Goal: Transaction & Acquisition: Purchase product/service

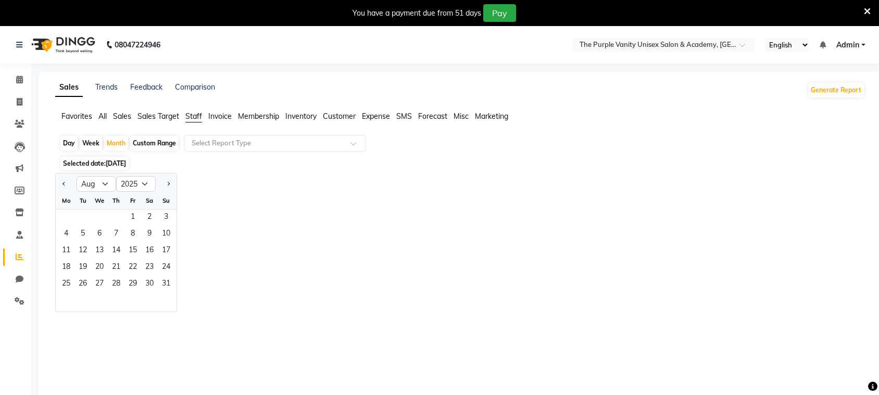
select select "8"
select select "2025"
click at [193, 115] on span "Staff" at bounding box center [193, 115] width 17 height 9
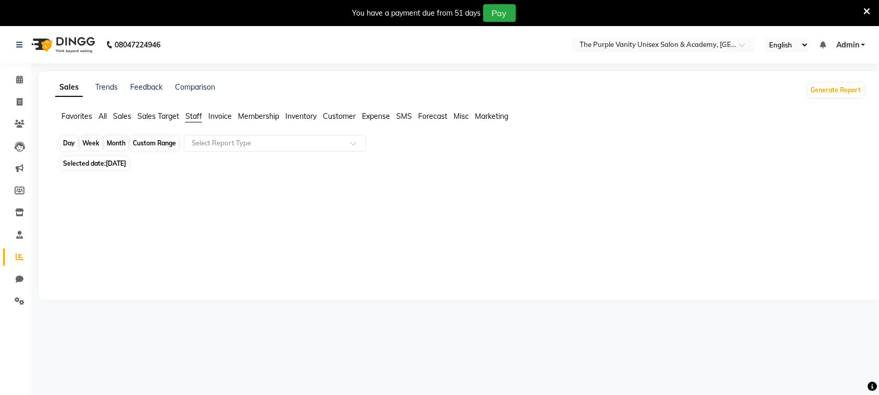
click at [115, 147] on div "Month" at bounding box center [116, 143] width 24 height 15
select select "9"
select select "2025"
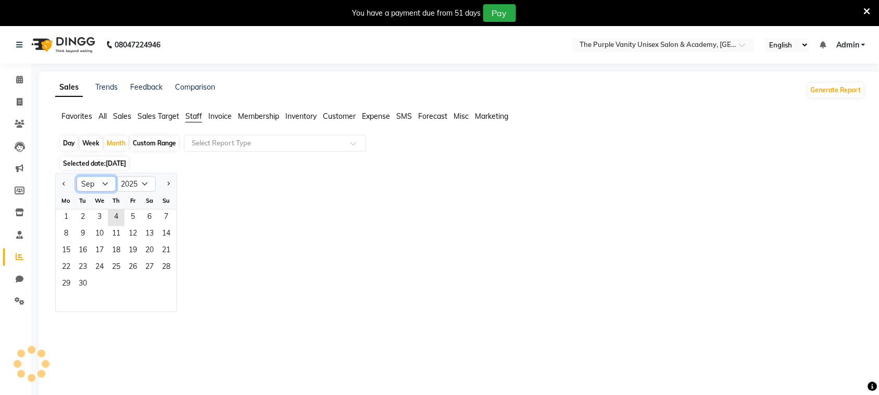
click at [103, 186] on select "Jan Feb Mar Apr May Jun [DATE] Aug Sep Oct Nov Dec" at bounding box center [97, 184] width 40 height 16
select select "8"
click at [77, 177] on select "Jan Feb Mar Apr May Jun [DATE] Aug Sep Oct Nov Dec" at bounding box center [97, 184] width 40 height 16
click at [263, 203] on div "Jan Feb Mar Apr May Jun [DATE] Aug Sep Oct Nov [DATE] 2016 2017 2018 2019 2020 …" at bounding box center [460, 242] width 810 height 139
click at [165, 142] on div "Custom Range" at bounding box center [154, 143] width 48 height 15
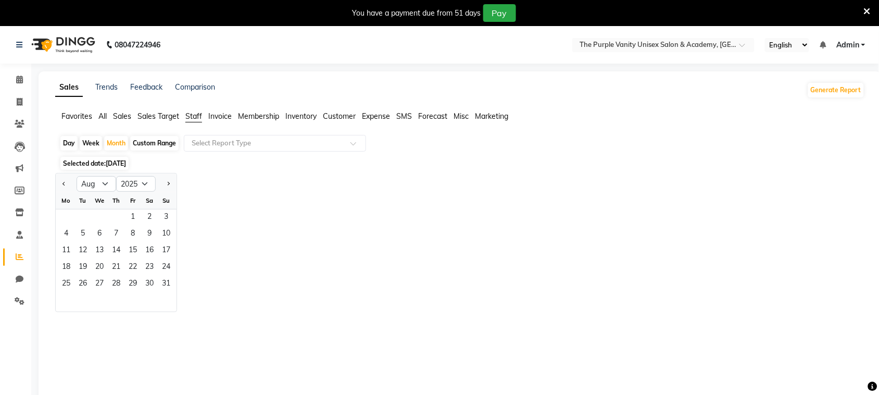
select select "9"
select select "2025"
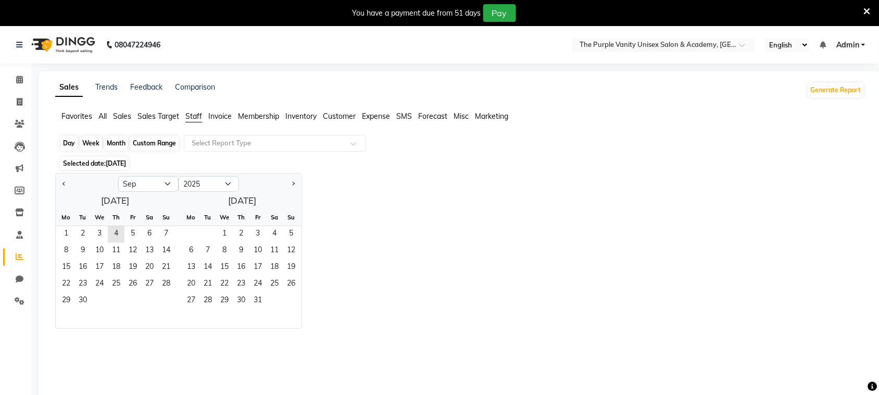
click at [165, 142] on div "Custom Range" at bounding box center [154, 143] width 48 height 15
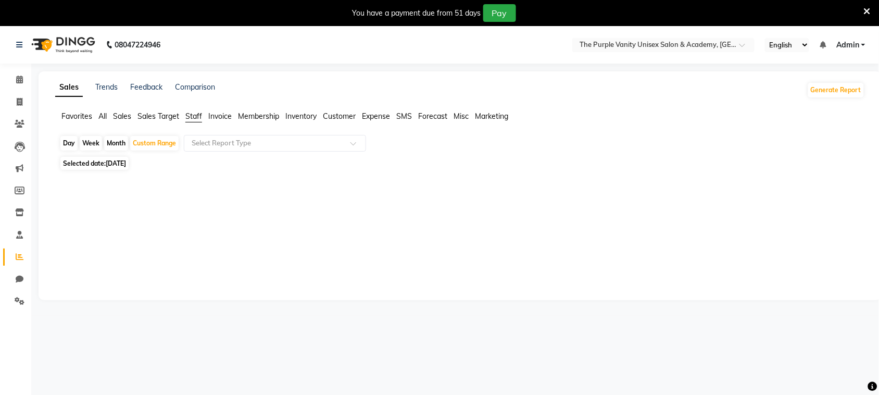
click at [118, 142] on div "Month" at bounding box center [116, 143] width 24 height 15
select select "9"
select select "2025"
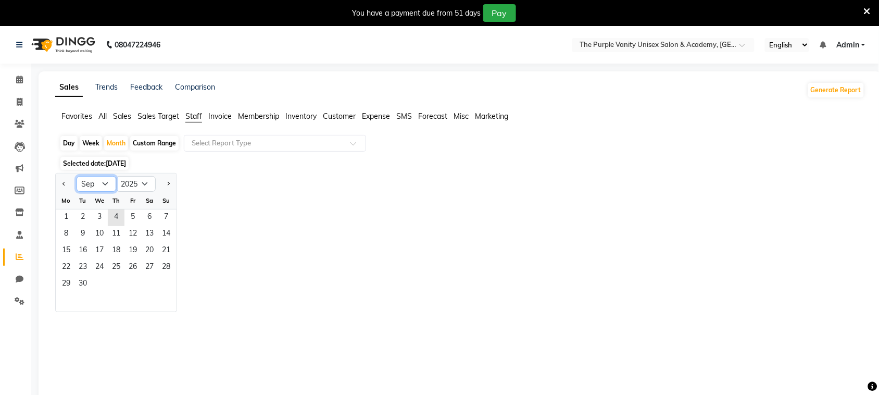
click at [105, 182] on select "Jan Feb Mar Apr May Jun [DATE] Aug Sep Oct Nov Dec" at bounding box center [97, 184] width 40 height 16
select select "8"
click at [77, 177] on select "Jan Feb Mar Apr May Jun [DATE] Aug Sep Oct Nov Dec" at bounding box center [97, 184] width 40 height 16
click at [319, 162] on div "Selected date: [DATE]" at bounding box center [462, 163] width 806 height 11
click at [193, 116] on span "Staff" at bounding box center [193, 115] width 17 height 9
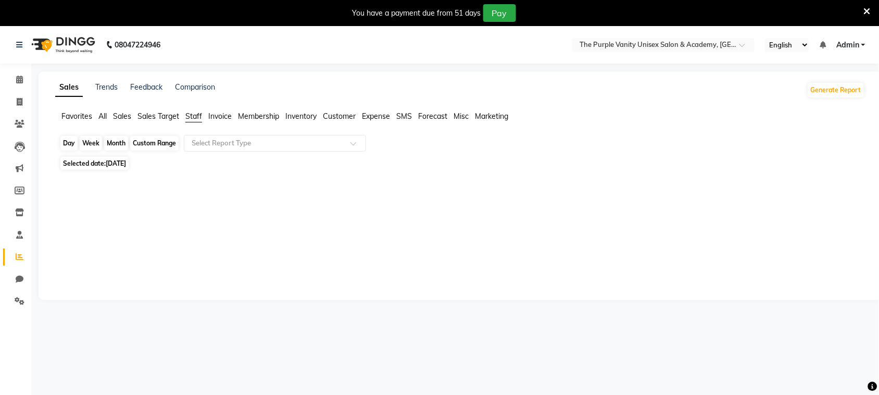
click at [118, 141] on div "Month" at bounding box center [116, 143] width 24 height 15
select select "9"
select select "2025"
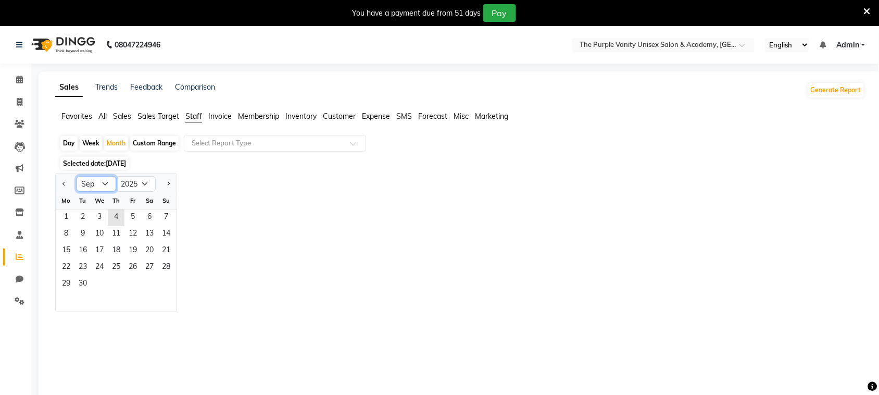
click at [102, 185] on select "Jan Feb Mar Apr May Jun [DATE] Aug Sep Oct Nov Dec" at bounding box center [97, 184] width 40 height 16
select select "8"
click at [77, 177] on select "Jan Feb Mar Apr May Jun [DATE] Aug Sep Oct Nov Dec" at bounding box center [97, 184] width 40 height 16
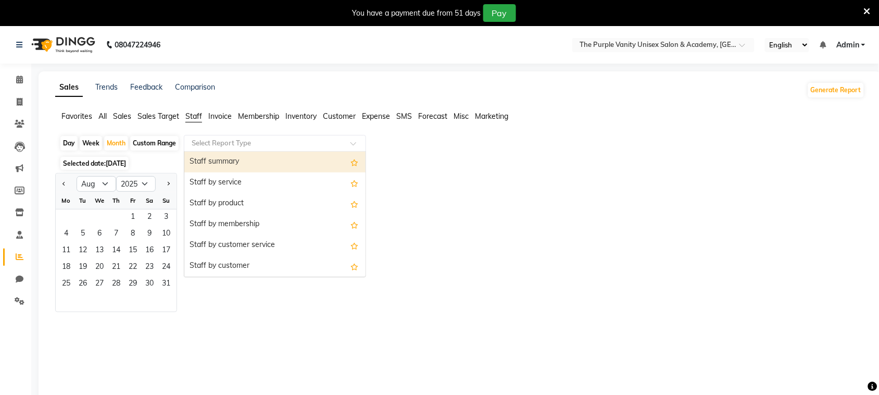
click at [264, 146] on input "text" at bounding box center [265, 143] width 150 height 10
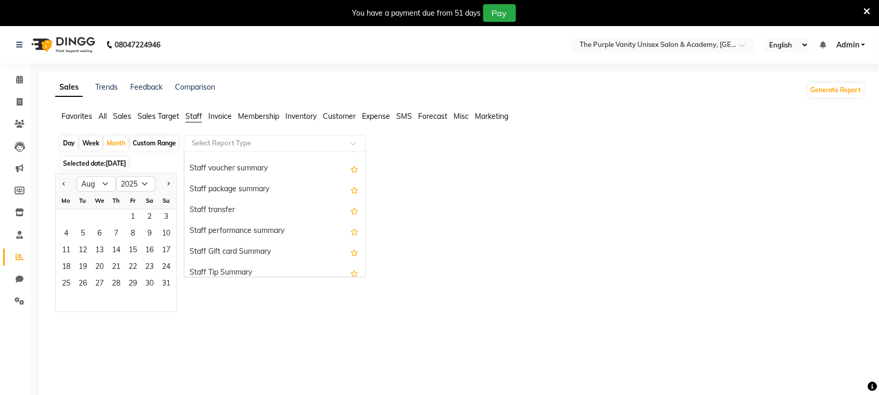
scroll to position [332, 0]
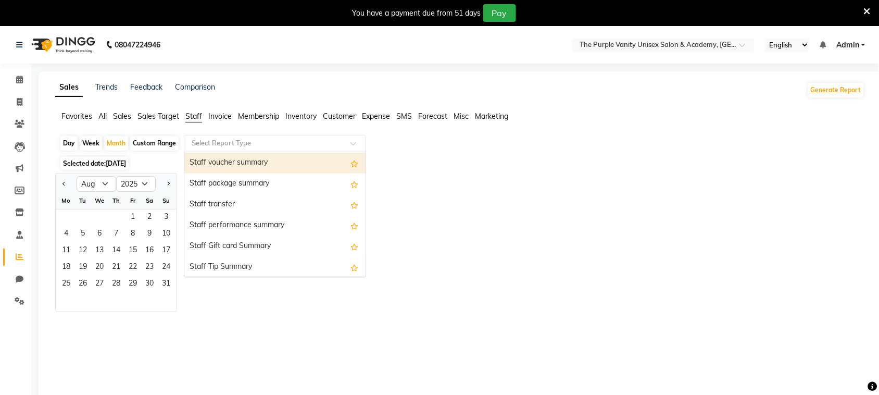
click at [296, 138] on input "text" at bounding box center [265, 143] width 150 height 10
click at [293, 141] on input "text" at bounding box center [265, 143] width 150 height 10
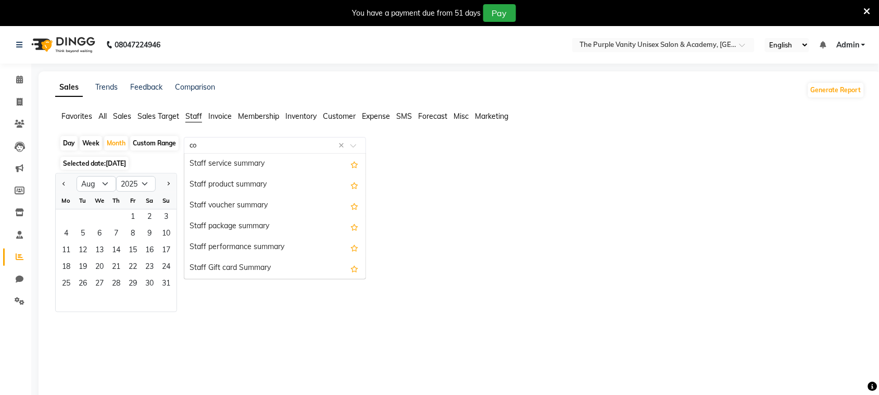
scroll to position [0, 0]
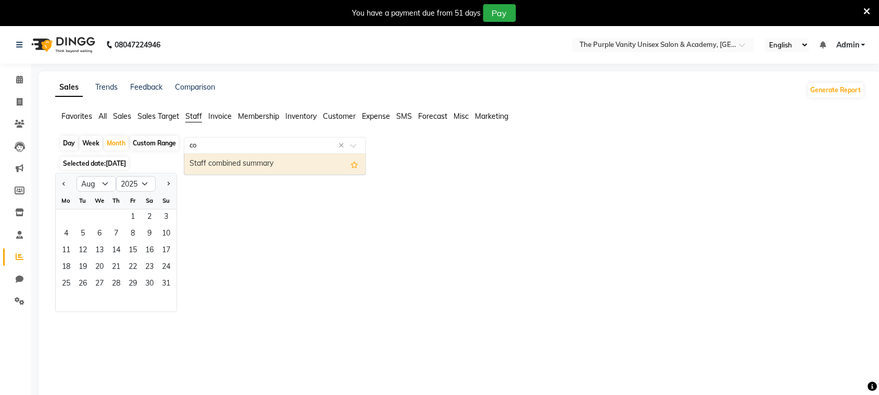
type input "c"
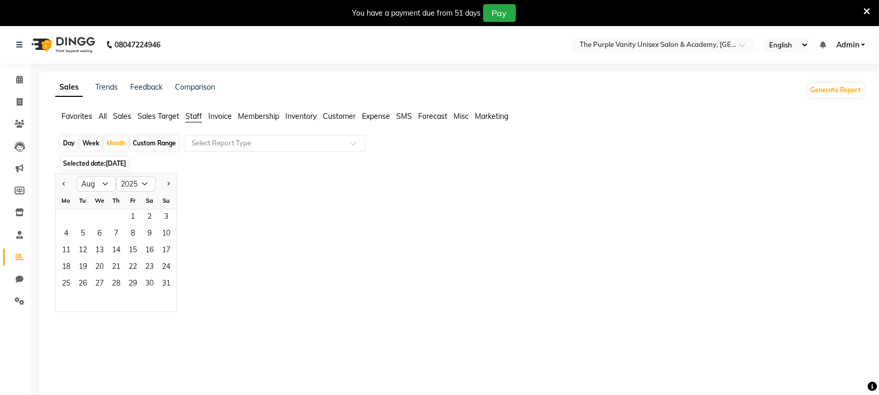
click at [147, 116] on span "Sales Target" at bounding box center [159, 115] width 42 height 9
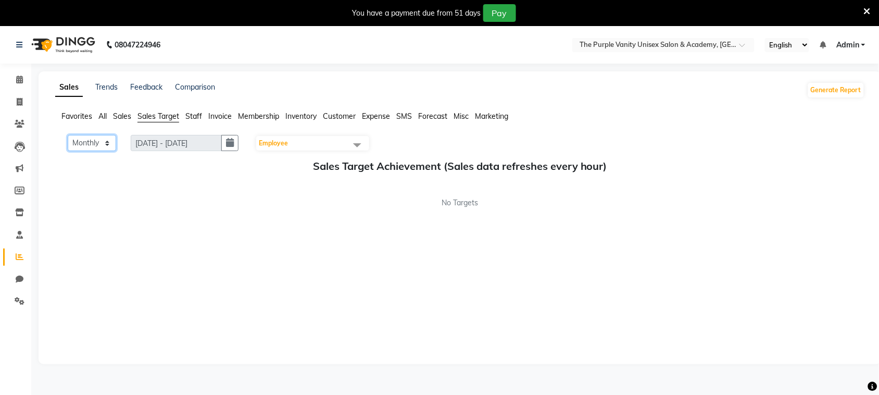
click at [103, 142] on select "Monthly Weekly" at bounding box center [92, 143] width 48 height 16
click at [68, 135] on select "Monthly Weekly" at bounding box center [92, 143] width 48 height 16
click at [230, 146] on button "button" at bounding box center [229, 143] width 17 height 16
select select "9"
select select "2025"
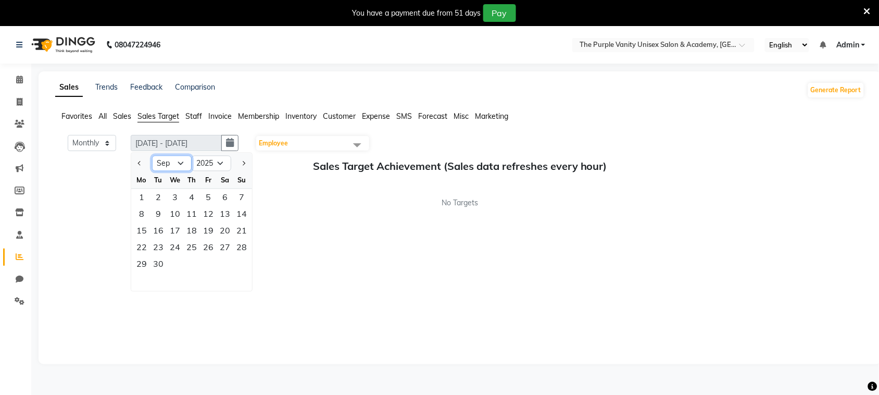
click at [181, 163] on select "Jan Feb Mar Apr May Jun [DATE] Aug Sep Oct Nov Dec" at bounding box center [172, 164] width 40 height 16
select select "8"
click at [153, 156] on select "Jan Feb Mar Apr May Jun [DATE] Aug Sep Oct Nov Dec" at bounding box center [172, 164] width 40 height 16
click at [212, 196] on div "1" at bounding box center [208, 197] width 17 height 17
type input "[DATE] - [DATE]"
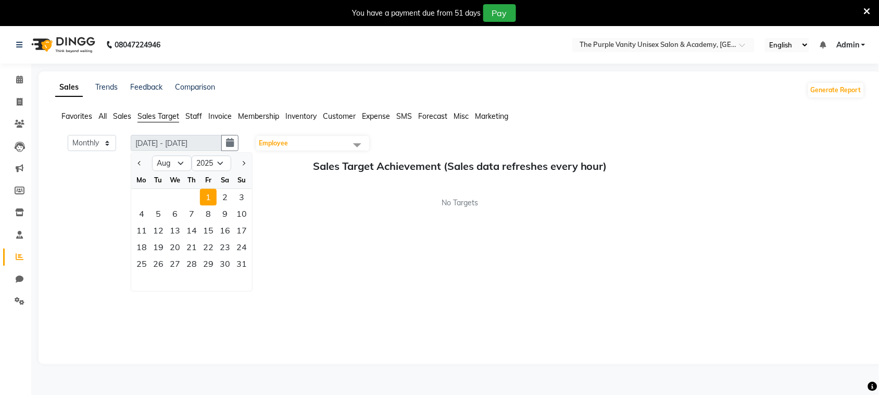
click at [277, 203] on div "No Targets" at bounding box center [460, 202] width 810 height 11
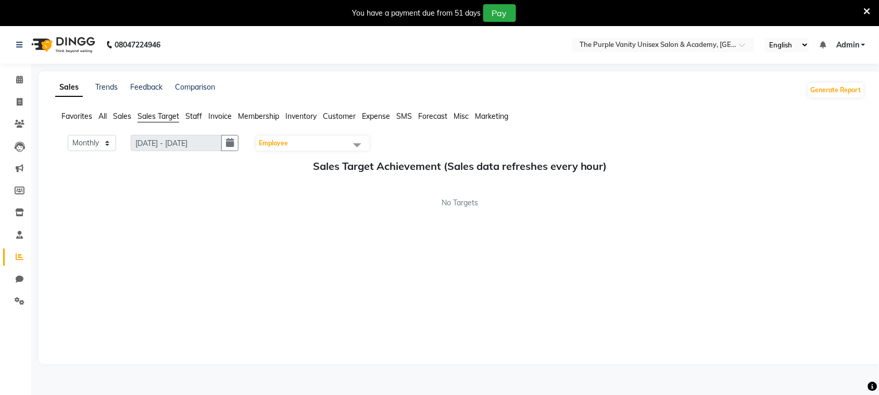
click at [365, 144] on span at bounding box center [357, 145] width 21 height 20
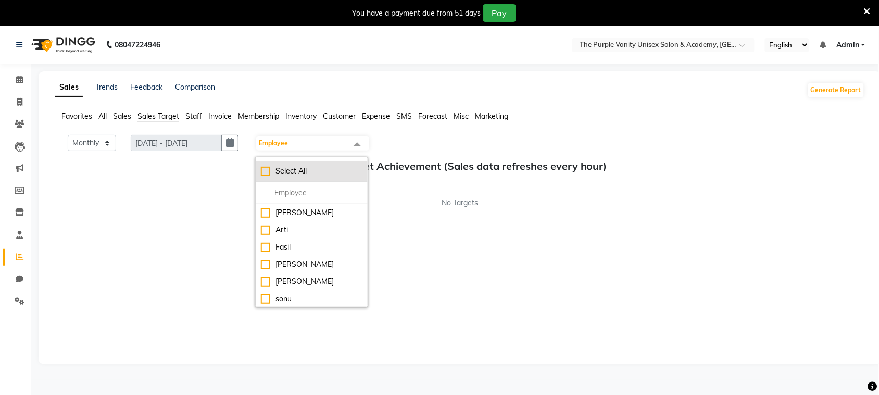
click at [269, 171] on div "Select All" at bounding box center [312, 171] width 102 height 11
checkbox input "true"
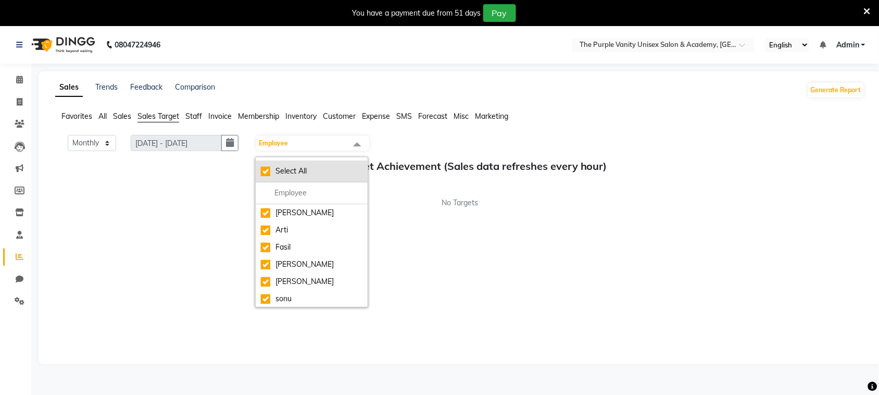
checkbox input "true"
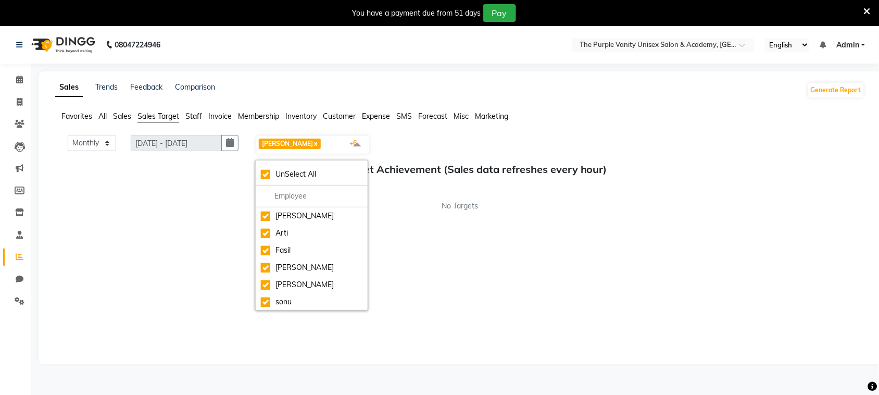
click at [407, 207] on div "No Targets" at bounding box center [460, 206] width 810 height 11
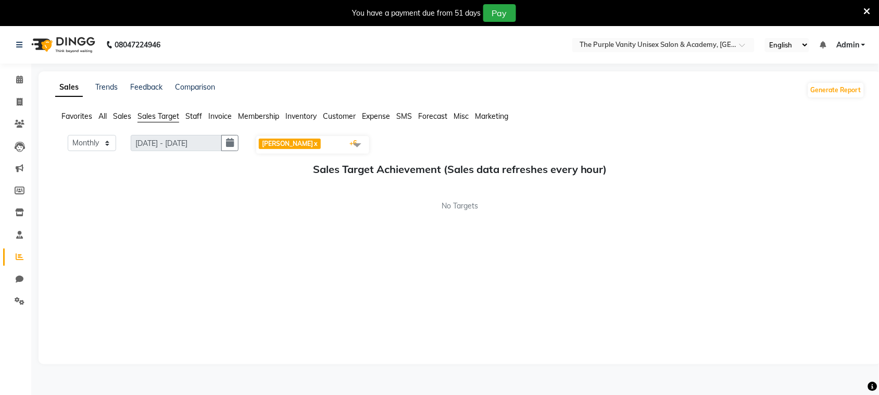
click at [360, 143] on span at bounding box center [357, 145] width 21 height 20
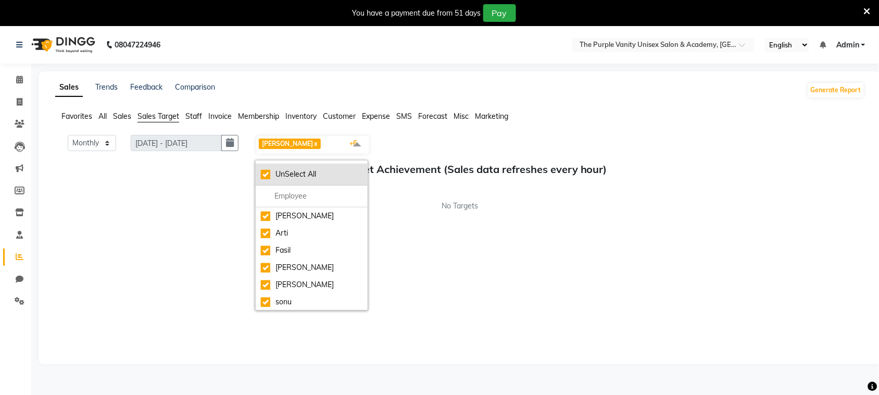
click at [266, 176] on div "UnSelect All" at bounding box center [312, 174] width 102 height 11
checkbox input "false"
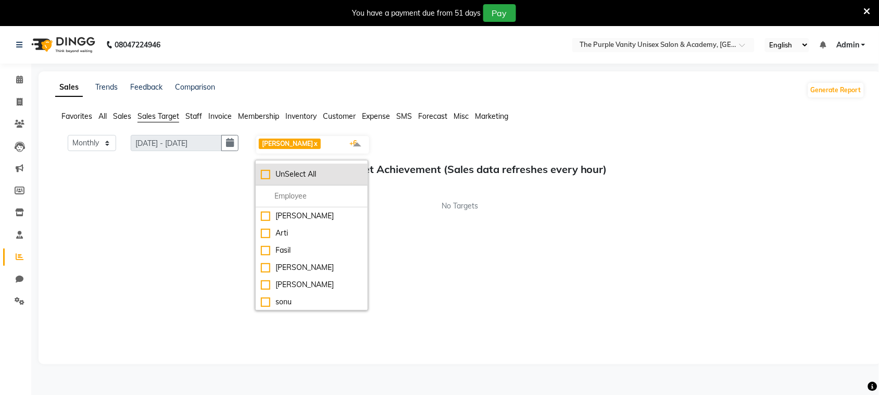
checkbox input "false"
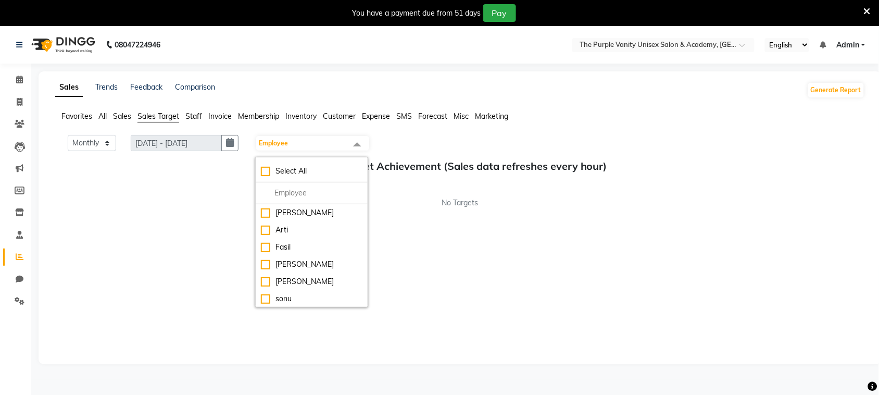
click at [194, 164] on h5 "Sales Target Achievement (Sales data refreshes every hour)" at bounding box center [460, 166] width 793 height 13
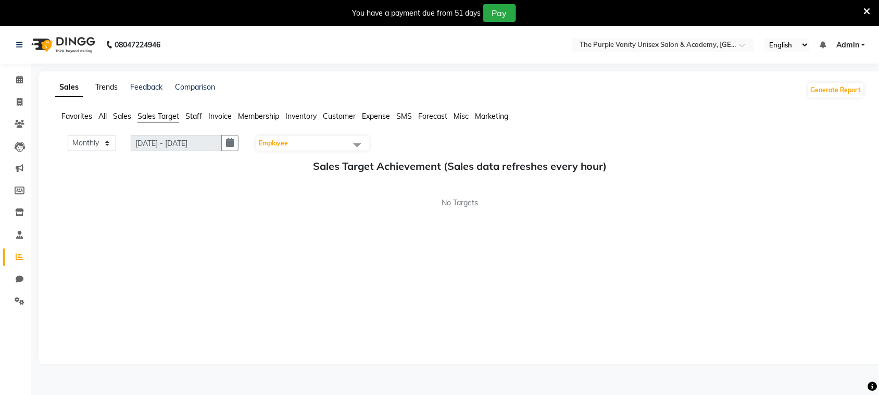
click at [106, 85] on link "Trends" at bounding box center [106, 86] width 22 height 9
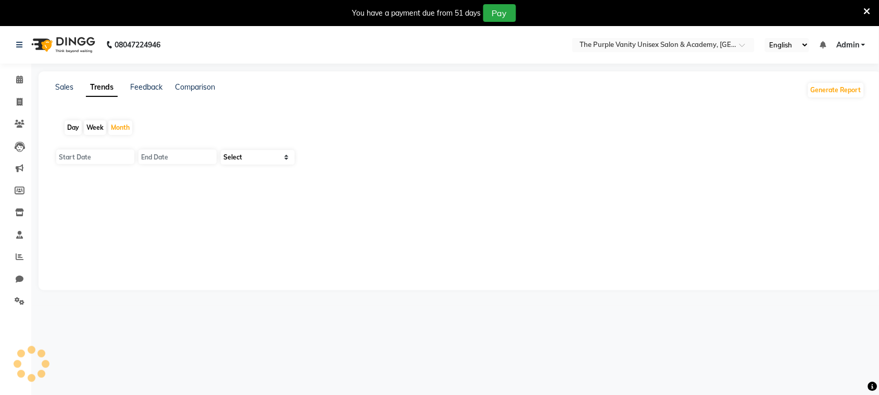
type input "[DATE]"
select select "by_client"
click at [80, 152] on input "[DATE]" at bounding box center [95, 157] width 78 height 15
select select "9"
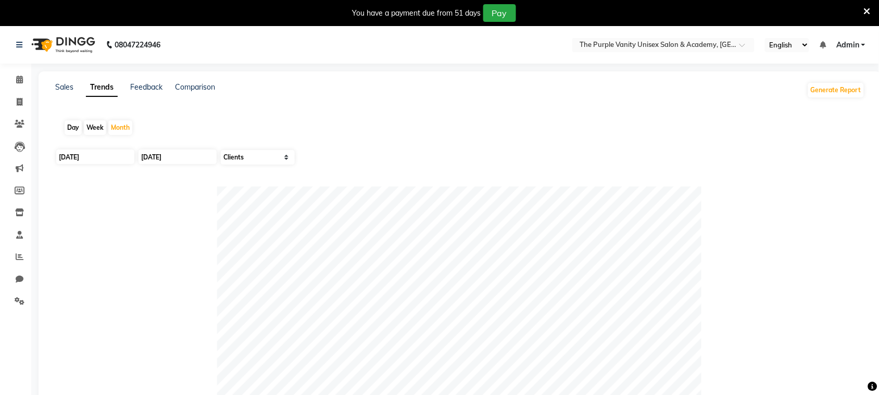
select select "2025"
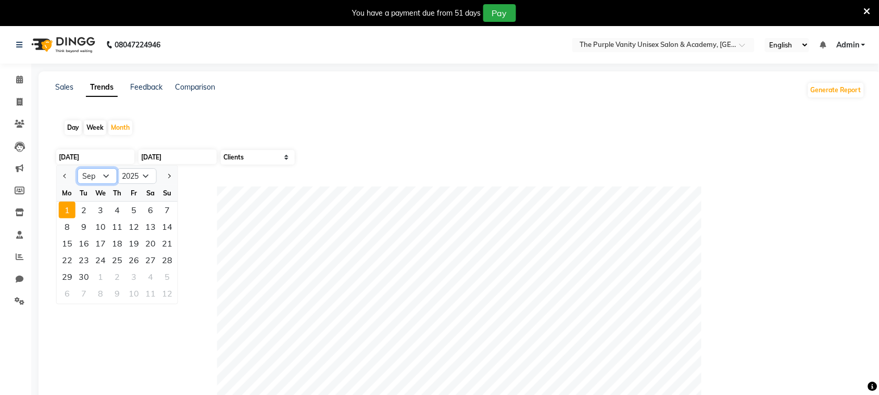
click at [107, 175] on select "Jan Feb Mar Apr May Jun [DATE] Aug Sep Oct Nov Dec" at bounding box center [98, 176] width 40 height 16
select select "8"
click at [78, 168] on select "Jan Feb Mar Apr May Jun [DATE] Aug Sep Oct Nov Dec" at bounding box center [98, 176] width 40 height 16
click at [131, 210] on div "1" at bounding box center [134, 210] width 17 height 17
type input "[DATE]"
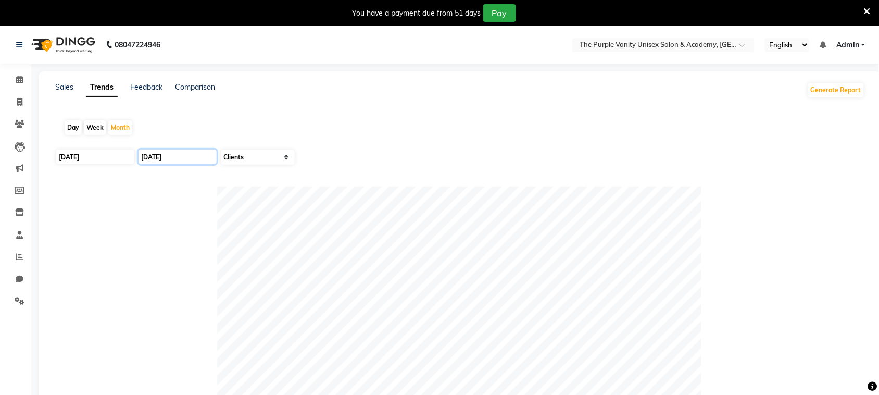
click at [175, 154] on input "[DATE]" at bounding box center [178, 157] width 78 height 15
select select "9"
select select "2025"
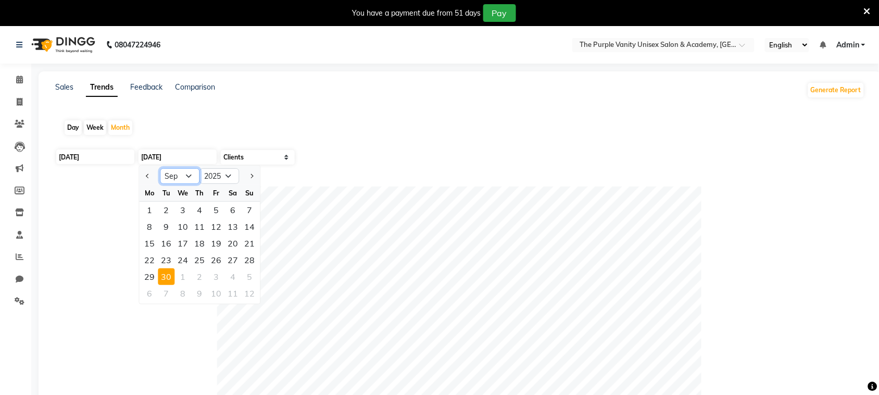
click at [190, 173] on select "Jan Feb Mar Apr May Jun [DATE] Aug Sep Oct Nov Dec" at bounding box center [180, 176] width 40 height 16
select select "8"
click at [160, 168] on select "Jan Feb Mar Apr May Jun [DATE] Aug Sep Oct Nov Dec" at bounding box center [180, 176] width 40 height 16
click at [246, 274] on div "31" at bounding box center [250, 276] width 17 height 17
type input "[DATE]"
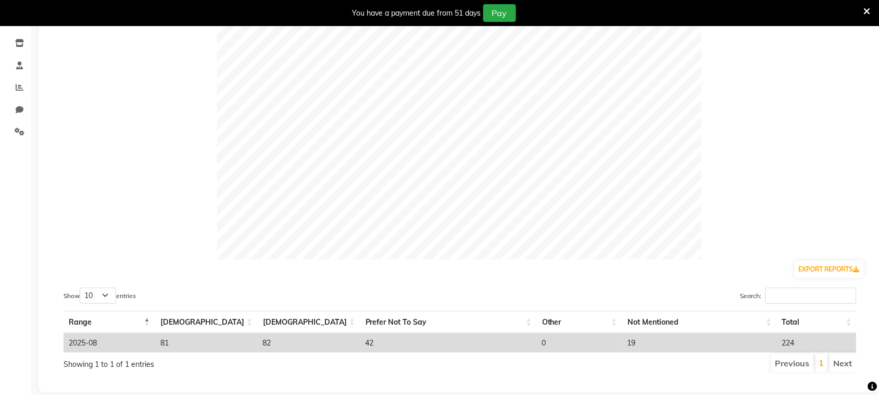
scroll to position [193, 0]
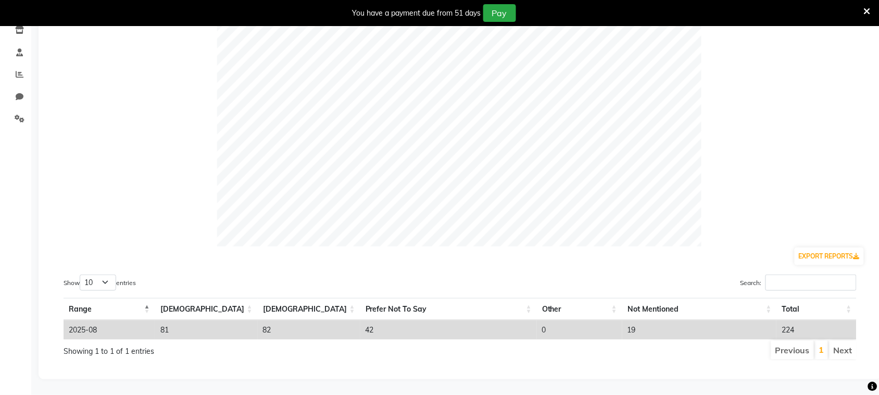
click at [842, 341] on li "Next" at bounding box center [843, 350] width 27 height 19
click at [109, 275] on select "10 25 50 100" at bounding box center [98, 283] width 36 height 16
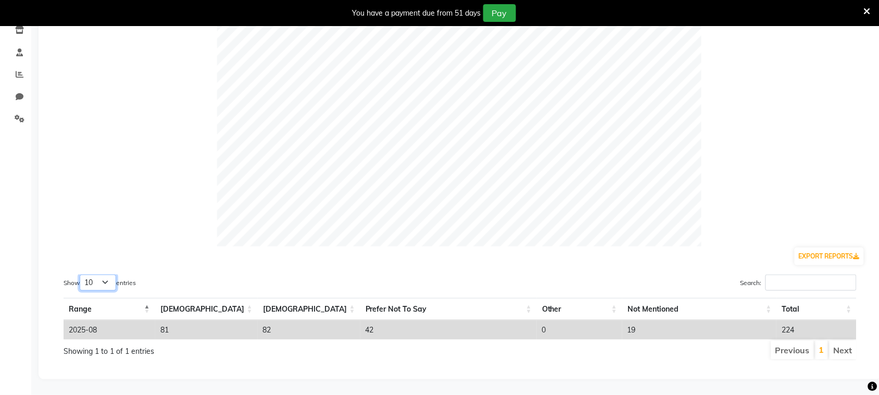
select select "50"
click at [81, 275] on select "10 25 50 100" at bounding box center [98, 283] width 36 height 16
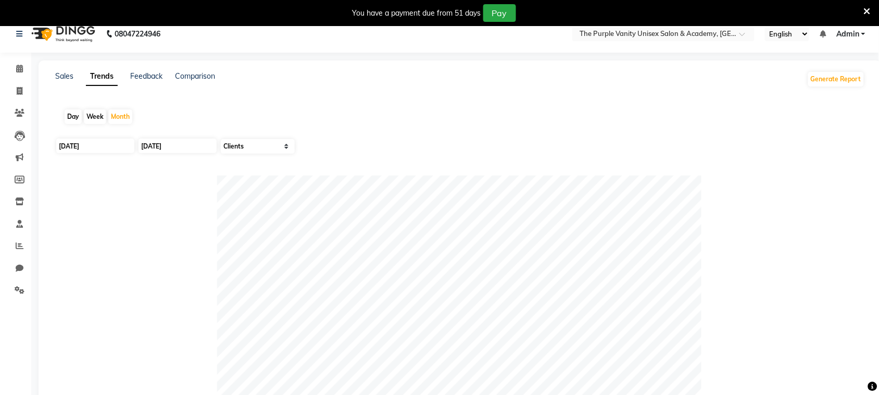
scroll to position [0, 0]
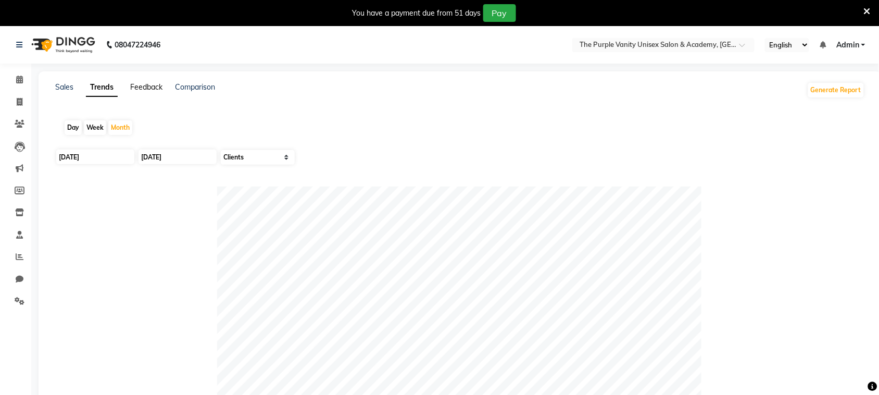
click at [147, 86] on link "Feedback" at bounding box center [146, 86] width 32 height 9
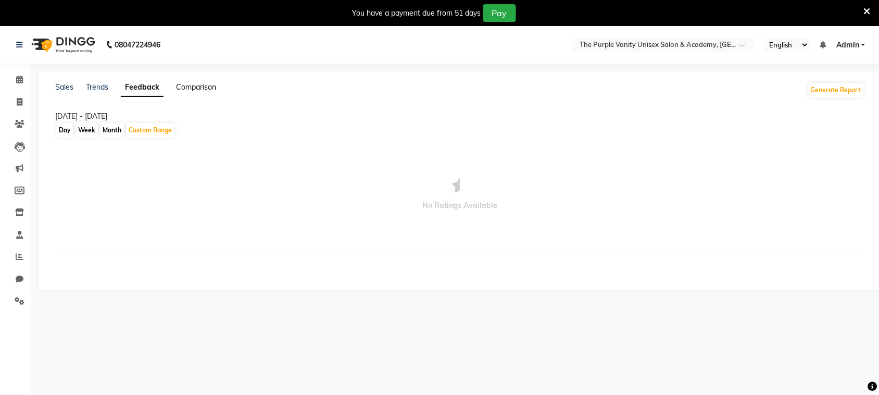
click at [199, 86] on link "Comparison" at bounding box center [196, 86] width 40 height 9
select select "single_date"
select select "single_date_dash"
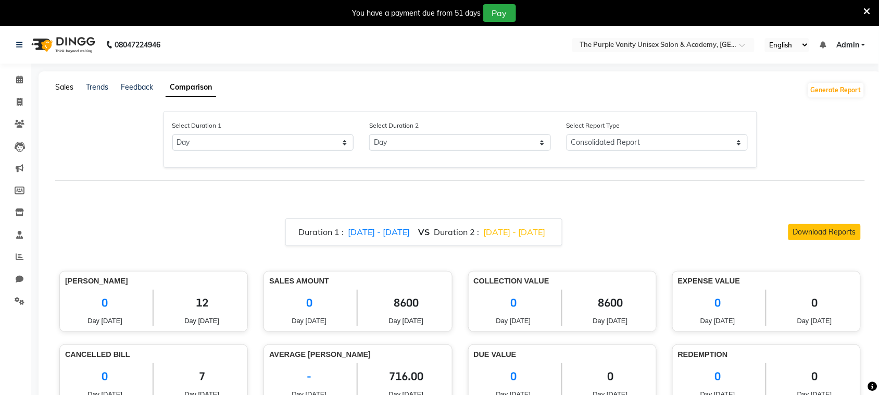
click at [68, 87] on link "Sales" at bounding box center [64, 86] width 18 height 9
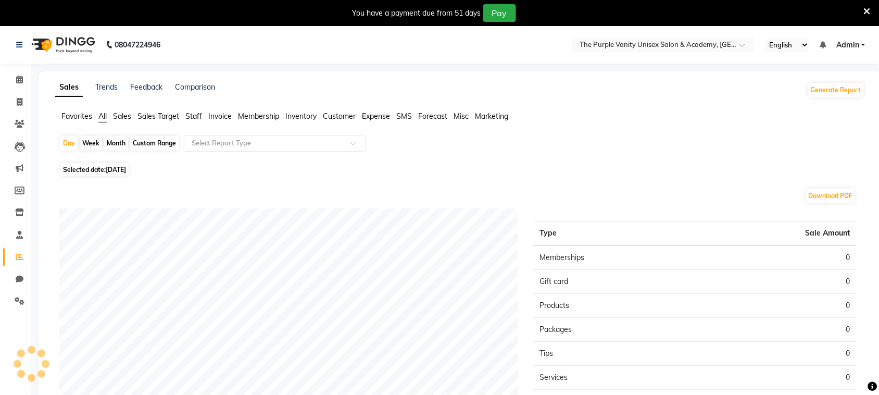
click at [116, 141] on div "Month" at bounding box center [116, 143] width 24 height 15
select select "9"
select select "2025"
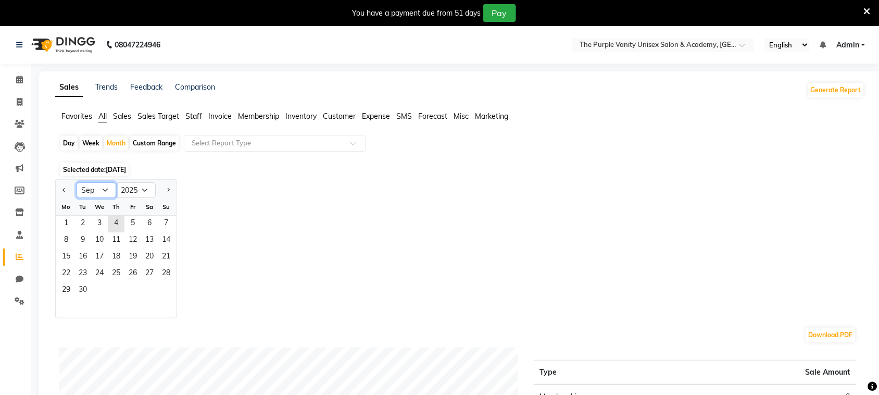
click at [106, 192] on select "Jan Feb Mar Apr May Jun [DATE] Aug Sep Oct Nov Dec" at bounding box center [97, 190] width 40 height 16
select select "8"
click at [77, 183] on select "Jan Feb Mar Apr May Jun [DATE] Aug Sep Oct Nov Dec" at bounding box center [97, 190] width 40 height 16
click at [142, 188] on select "2015 2016 2017 2018 2019 2020 2021 2022 2023 2024 2025 2026 2027 2028 2029 2030…" at bounding box center [136, 190] width 40 height 16
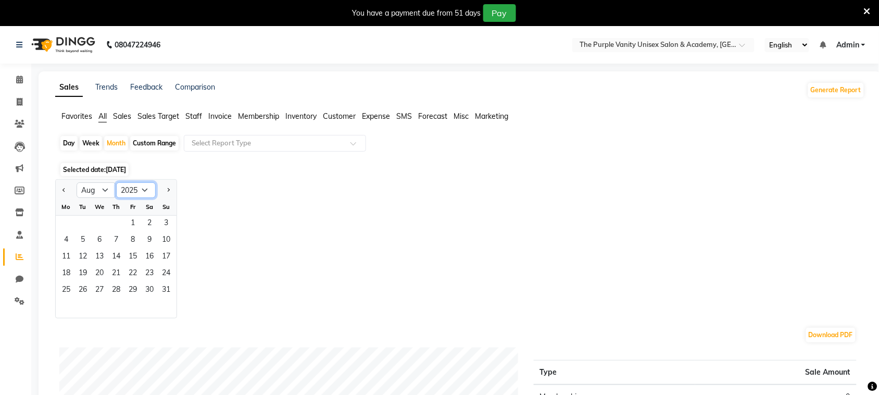
click at [142, 188] on select "2015 2016 2017 2018 2019 2020 2021 2022 2023 2024 2025 2026 2027 2028 2029 2030…" at bounding box center [136, 190] width 40 height 16
click at [134, 223] on span "1" at bounding box center [132, 224] width 17 height 17
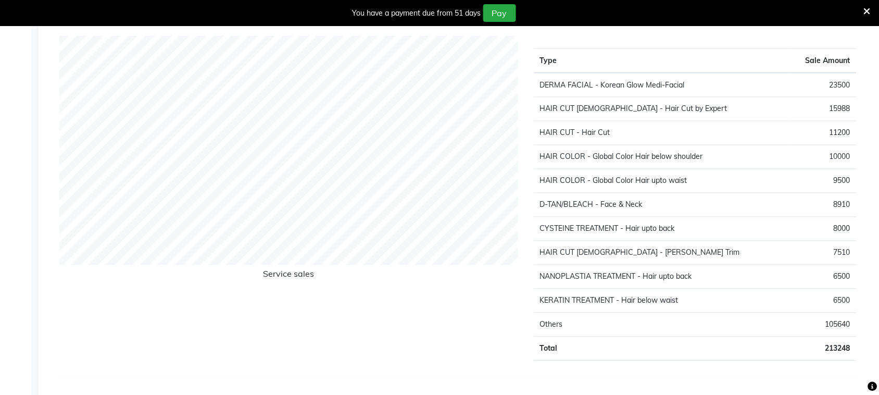
scroll to position [1687, 0]
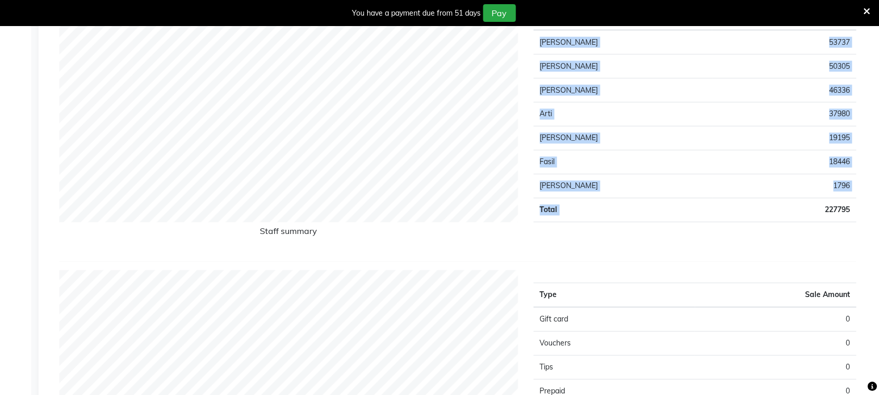
drag, startPoint x: 808, startPoint y: 15, endPoint x: 813, endPoint y: -3, distance: 17.7
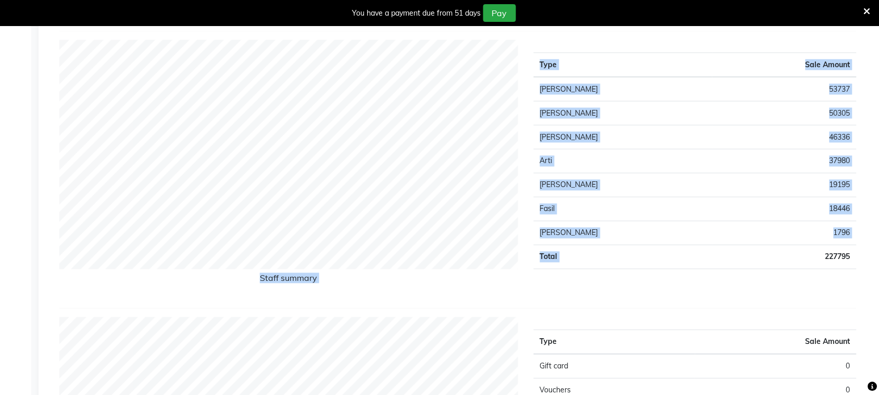
scroll to position [0, 0]
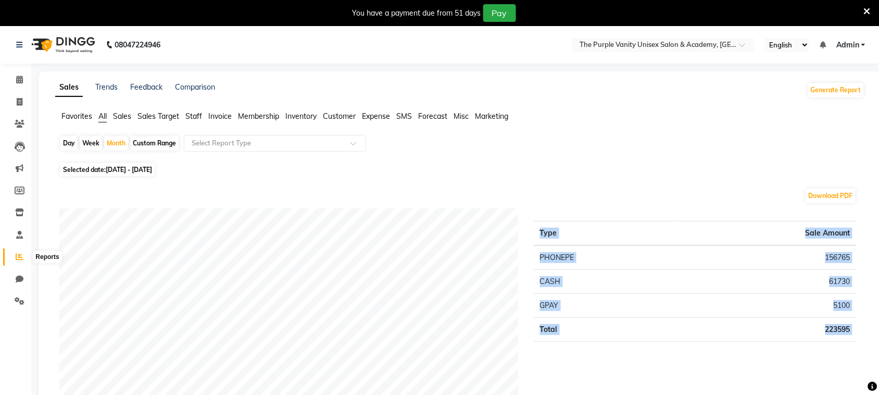
click at [17, 256] on icon at bounding box center [20, 257] width 8 height 8
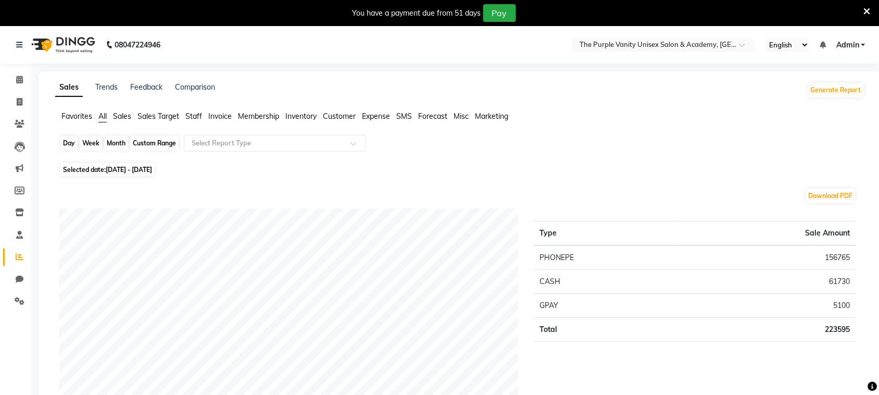
click at [115, 141] on div "Month" at bounding box center [116, 143] width 24 height 15
select select "8"
select select "2025"
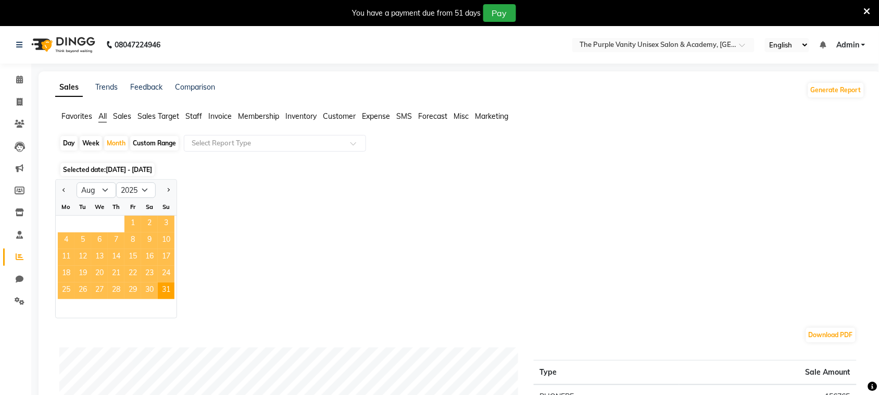
click at [131, 222] on span "1" at bounding box center [132, 224] width 17 height 17
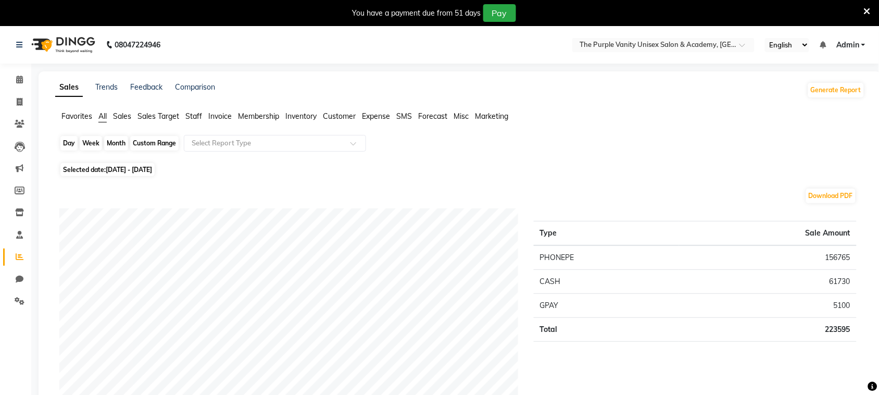
click at [120, 146] on div "Month" at bounding box center [116, 143] width 24 height 15
select select "8"
select select "2025"
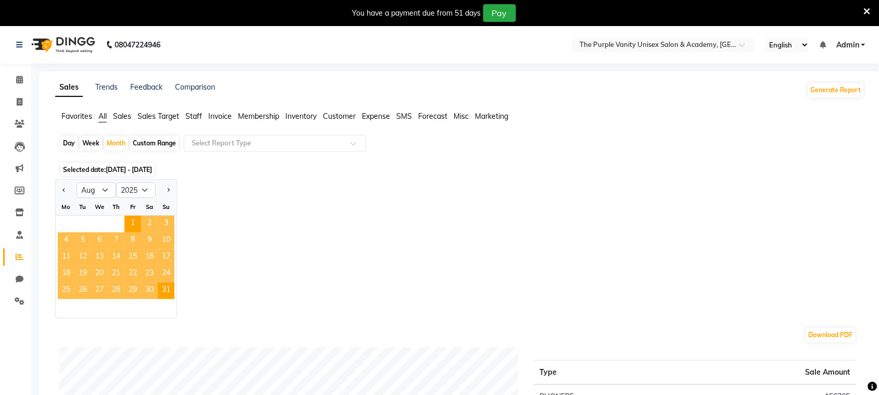
click at [280, 210] on div "Jan Feb Mar Apr May Jun [DATE] Aug Sep Oct Nov [DATE] 2016 2017 2018 2019 2020 …" at bounding box center [460, 248] width 810 height 139
click at [103, 191] on select "Jan Feb Mar Apr May Jun [DATE] Aug Sep Oct Nov Dec" at bounding box center [97, 190] width 40 height 16
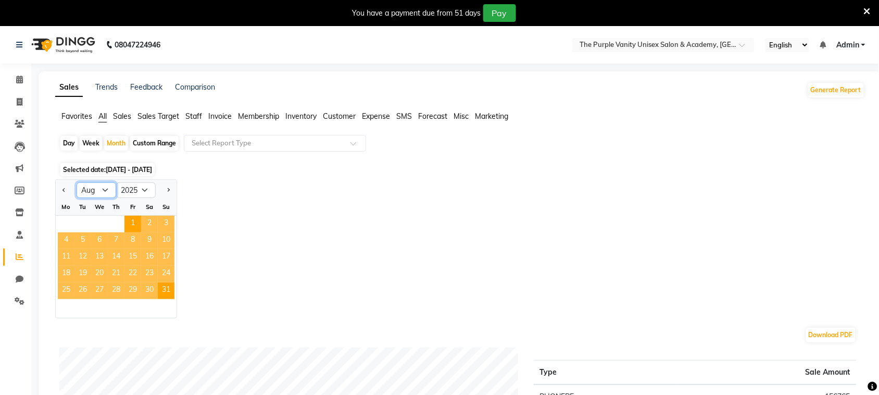
click at [77, 183] on select "Jan Feb Mar Apr May Jun [DATE] Aug Sep Oct Nov Dec" at bounding box center [97, 190] width 40 height 16
click at [264, 294] on div "Jan Feb Mar Apr May Jun [DATE] Aug Sep Oct Nov [DATE] 2016 2017 2018 2019 2020 …" at bounding box center [460, 248] width 810 height 139
click at [353, 142] on span at bounding box center [357, 146] width 13 height 10
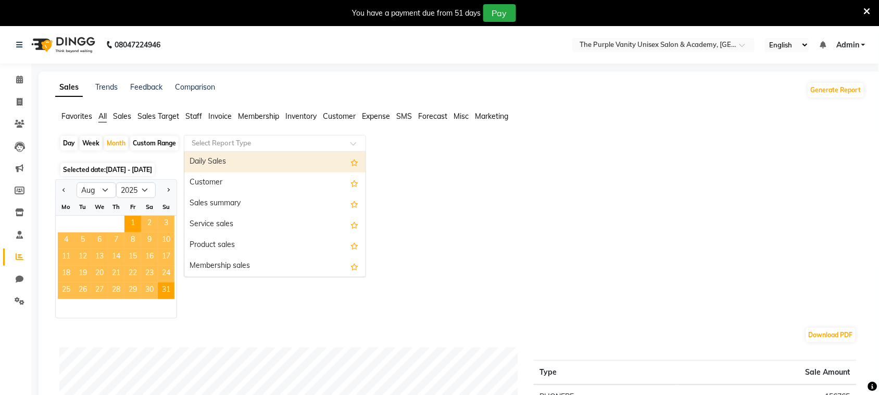
click at [306, 141] on input "text" at bounding box center [265, 143] width 150 height 10
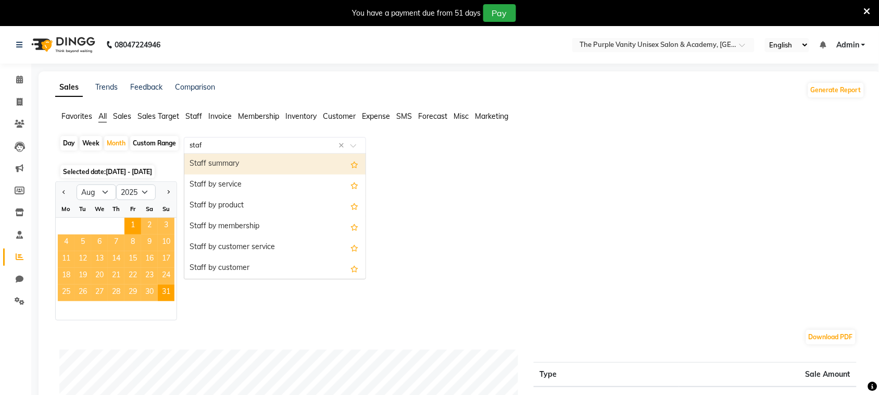
type input "staff"
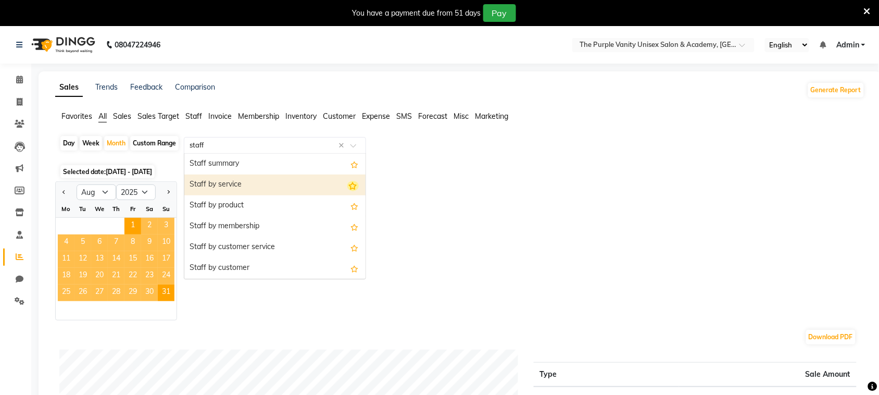
click at [347, 186] on icon "Options list" at bounding box center [352, 186] width 11 height 10
radio input "true"
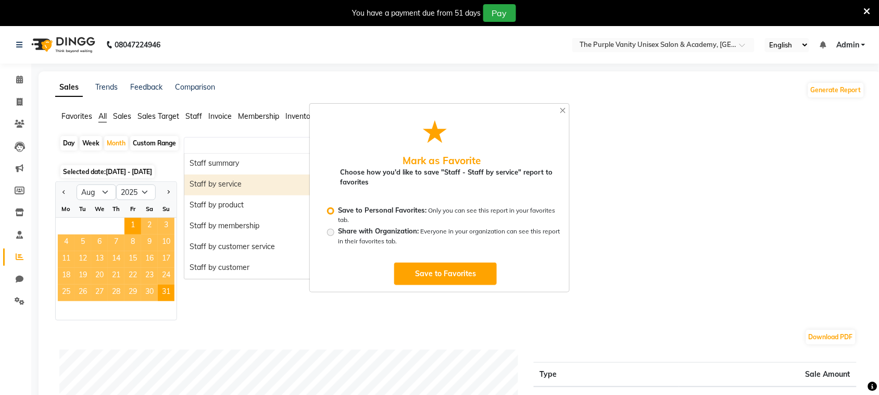
click at [425, 275] on button "Save to Favorites" at bounding box center [446, 273] width 104 height 23
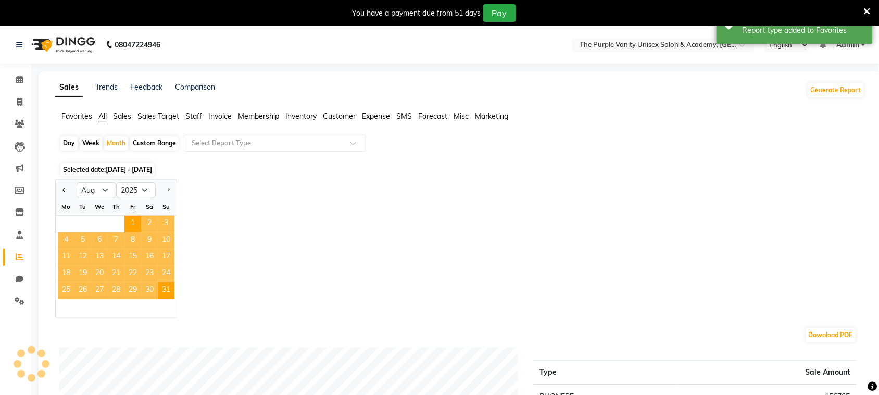
click at [425, 275] on div "Jan Feb Mar Apr May Jun [DATE] Aug Sep Oct Nov [DATE] 2016 2017 2018 2019 2020 …" at bounding box center [460, 248] width 810 height 139
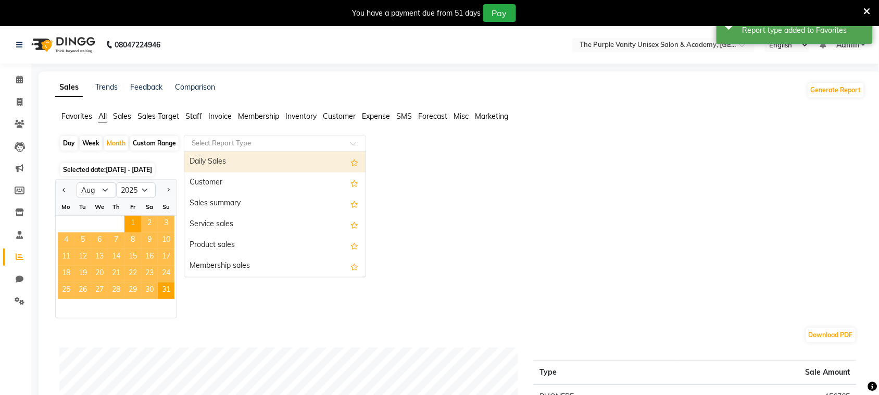
click at [269, 144] on input "text" at bounding box center [265, 143] width 150 height 10
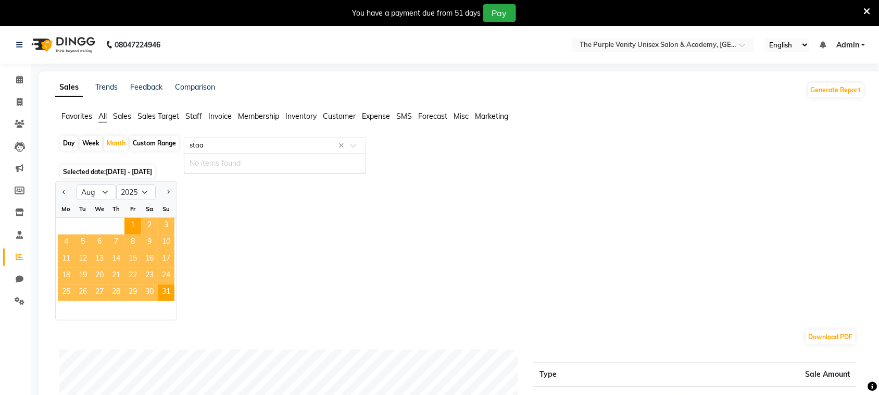
type input "sta"
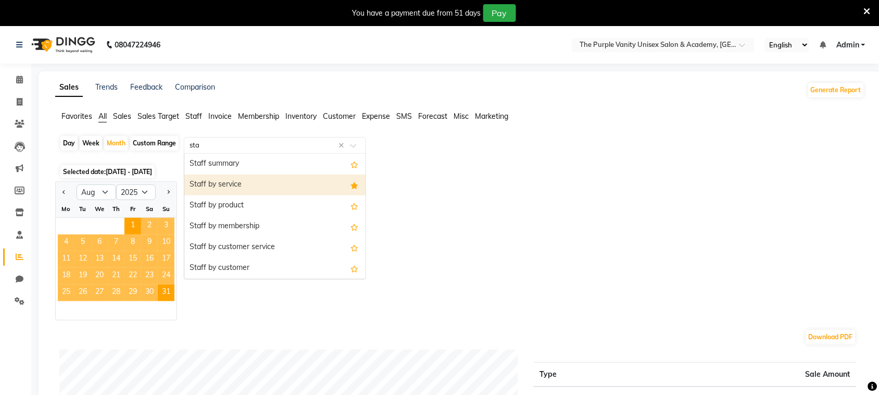
click at [209, 188] on div "Staff by service" at bounding box center [274, 185] width 181 height 21
select select "full_report"
select select "csv"
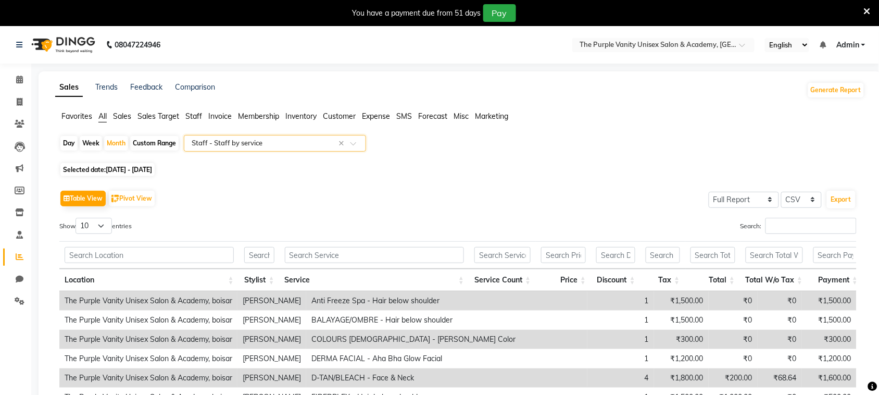
click at [196, 118] on span "Staff" at bounding box center [193, 115] width 17 height 9
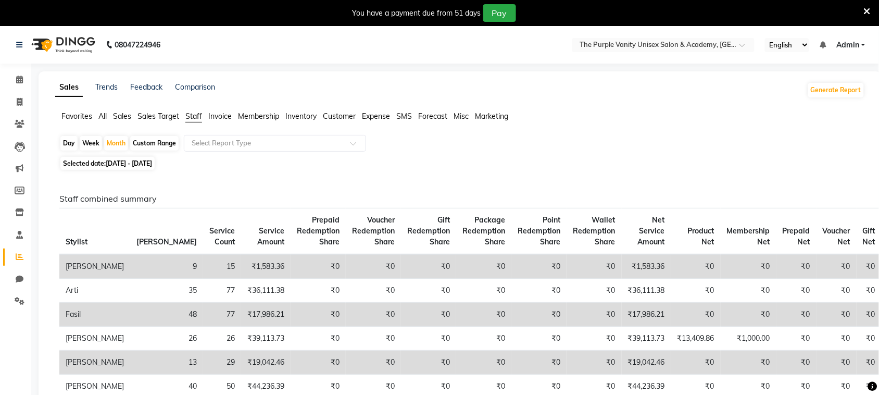
click at [195, 115] on span "Staff" at bounding box center [193, 115] width 17 height 9
click at [18, 236] on icon at bounding box center [19, 235] width 7 height 8
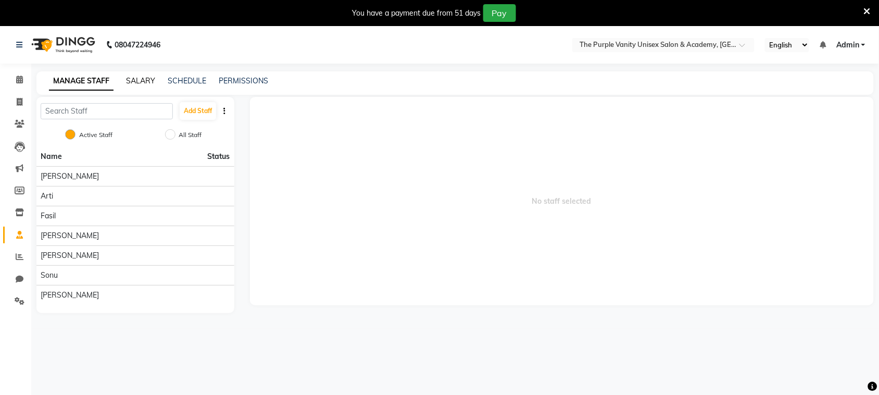
click at [140, 80] on link "SALARY" at bounding box center [140, 80] width 29 height 9
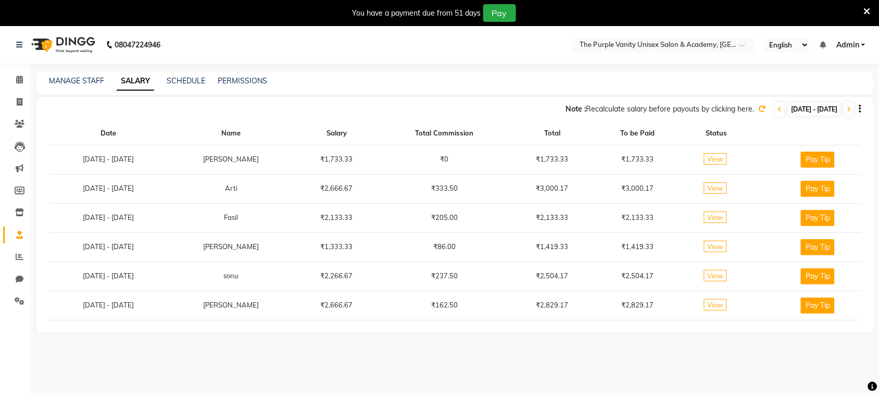
click at [715, 159] on span "View" at bounding box center [715, 158] width 23 height 11
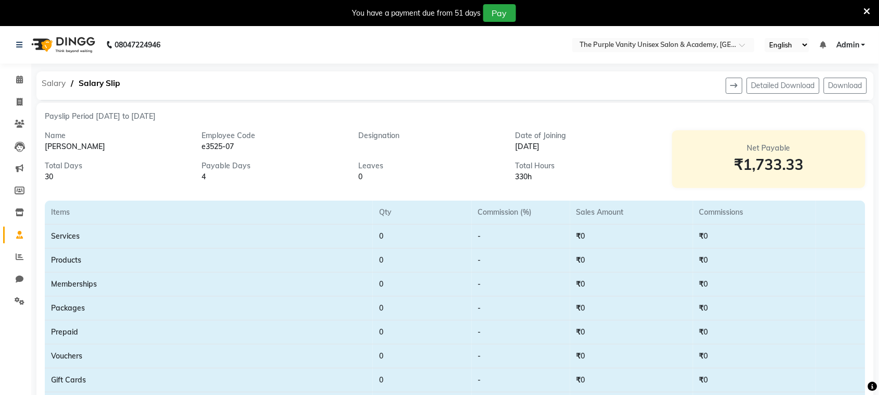
click at [56, 82] on span "Salary" at bounding box center [53, 83] width 34 height 19
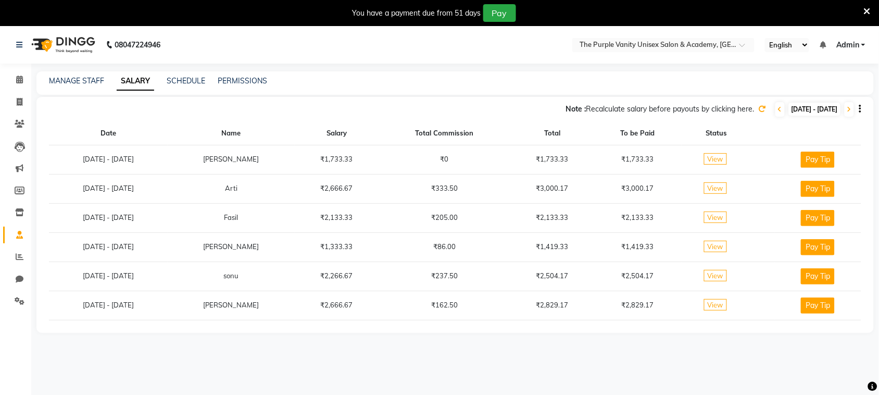
click at [711, 191] on span "View" at bounding box center [715, 187] width 23 height 11
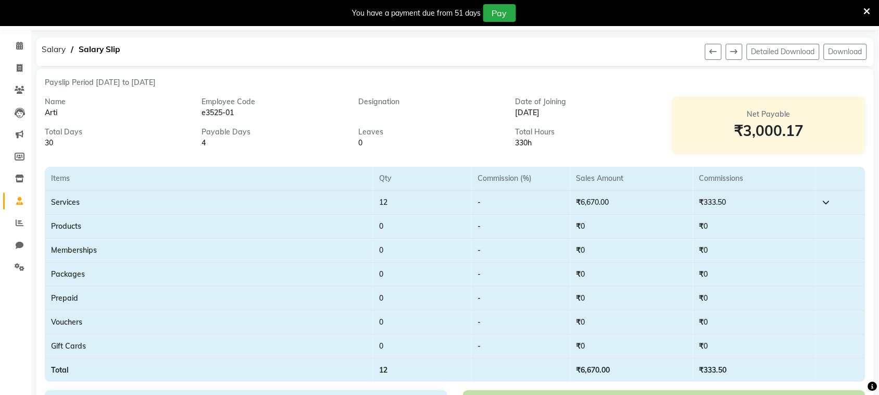
scroll to position [65, 0]
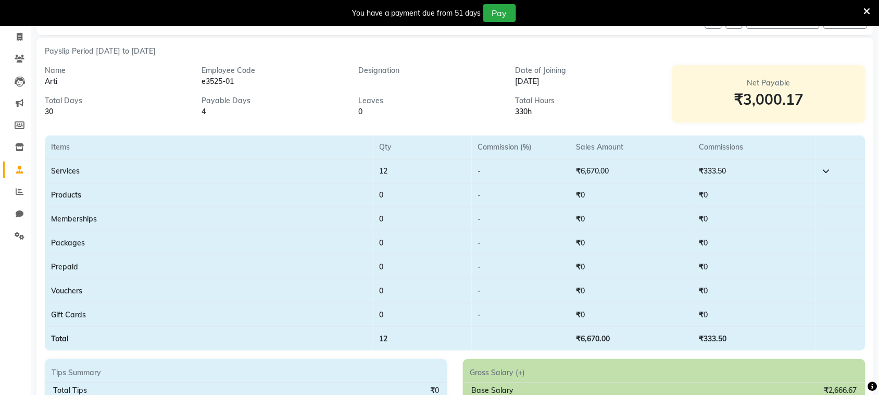
click at [826, 168] on icon at bounding box center [826, 170] width 7 height 7
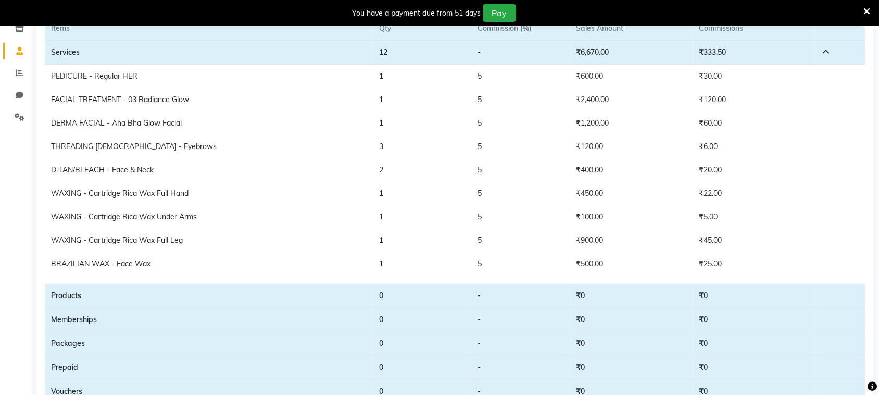
scroll to position [195, 0]
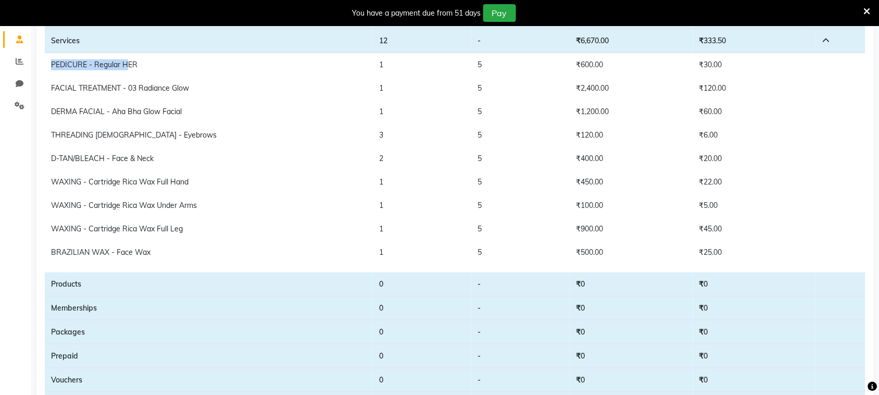
drag, startPoint x: 51, startPoint y: 64, endPoint x: 130, endPoint y: 65, distance: 79.7
click at [130, 65] on td "PEDICURE - Regular HER" at bounding box center [209, 64] width 328 height 23
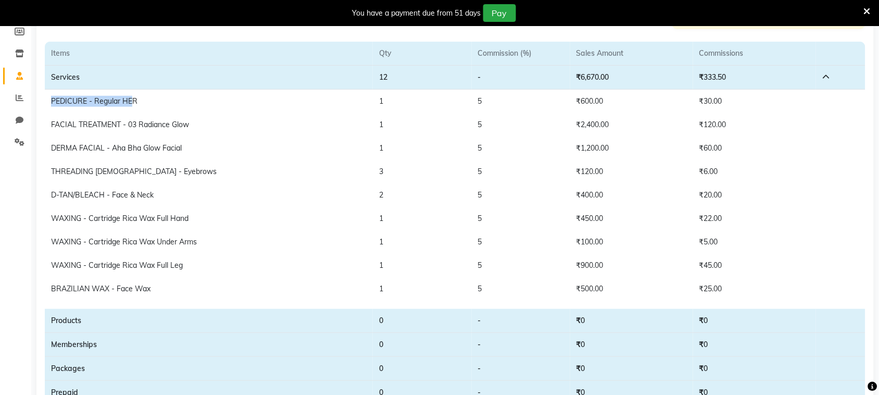
scroll to position [130, 0]
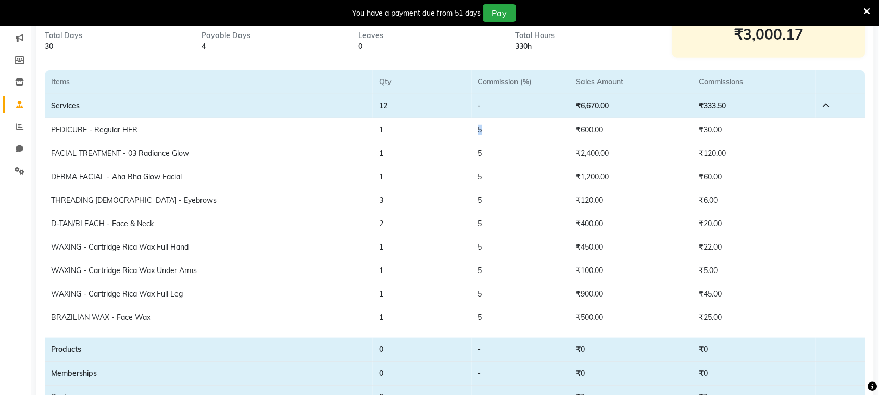
drag, startPoint x: 473, startPoint y: 131, endPoint x: 485, endPoint y: 128, distance: 12.9
click at [485, 128] on td "5" at bounding box center [521, 129] width 98 height 23
drag, startPoint x: 581, startPoint y: 132, endPoint x: 603, endPoint y: 130, distance: 21.4
click at [603, 130] on td "₹600.00" at bounding box center [631, 129] width 123 height 23
drag, startPoint x: 703, startPoint y: 127, endPoint x: 724, endPoint y: 121, distance: 21.5
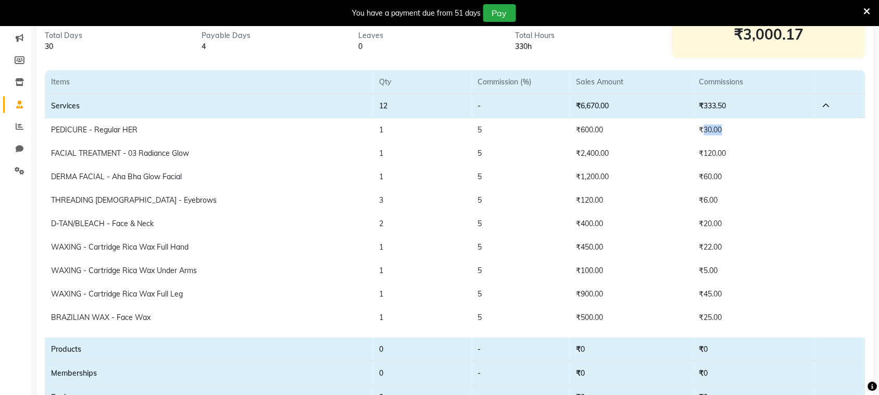
click at [724, 121] on td "₹30.00" at bounding box center [754, 129] width 123 height 23
drag, startPoint x: 704, startPoint y: 156, endPoint x: 719, endPoint y: 153, distance: 15.5
click at [719, 153] on td "₹120.00" at bounding box center [754, 153] width 123 height 23
click at [753, 173] on td "₹60.00" at bounding box center [754, 176] width 123 height 23
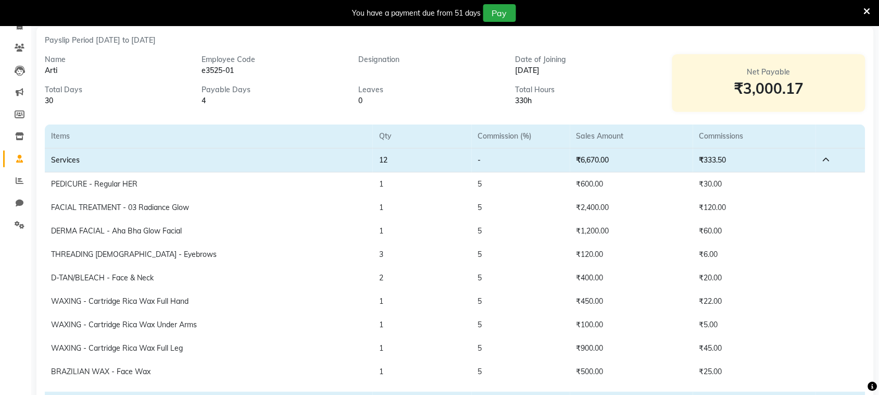
scroll to position [0, 0]
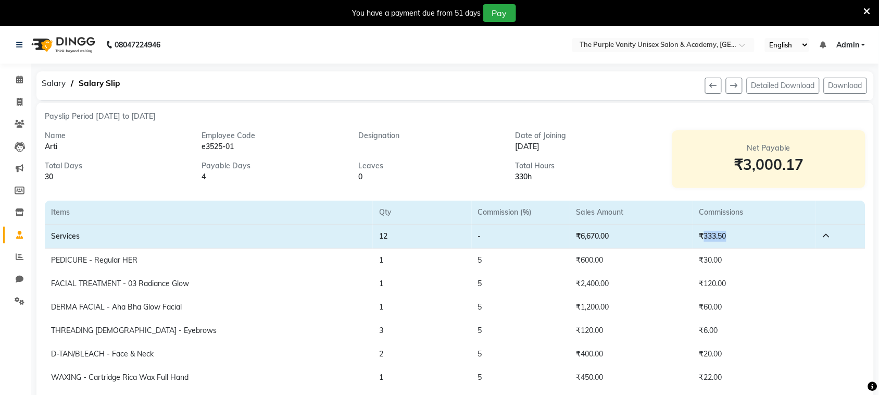
drag, startPoint x: 708, startPoint y: 233, endPoint x: 729, endPoint y: 236, distance: 21.0
click at [729, 236] on td "₹333.50" at bounding box center [754, 237] width 123 height 24
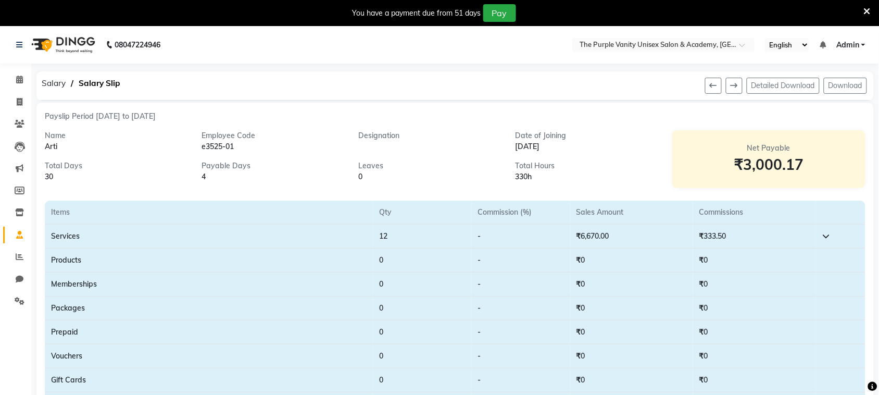
click at [686, 223] on th "Sales Amount" at bounding box center [631, 213] width 123 height 24
click at [16, 235] on icon at bounding box center [19, 235] width 7 height 8
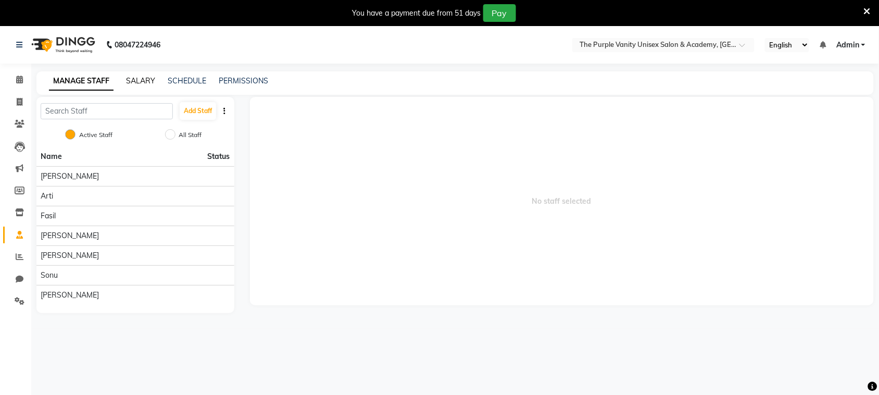
click at [142, 83] on link "SALARY" at bounding box center [140, 80] width 29 height 9
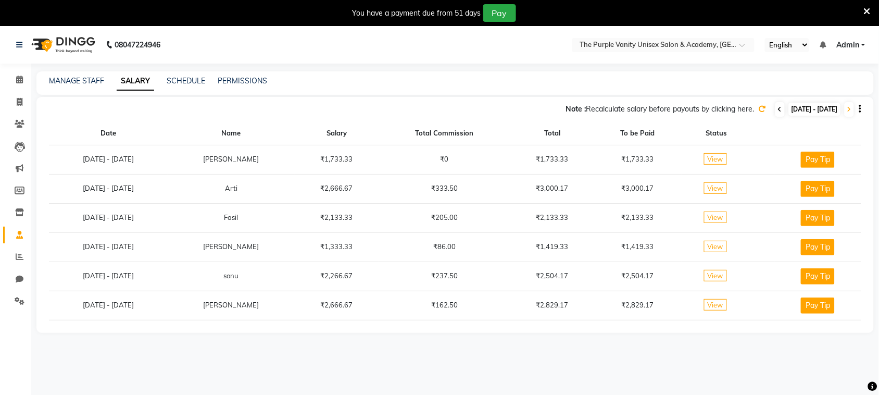
click at [778, 110] on icon at bounding box center [780, 109] width 4 height 6
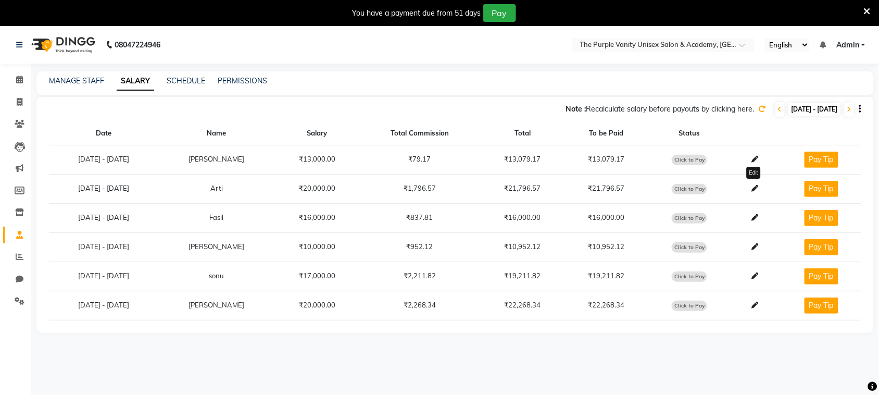
click at [753, 188] on icon at bounding box center [755, 188] width 7 height 7
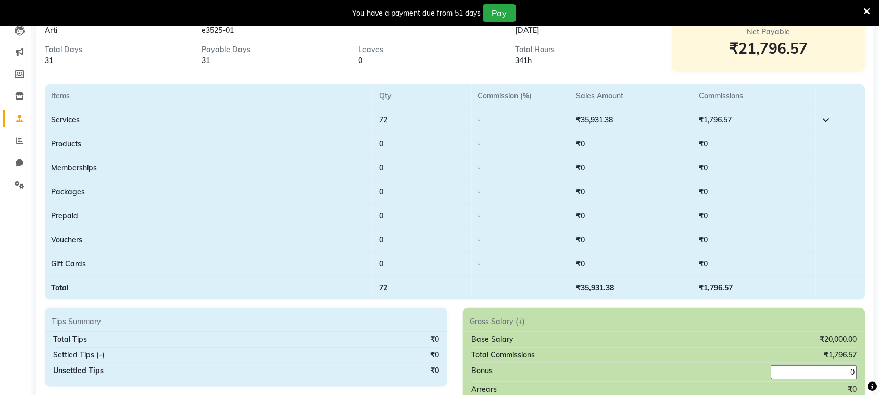
scroll to position [130, 0]
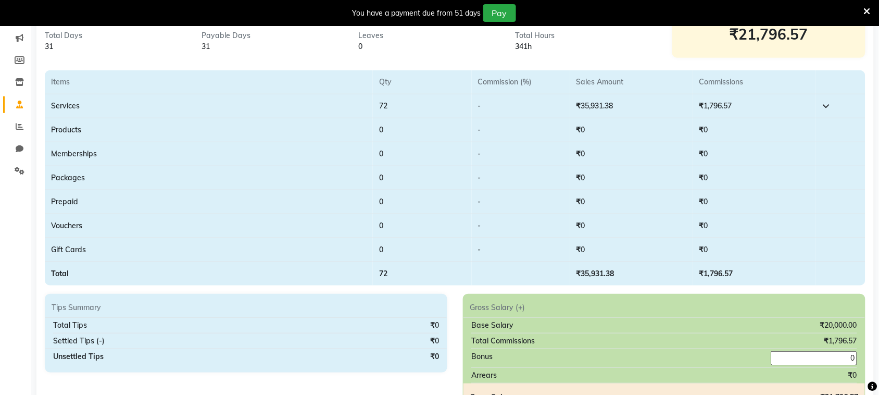
click at [762, 105] on td "₹1,796.57" at bounding box center [754, 106] width 123 height 24
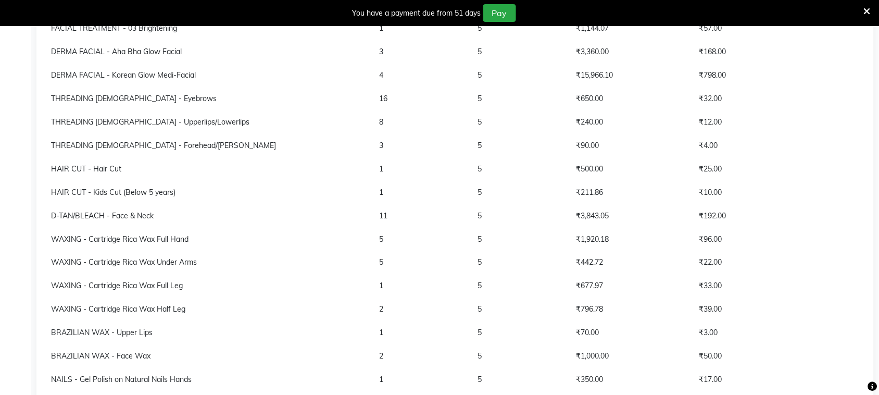
scroll to position [0, 0]
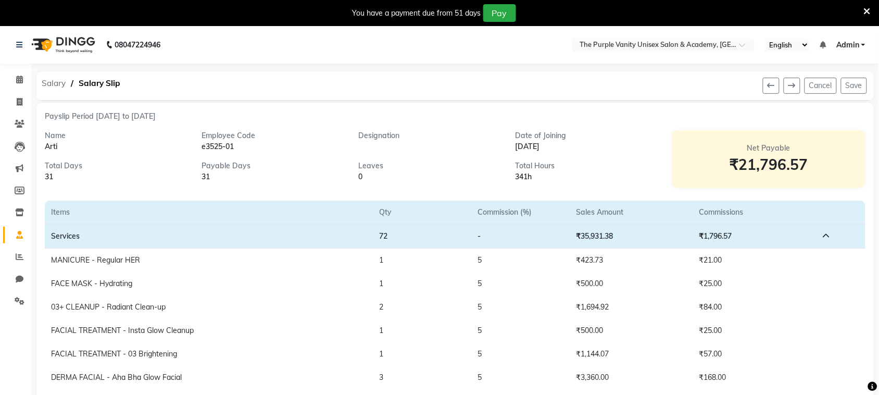
click at [51, 82] on span "Salary" at bounding box center [53, 83] width 34 height 19
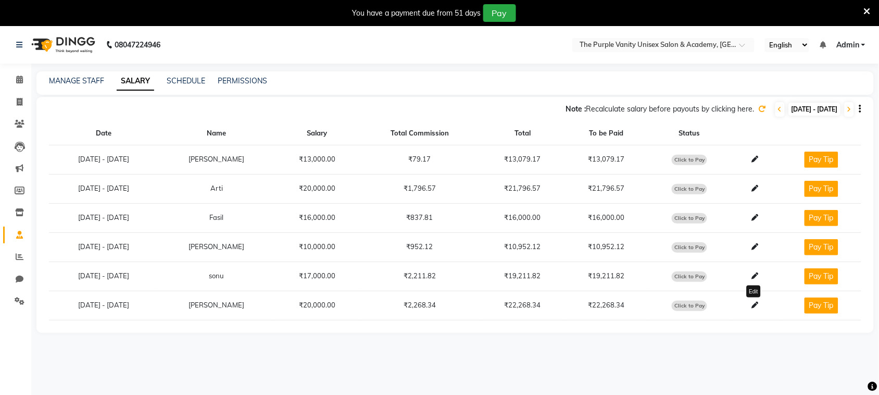
click at [754, 308] on icon at bounding box center [755, 305] width 7 height 7
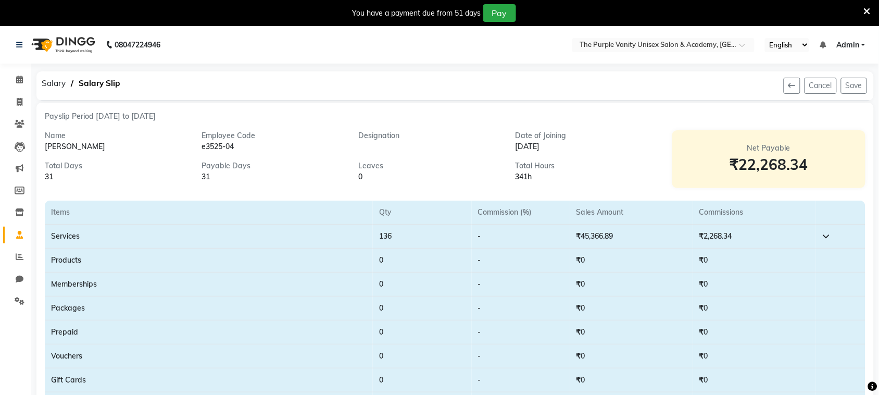
click at [827, 235] on icon at bounding box center [826, 235] width 7 height 7
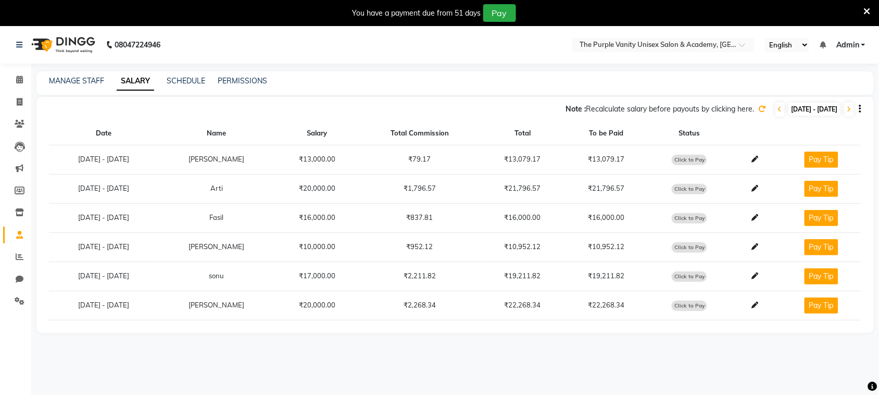
click at [684, 307] on span "Click to Pay" at bounding box center [689, 306] width 35 height 10
select select "1"
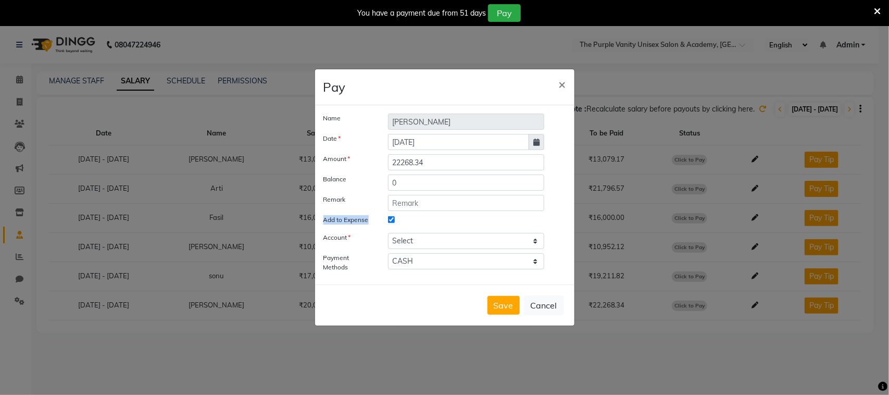
drag, startPoint x: 326, startPoint y: 222, endPoint x: 370, endPoint y: 222, distance: 44.3
click at [370, 222] on label "Add to Expense" at bounding box center [348, 219] width 65 height 9
click at [391, 220] on input "Add to Expense" at bounding box center [391, 219] width 7 height 7
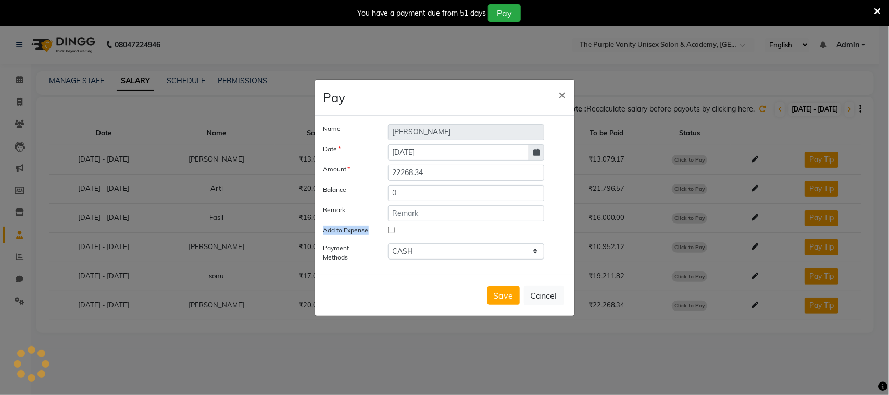
click at [392, 230] on input "Add to Expense" at bounding box center [391, 230] width 7 height 7
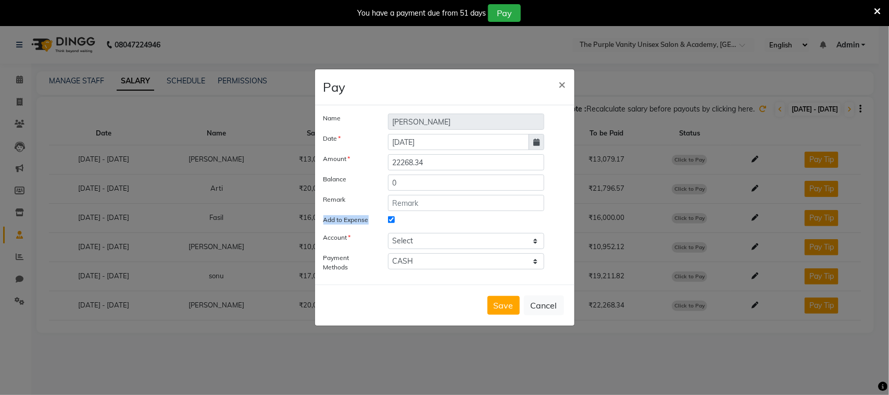
click at [392, 221] on input "Add to Expense" at bounding box center [391, 219] width 7 height 7
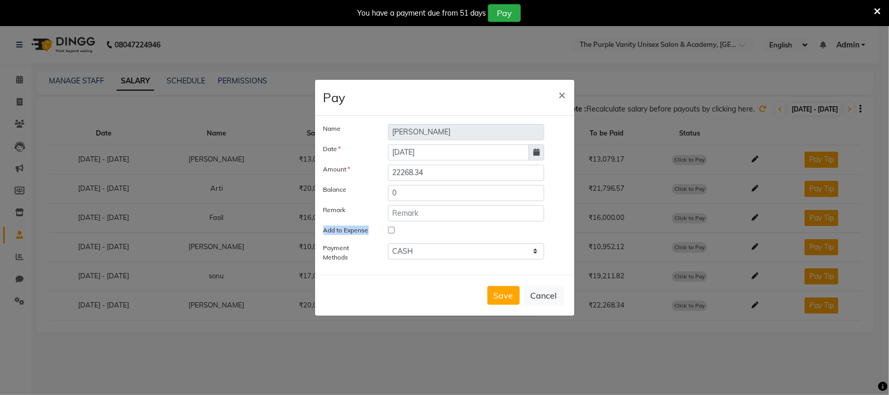
click at [392, 229] on input "Add to Expense" at bounding box center [391, 230] width 7 height 7
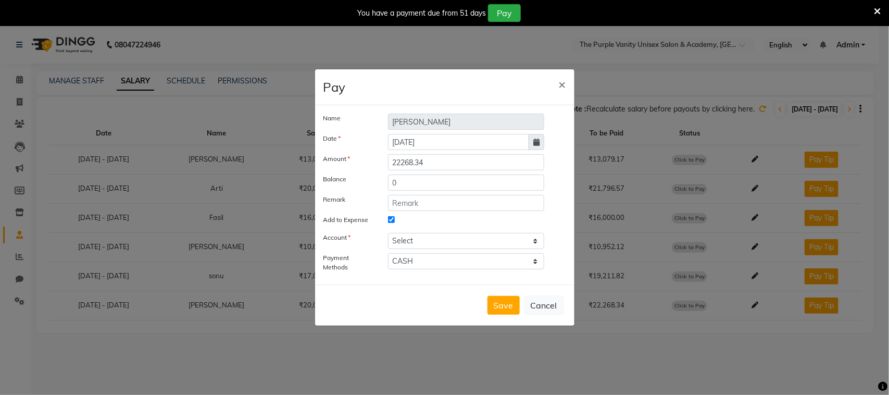
click at [408, 220] on div at bounding box center [466, 222] width 172 height 14
click at [389, 224] on div at bounding box center [466, 222] width 172 height 14
click at [392, 219] on input "Add to Expense" at bounding box center [391, 219] width 7 height 7
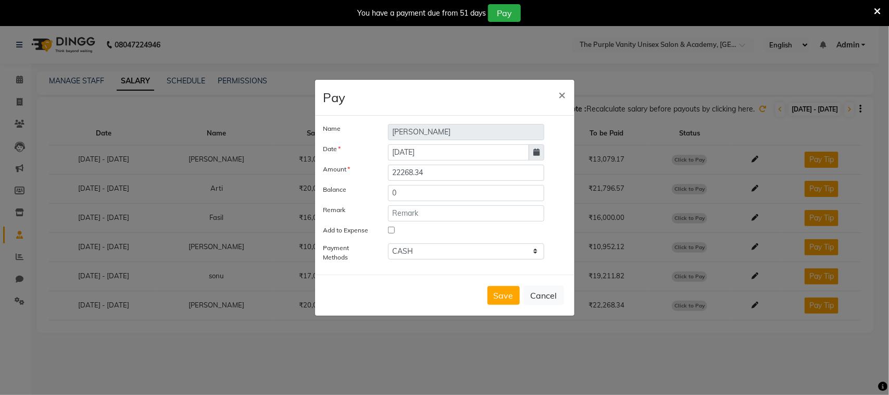
click at [391, 230] on input "Add to Expense" at bounding box center [391, 230] width 7 height 7
checkbox input "true"
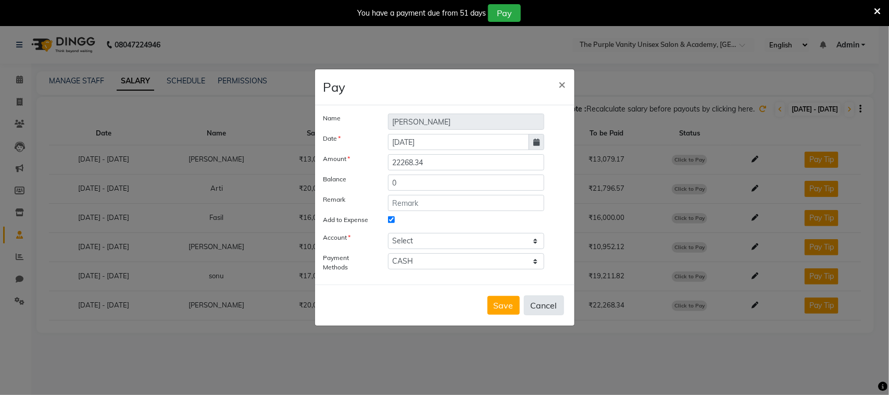
click at [551, 305] on button "Cancel" at bounding box center [544, 305] width 40 height 20
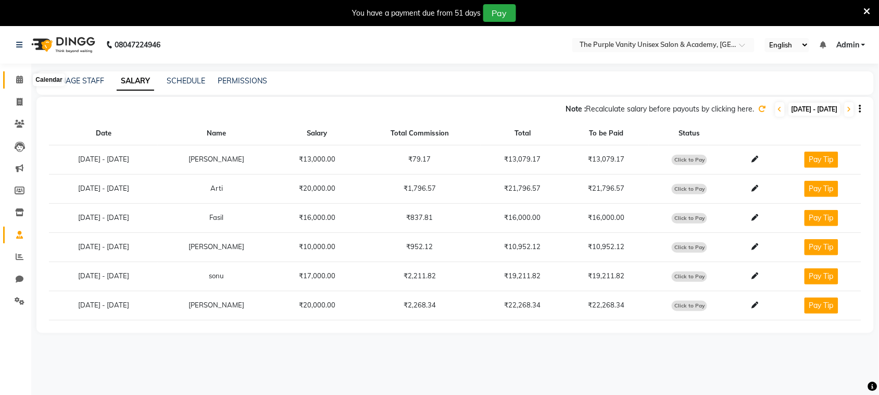
click at [19, 77] on icon at bounding box center [19, 80] width 7 height 8
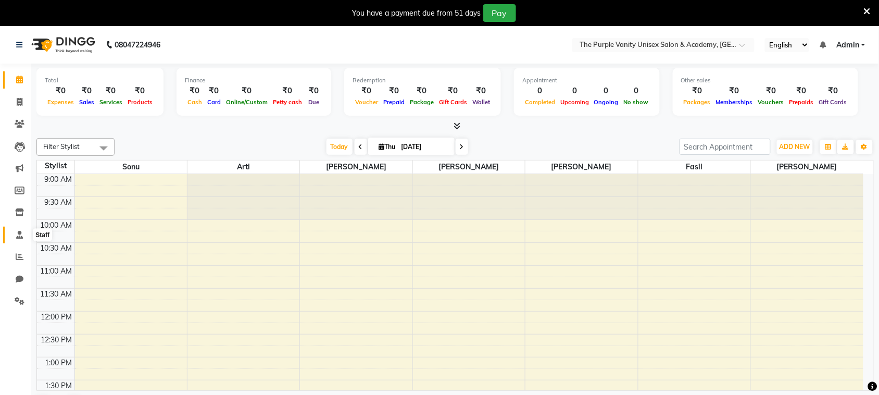
click at [17, 235] on icon at bounding box center [19, 235] width 7 height 8
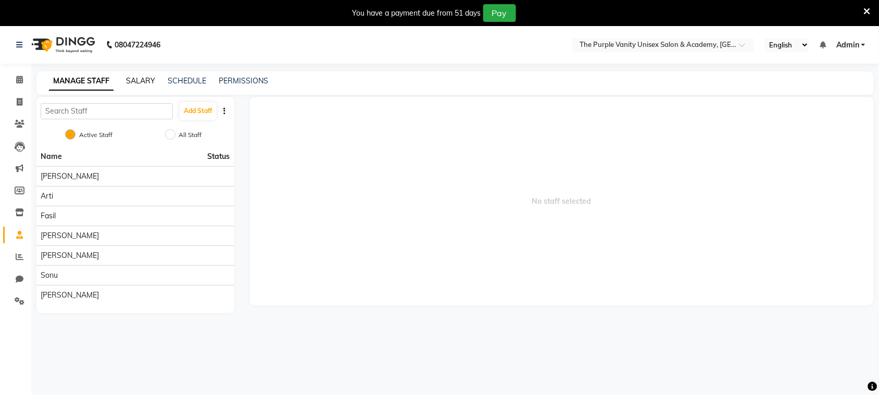
click at [150, 77] on link "SALARY" at bounding box center [140, 80] width 29 height 9
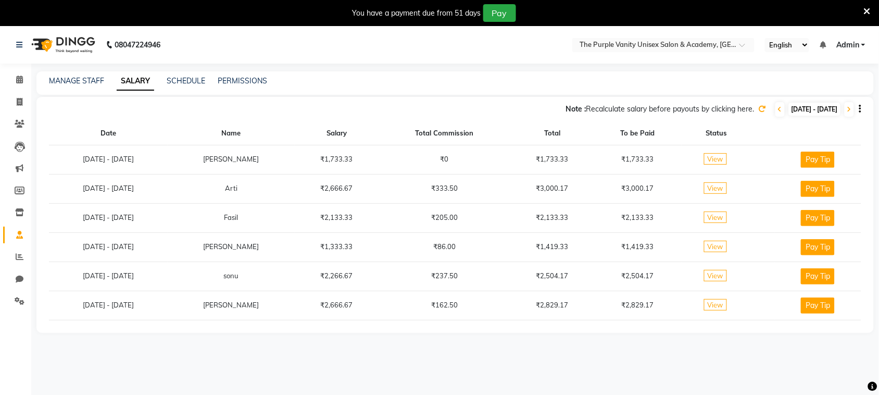
click at [789, 108] on span "[DATE] - [DATE]" at bounding box center [815, 109] width 52 height 13
select select "9"
select select "2025"
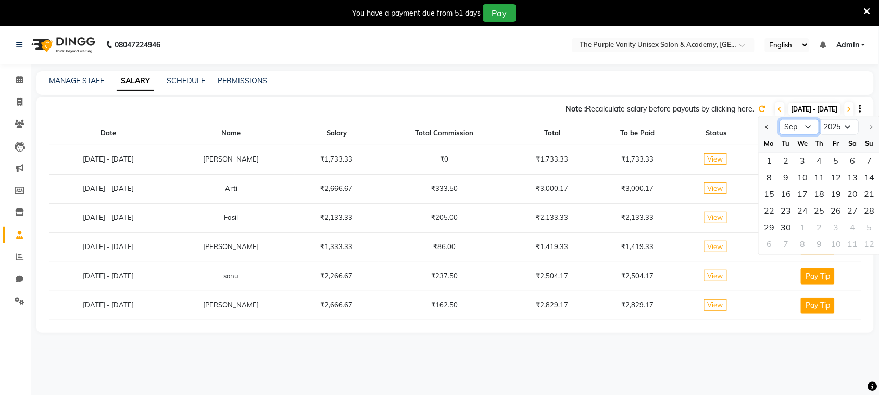
click at [801, 127] on select "Jan Feb Mar Apr May Jun [DATE] Aug Sep" at bounding box center [800, 127] width 40 height 16
select select "8"
click at [780, 119] on select "Jan Feb Mar Apr May Jun [DATE] Aug Sep" at bounding box center [800, 127] width 40 height 16
click at [839, 158] on div "1" at bounding box center [836, 161] width 17 height 17
type input "[DATE]"
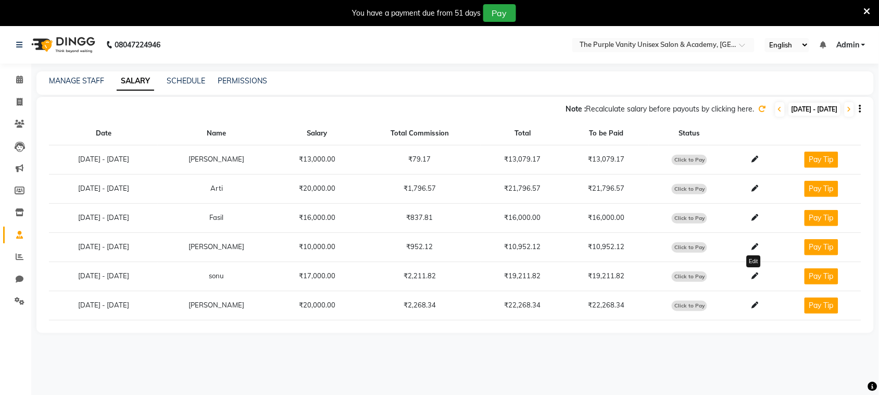
click at [752, 277] on icon at bounding box center [755, 275] width 7 height 7
click at [676, 277] on span "Click to Pay" at bounding box center [689, 276] width 35 height 10
select select "1"
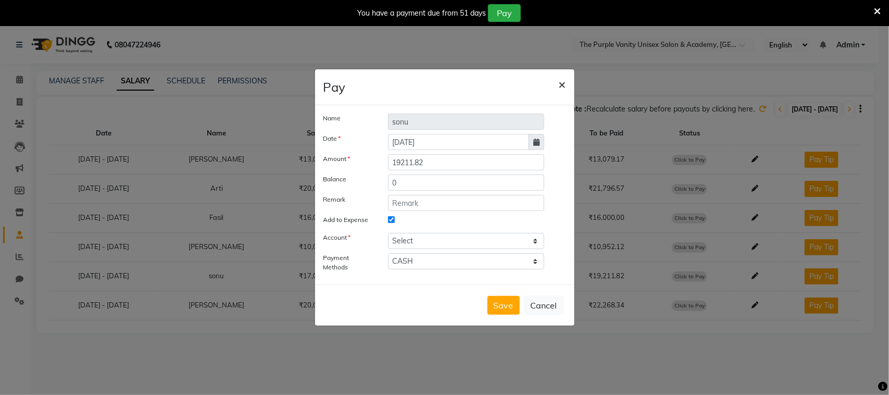
click at [563, 81] on span "×" at bounding box center [562, 84] width 7 height 16
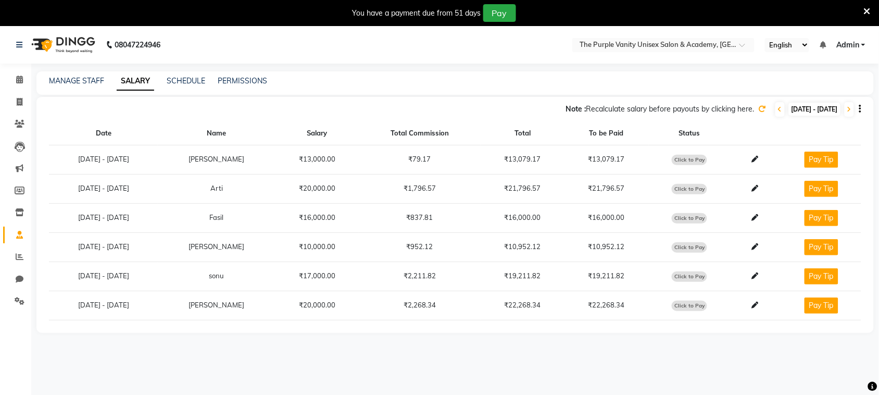
click at [684, 275] on span "Click to Pay" at bounding box center [689, 276] width 35 height 10
select select "1"
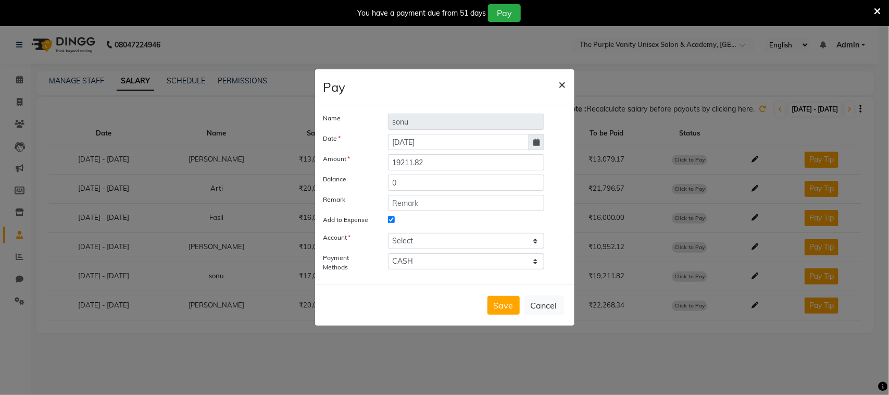
click at [563, 84] on span "×" at bounding box center [562, 84] width 7 height 16
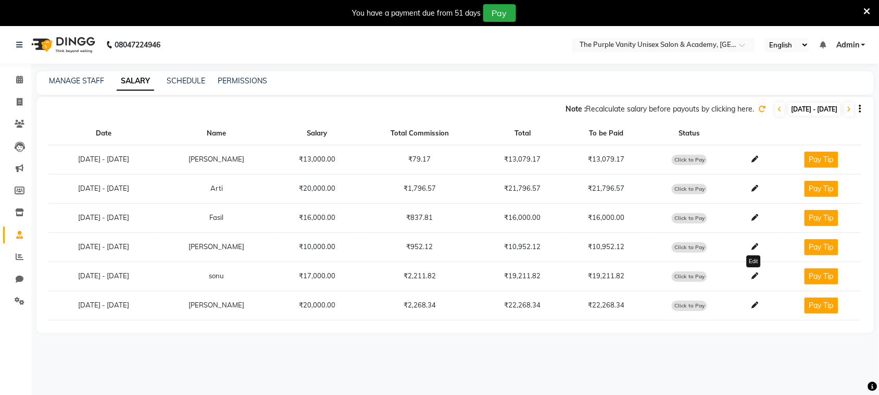
click at [753, 279] on icon at bounding box center [755, 275] width 7 height 7
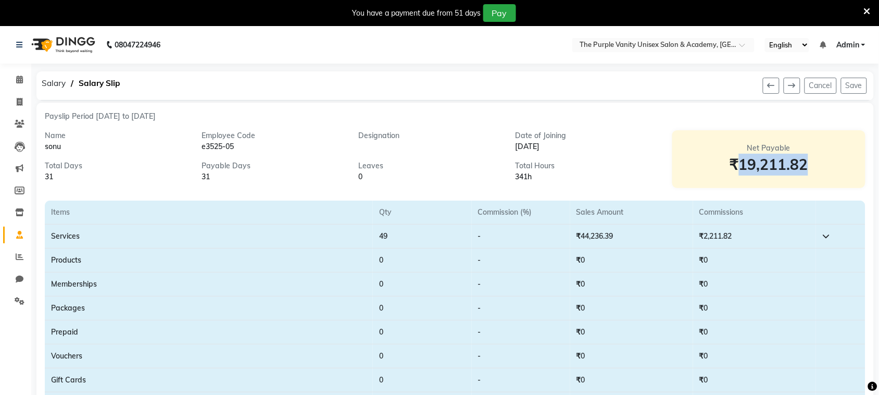
drag, startPoint x: 740, startPoint y: 162, endPoint x: 833, endPoint y: 159, distance: 93.8
click at [833, 159] on div "₹19,211.82" at bounding box center [769, 165] width 169 height 22
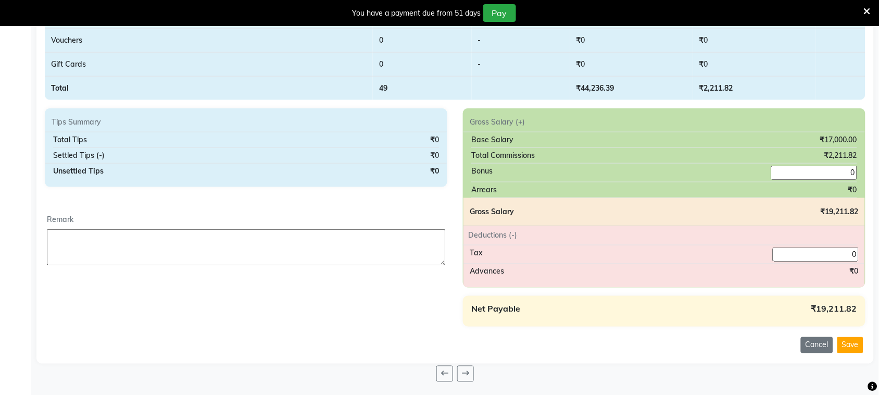
scroll to position [319, 0]
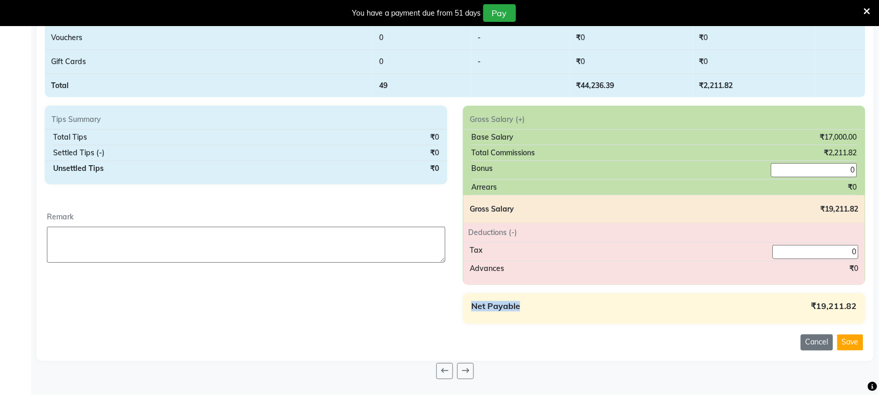
drag, startPoint x: 472, startPoint y: 307, endPoint x: 527, endPoint y: 307, distance: 54.7
click at [527, 307] on div "Net Payable ₹19,211.82" at bounding box center [664, 309] width 386 height 14
drag, startPoint x: 813, startPoint y: 306, endPoint x: 855, endPoint y: 297, distance: 43.6
click at [855, 297] on div "Net Payable ₹19,211.82" at bounding box center [664, 308] width 403 height 31
drag, startPoint x: 826, startPoint y: 148, endPoint x: 854, endPoint y: 151, distance: 28.2
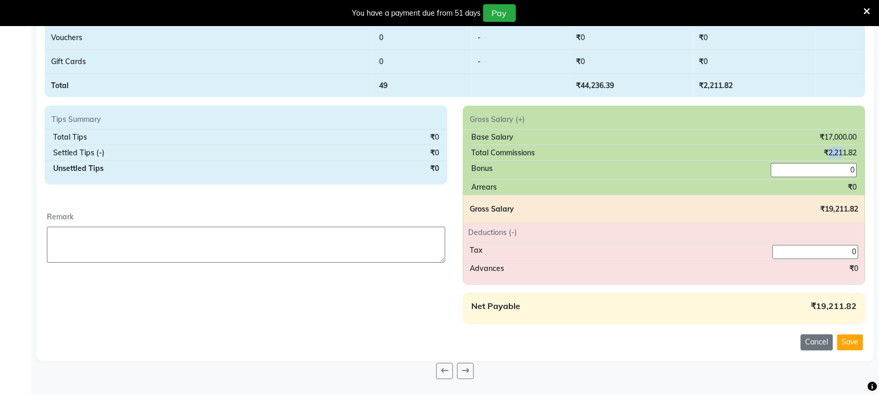
click at [854, 151] on div "₹2,211.82" at bounding box center [841, 152] width 33 height 11
click at [810, 139] on div "Base Salary ₹17,000.00" at bounding box center [664, 138] width 386 height 16
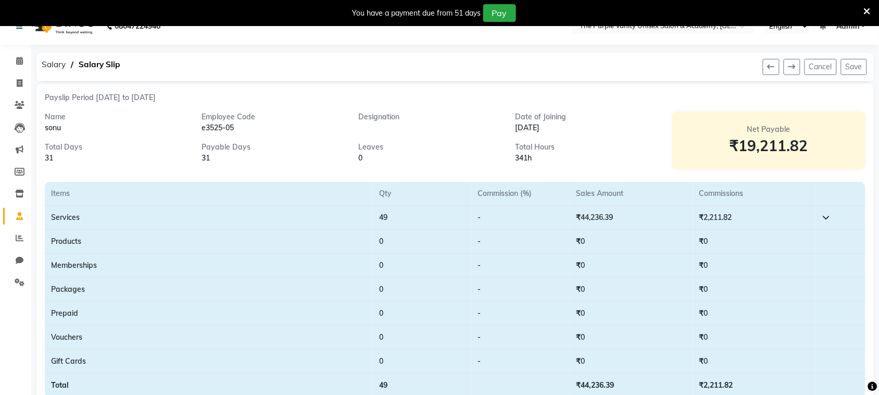
scroll to position [0, 0]
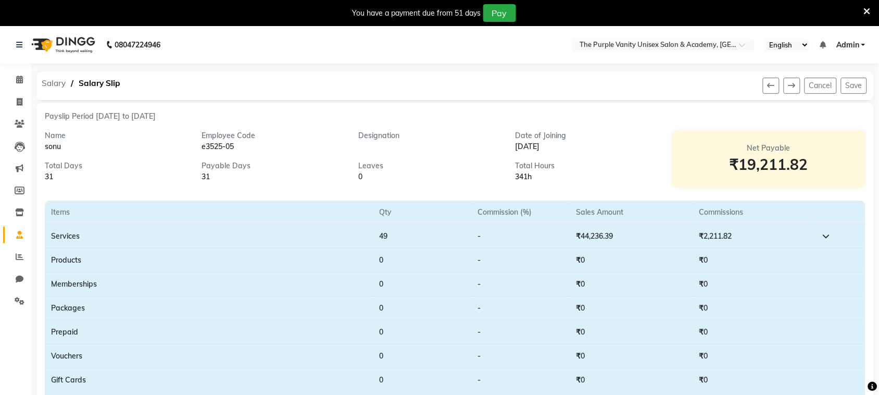
click at [51, 81] on span "Salary" at bounding box center [53, 83] width 34 height 19
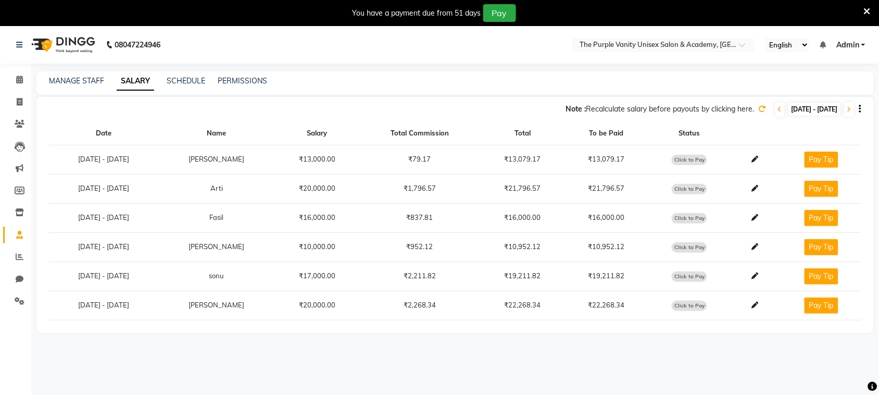
click at [687, 189] on span "Click to Pay" at bounding box center [689, 189] width 35 height 10
select select "1"
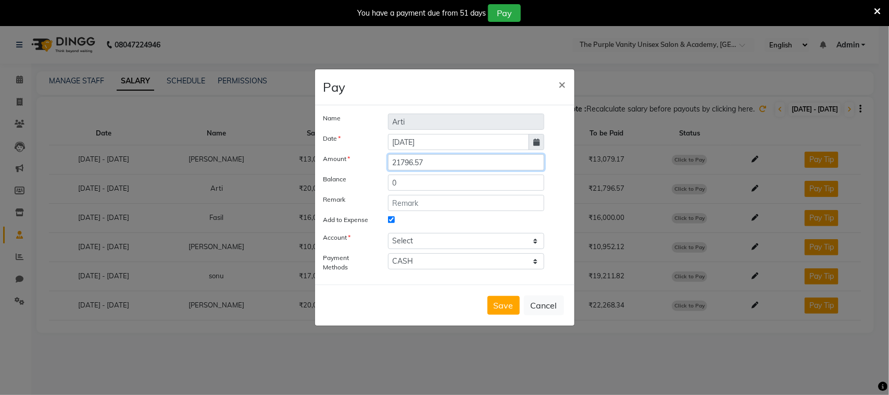
drag, startPoint x: 431, startPoint y: 159, endPoint x: 368, endPoint y: 168, distance: 64.2
click at [368, 168] on div "Amount 21796.57" at bounding box center [445, 162] width 258 height 16
click at [509, 88] on div "Pay ×" at bounding box center [444, 87] width 259 height 36
click at [561, 76] on span "×" at bounding box center [562, 84] width 7 height 16
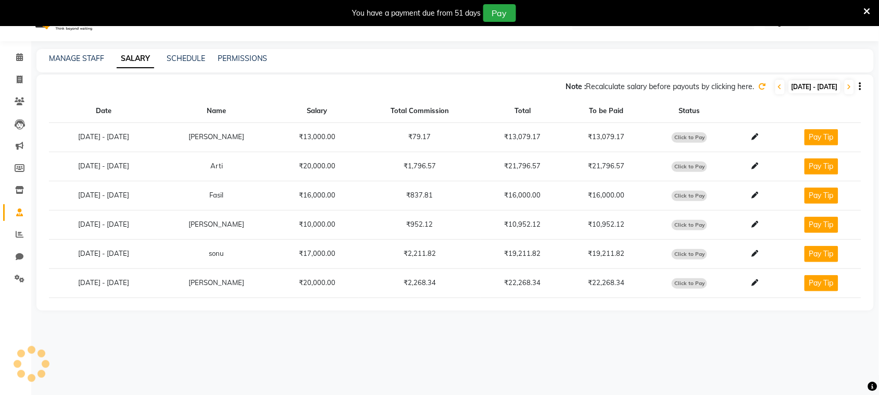
scroll to position [26, 0]
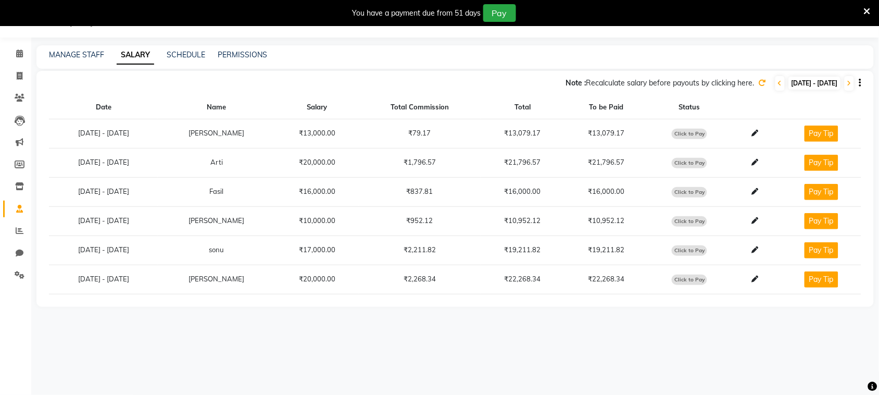
click at [531, 1] on div "You have a payment due from 51 days Pay" at bounding box center [439, 13] width 879 height 26
click at [16, 51] on icon at bounding box center [19, 53] width 7 height 8
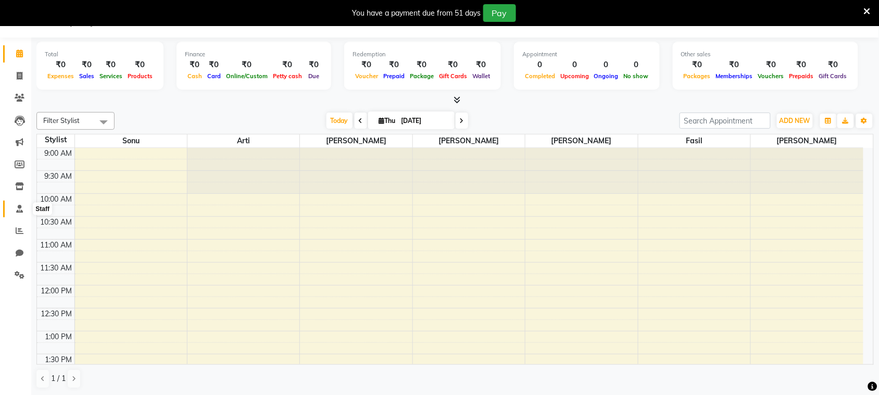
click at [17, 206] on icon at bounding box center [19, 209] width 7 height 8
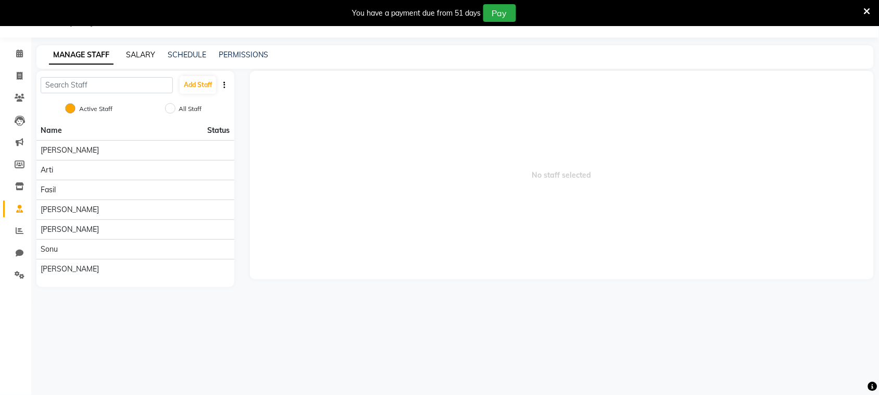
click at [144, 57] on link "SALARY" at bounding box center [140, 54] width 29 height 9
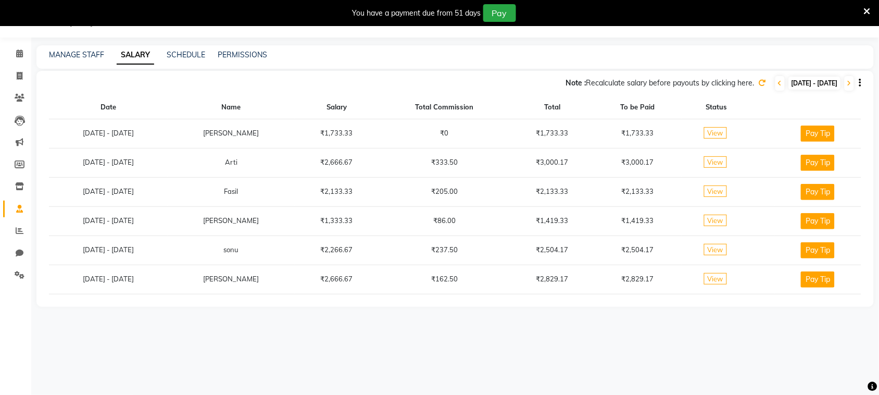
click at [759, 86] on icon at bounding box center [762, 82] width 7 height 7
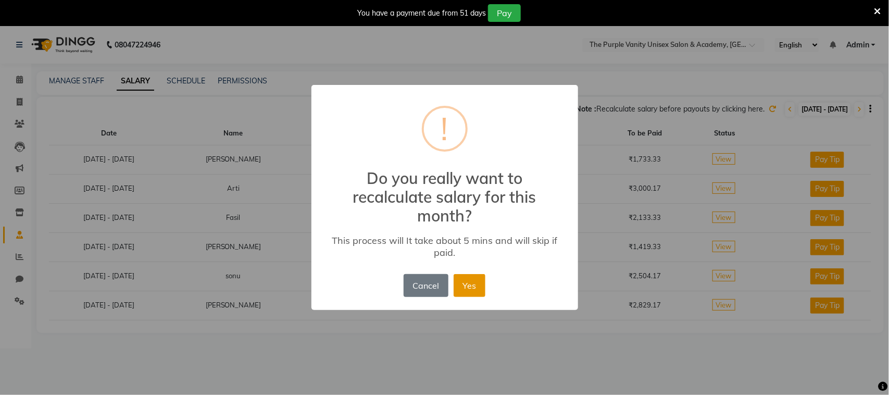
click at [474, 288] on button "Yes" at bounding box center [470, 285] width 32 height 23
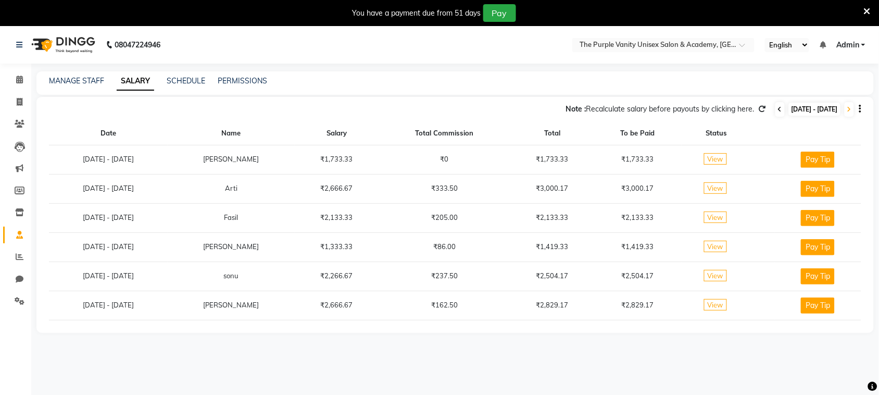
click at [778, 112] on icon at bounding box center [780, 109] width 4 height 6
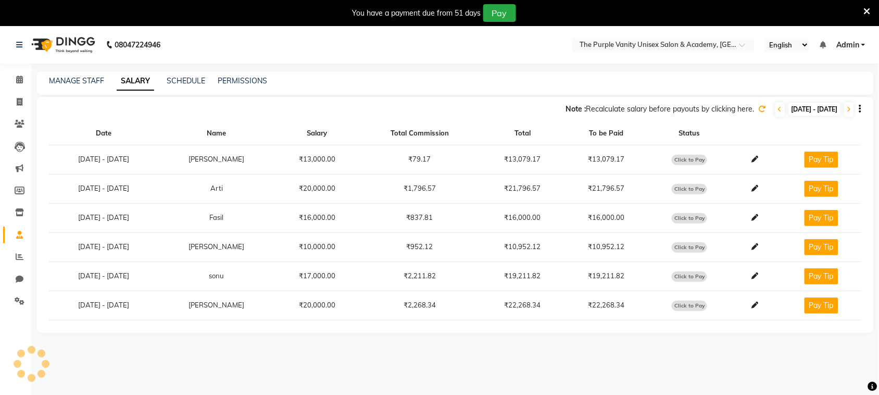
drag, startPoint x: 516, startPoint y: 156, endPoint x: 542, endPoint y: 156, distance: 25.5
click at [542, 156] on td "₹13,079.17" at bounding box center [523, 159] width 84 height 29
click at [684, 163] on span "Click to Pay" at bounding box center [689, 160] width 35 height 10
select select "1"
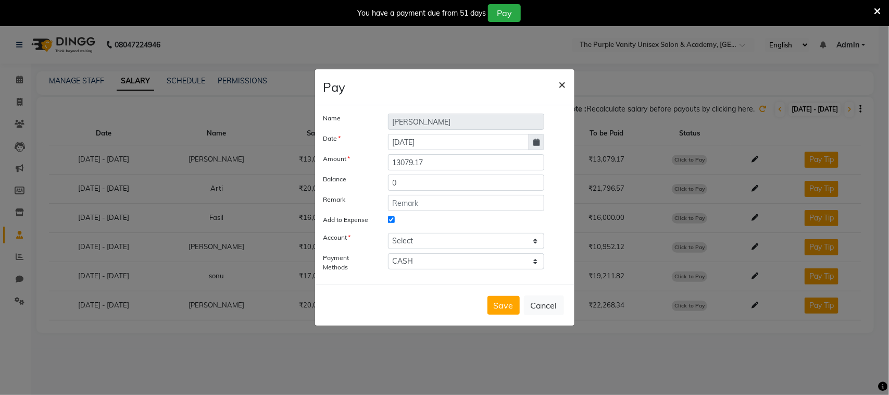
click at [561, 81] on span "×" at bounding box center [562, 84] width 7 height 16
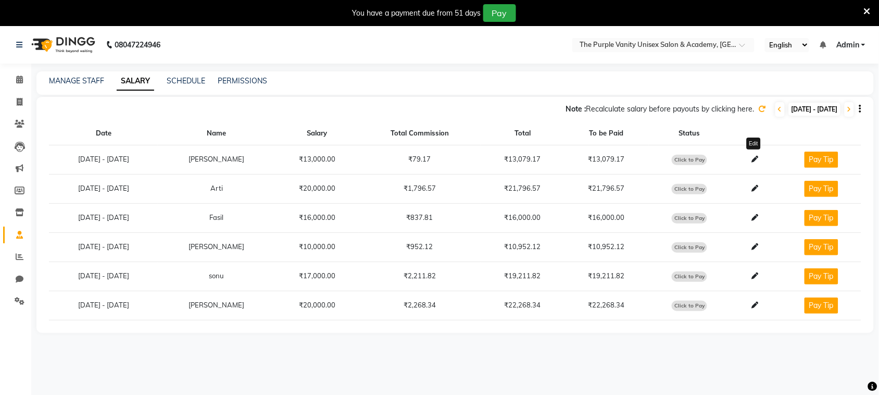
click at [749, 161] on span at bounding box center [755, 159] width 15 height 8
click at [756, 161] on icon at bounding box center [755, 159] width 7 height 7
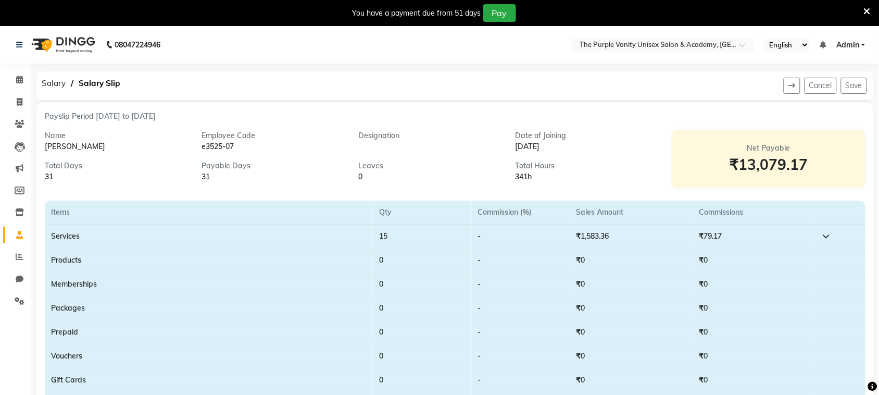
click at [757, 235] on td "₹79.17" at bounding box center [754, 237] width 123 height 24
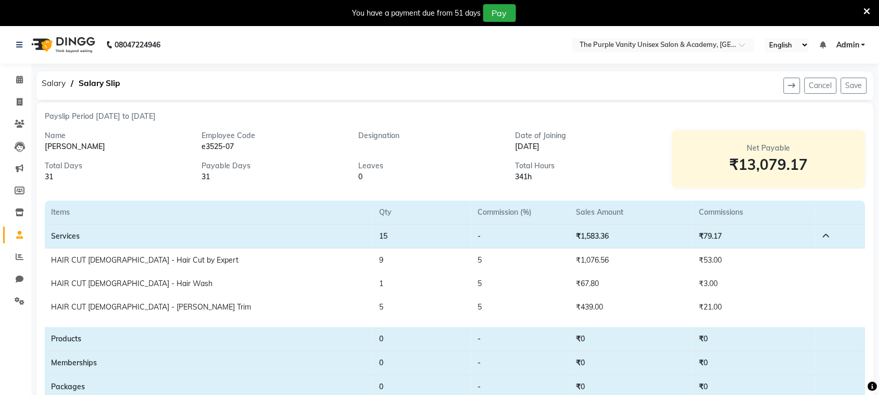
click at [757, 235] on td "₹79.17" at bounding box center [754, 237] width 123 height 24
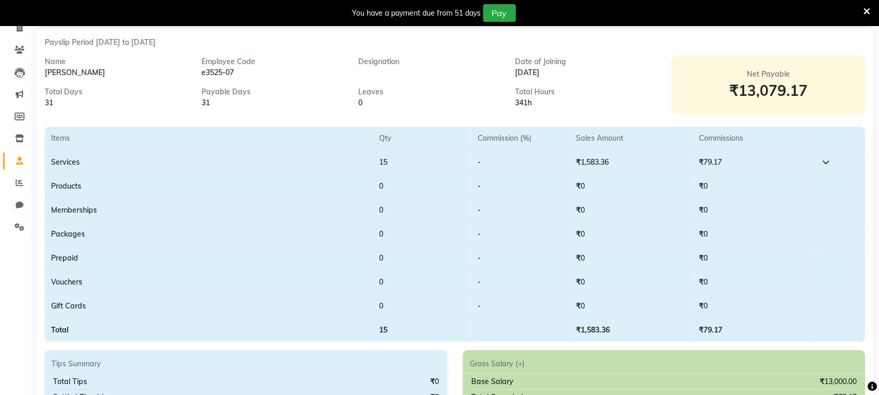
scroll to position [319, 0]
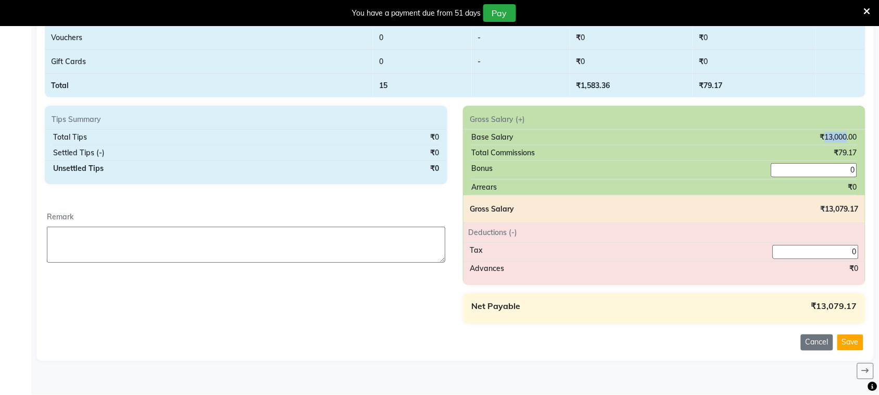
drag, startPoint x: 826, startPoint y: 139, endPoint x: 845, endPoint y: 136, distance: 20.0
click at [845, 136] on div "₹13,000.00" at bounding box center [838, 137] width 37 height 11
drag, startPoint x: 833, startPoint y: 152, endPoint x: 857, endPoint y: 152, distance: 23.4
click at [857, 152] on div "Total Commissions ₹79.17" at bounding box center [664, 153] width 386 height 16
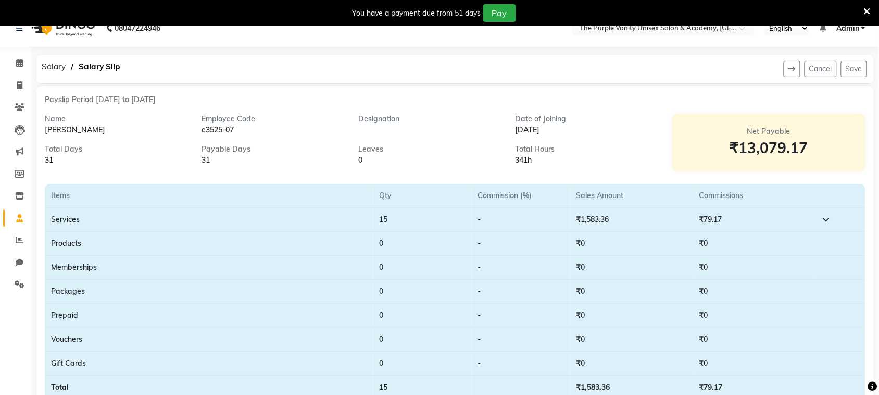
scroll to position [0, 0]
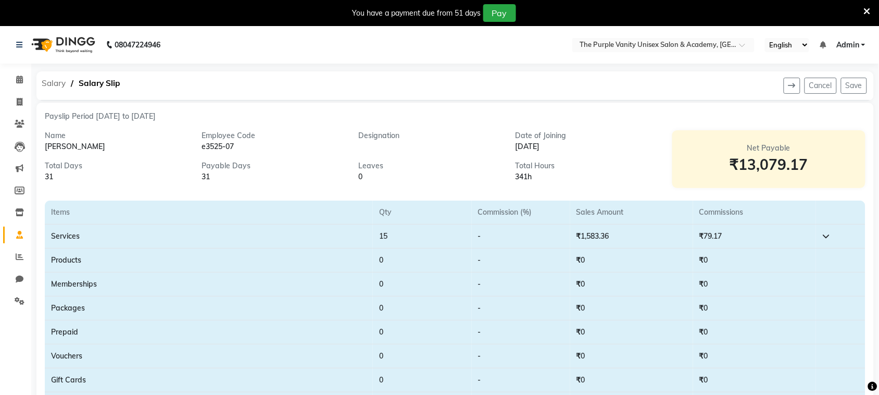
click at [54, 79] on span "Salary" at bounding box center [53, 83] width 34 height 19
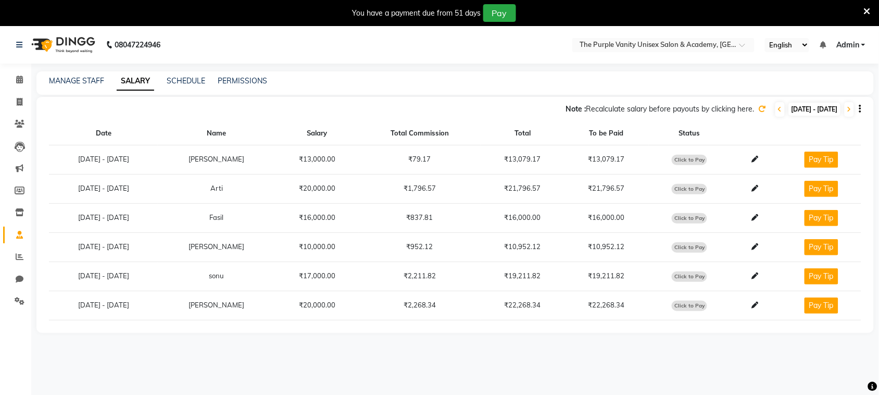
click at [681, 161] on span "Click to Pay" at bounding box center [689, 160] width 35 height 10
select select "1"
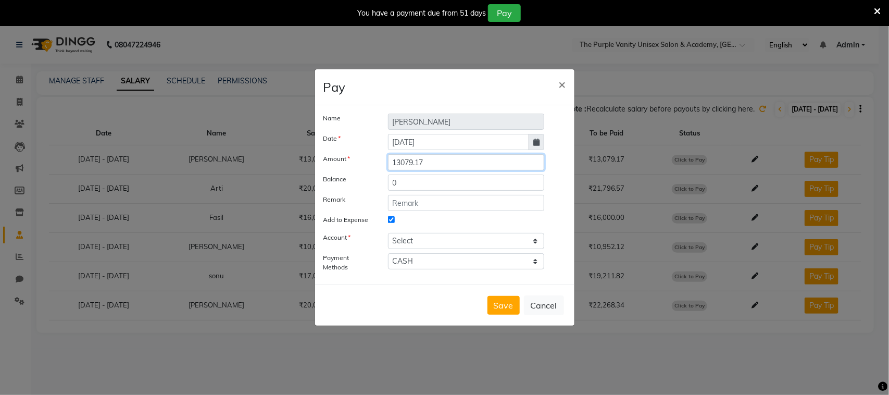
drag, startPoint x: 434, startPoint y: 159, endPoint x: 384, endPoint y: 159, distance: 50.0
click at [384, 159] on div "13079.17" at bounding box center [466, 162] width 172 height 16
type input "13000"
click at [407, 183] on input "0" at bounding box center [466, 183] width 157 height 16
type input "79"
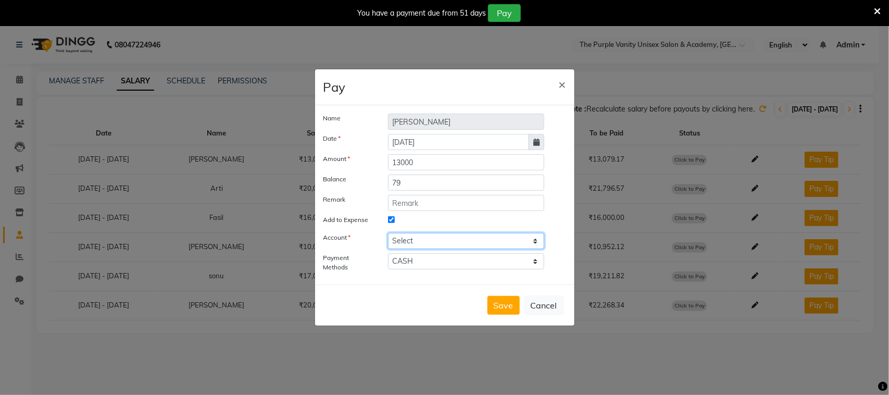
click at [419, 242] on select "Select [PERSON_NAME] cash Default account" at bounding box center [466, 241] width 157 height 16
click at [388, 233] on select "Select [PERSON_NAME] cash Default account" at bounding box center [466, 241] width 157 height 16
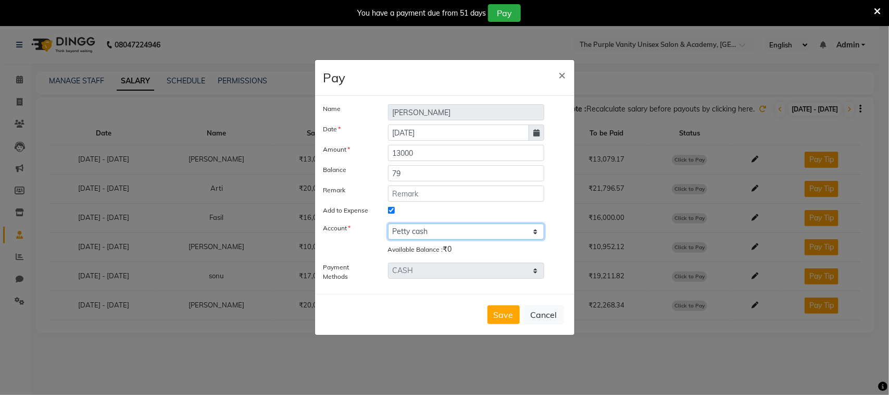
click at [422, 233] on select "Select [PERSON_NAME] cash Default account" at bounding box center [466, 231] width 157 height 16
click at [423, 228] on select "Select [PERSON_NAME] cash Default account" at bounding box center [466, 231] width 157 height 16
click at [468, 235] on select "Select [PERSON_NAME] cash Default account" at bounding box center [466, 231] width 157 height 16
click at [388, 223] on select "Select [PERSON_NAME] cash Default account" at bounding box center [466, 231] width 157 height 16
click at [537, 230] on select "Select [PERSON_NAME] cash Default account" at bounding box center [466, 231] width 157 height 16
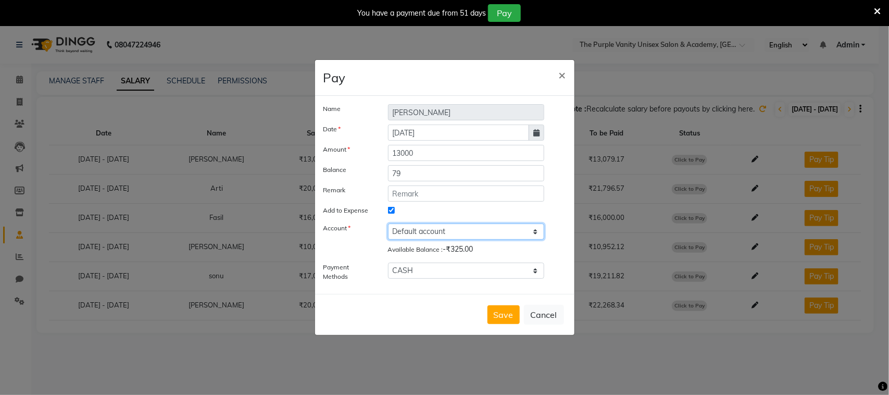
select select "7095"
click at [388, 223] on select "Select [PERSON_NAME] cash Default account" at bounding box center [466, 231] width 157 height 16
click at [389, 209] on input "Add to Expense" at bounding box center [391, 210] width 7 height 7
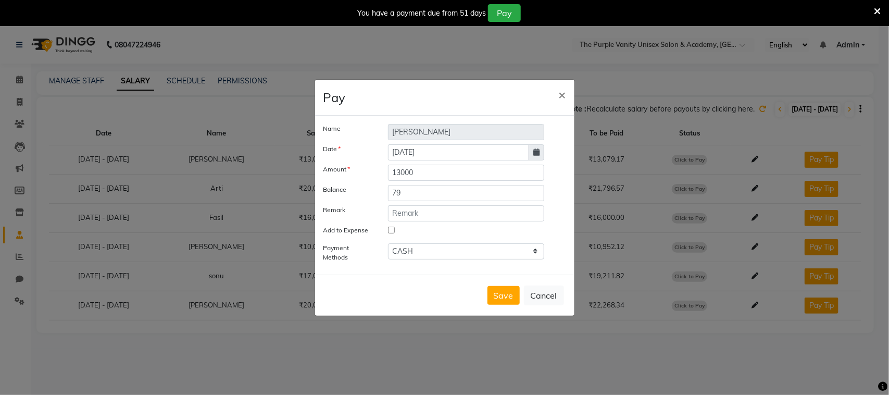
click at [391, 230] on input "Add to Expense" at bounding box center [391, 230] width 7 height 7
checkbox input "true"
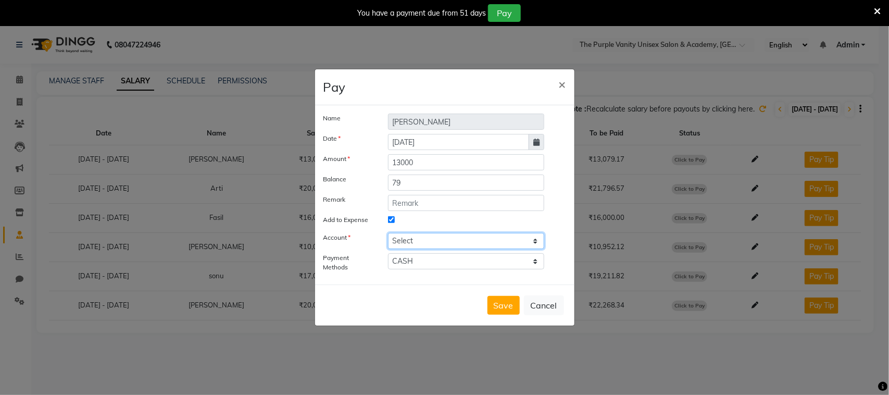
click at [405, 241] on select "Select [PERSON_NAME] cash Default account" at bounding box center [466, 241] width 157 height 16
select select "7096"
click at [388, 233] on select "Select [PERSON_NAME] cash Default account" at bounding box center [466, 241] width 157 height 16
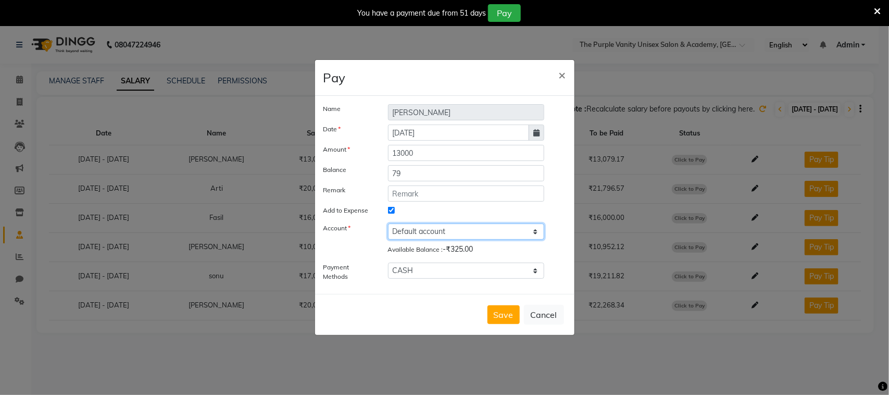
click at [449, 230] on select "Select [PERSON_NAME] cash Default account" at bounding box center [466, 231] width 157 height 16
click at [454, 214] on div at bounding box center [466, 213] width 172 height 14
click at [469, 230] on select "Select [PERSON_NAME] cash Default account" at bounding box center [466, 231] width 157 height 16
click at [462, 228] on select "Select [PERSON_NAME] cash Default account" at bounding box center [466, 231] width 157 height 16
click at [547, 314] on button "Cancel" at bounding box center [544, 315] width 40 height 20
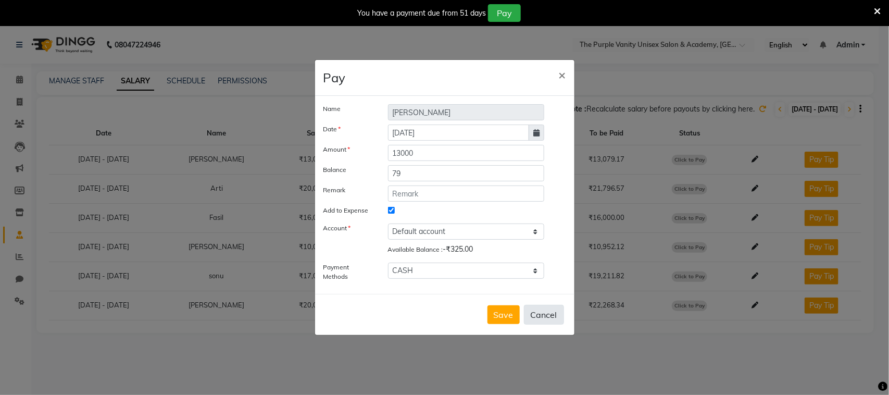
select select
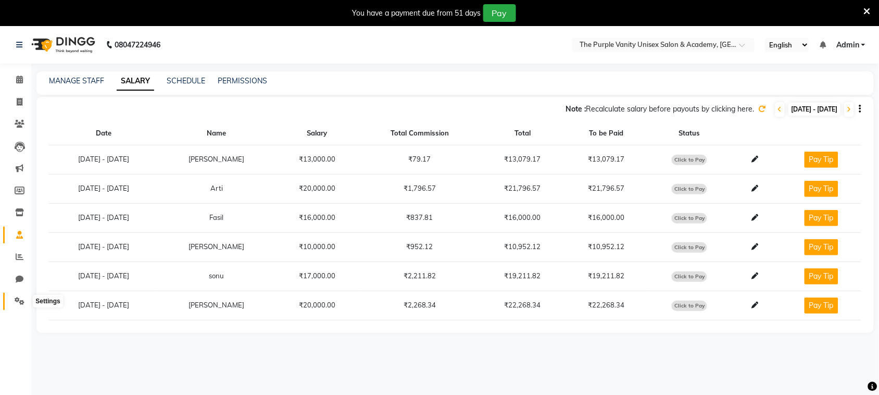
click at [20, 301] on icon at bounding box center [20, 301] width 10 height 8
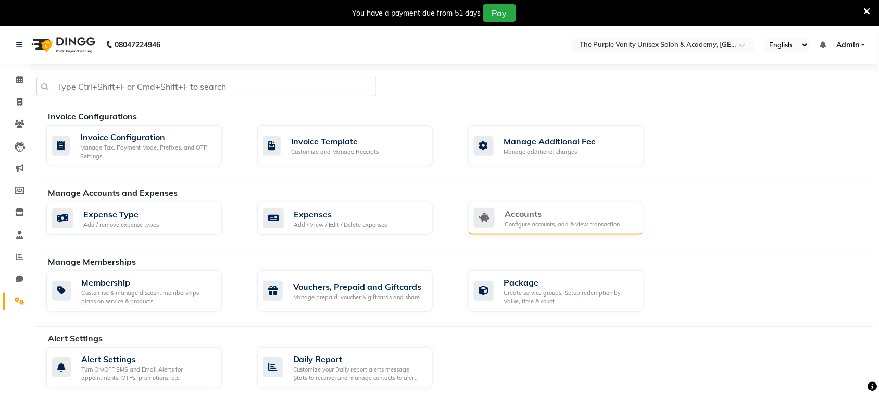
click at [528, 221] on div "Configure accounts, add & view transaction" at bounding box center [562, 224] width 115 height 9
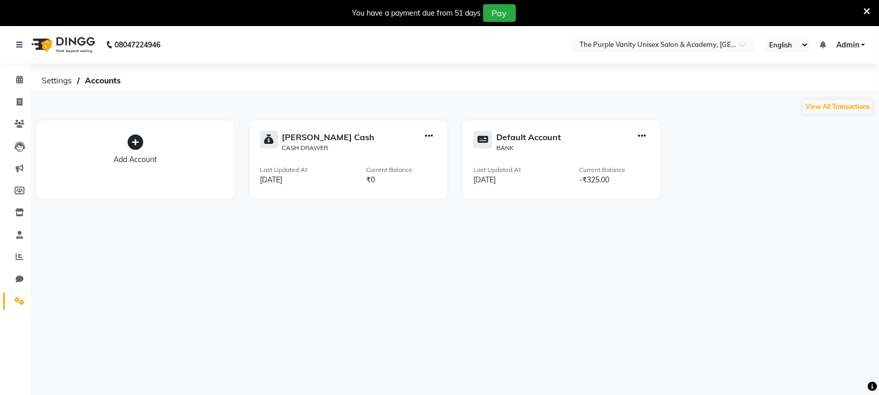
click at [134, 143] on icon at bounding box center [136, 142] width 16 height 16
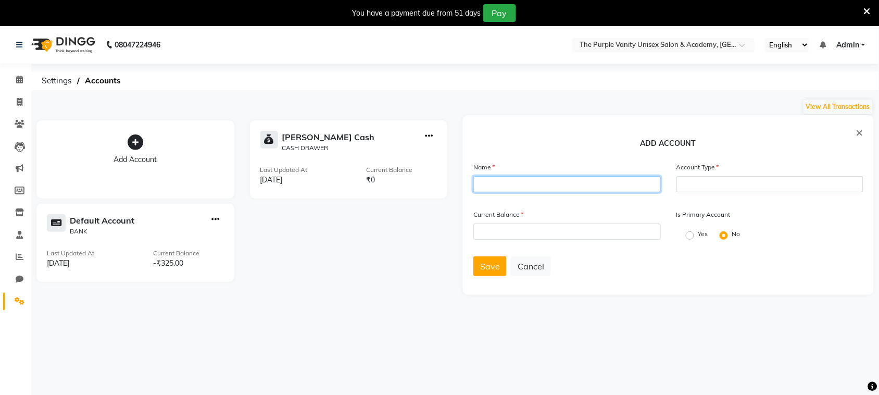
click at [522, 189] on input "text" at bounding box center [568, 184] width 188 height 16
type input "ICICI"
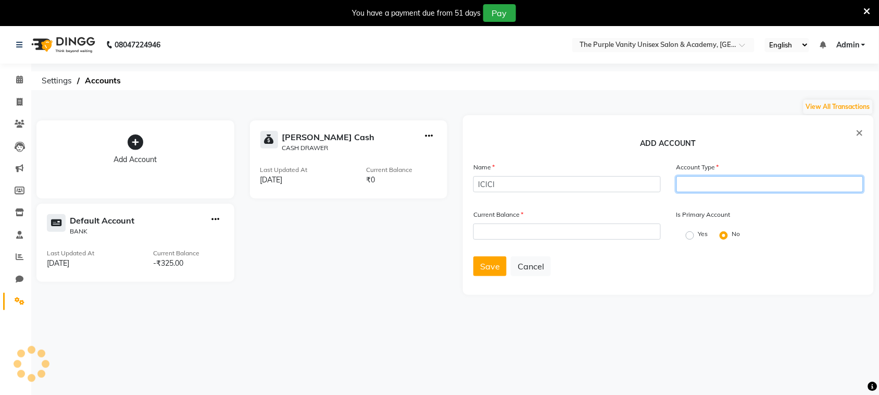
click at [765, 178] on input "text" at bounding box center [771, 184] width 188 height 16
type input "S"
type input "Staff salary account"
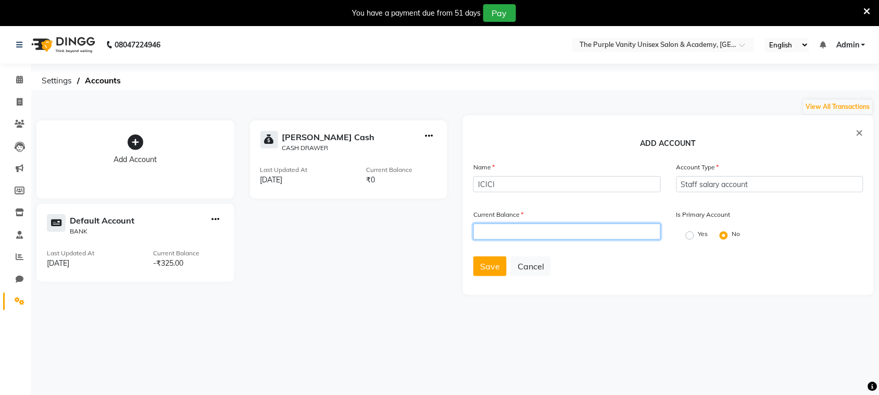
click at [488, 229] on input "number" at bounding box center [568, 231] width 188 height 16
click at [861, 131] on span "×" at bounding box center [859, 132] width 7 height 16
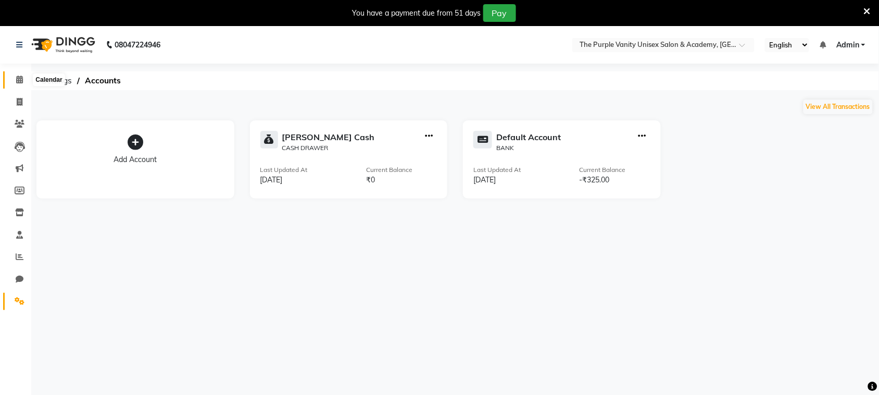
click at [17, 76] on icon at bounding box center [19, 80] width 7 height 8
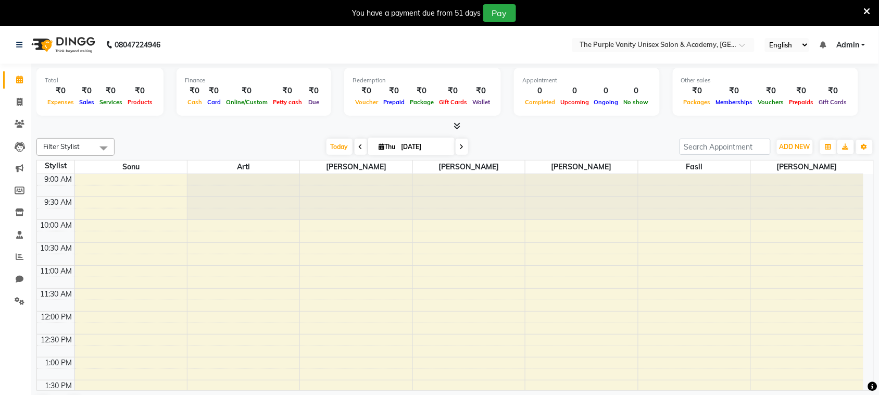
click at [155, 151] on div "[DATE] [DATE]" at bounding box center [397, 147] width 555 height 16
click at [17, 305] on icon at bounding box center [20, 301] width 10 height 8
click at [17, 303] on icon at bounding box center [20, 301] width 10 height 8
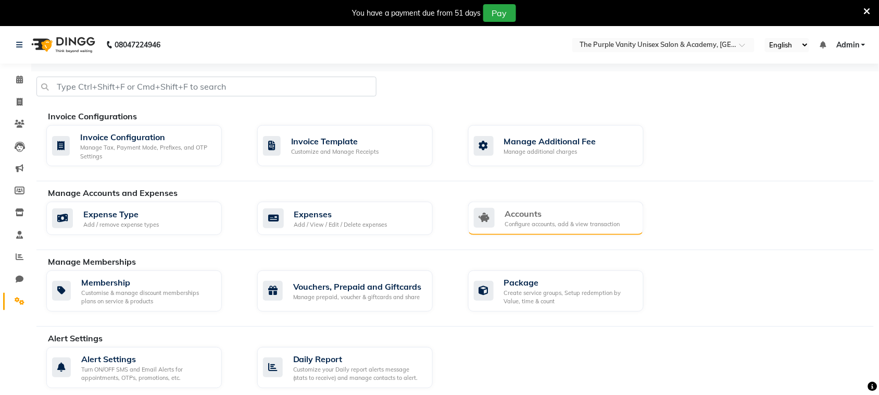
click at [521, 219] on div "Accounts" at bounding box center [562, 213] width 115 height 13
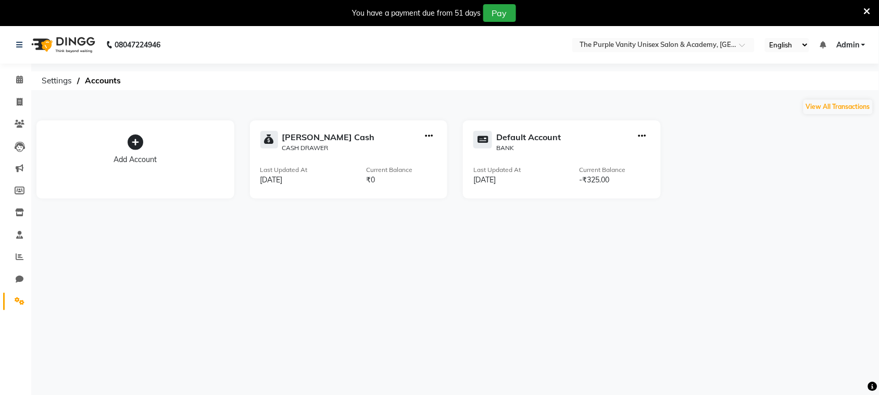
click at [133, 146] on icon at bounding box center [136, 142] width 16 height 16
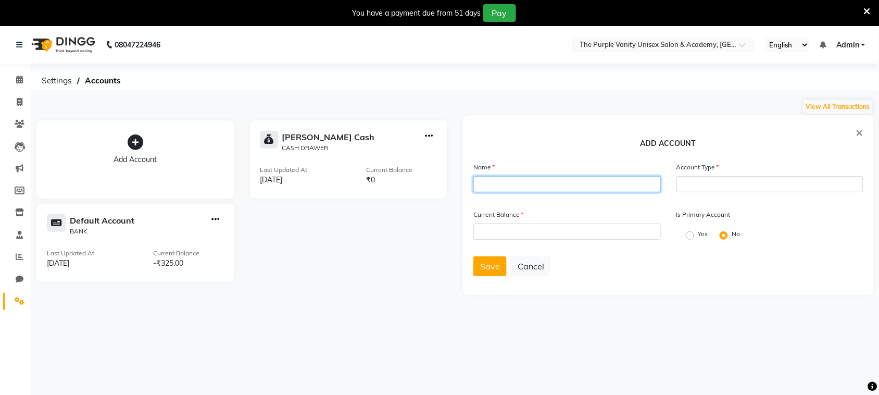
click at [526, 180] on input "text" at bounding box center [568, 184] width 188 height 16
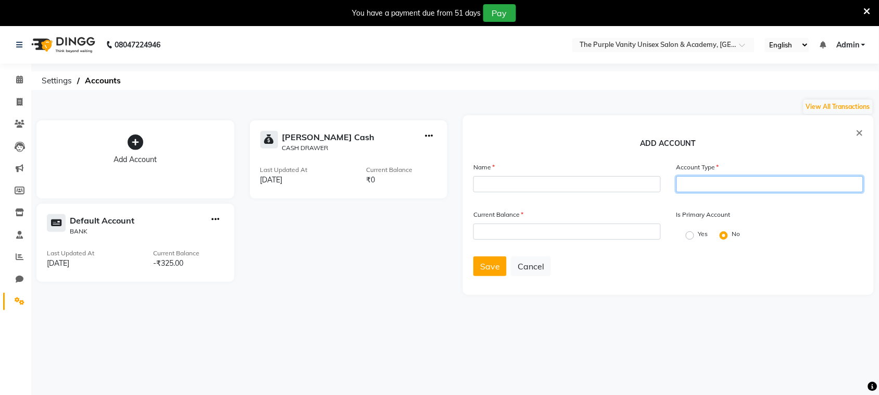
click at [713, 185] on input "text" at bounding box center [771, 184] width 188 height 16
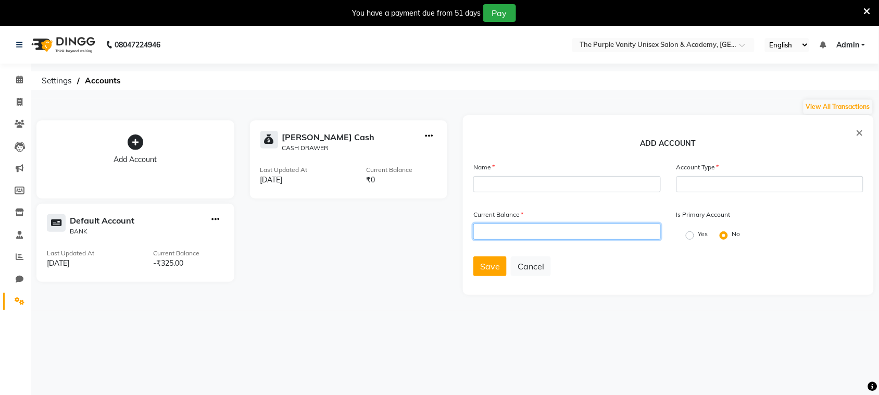
click at [535, 235] on input "number" at bounding box center [568, 231] width 188 height 16
type input "100000"
click at [15, 237] on span at bounding box center [19, 235] width 18 height 12
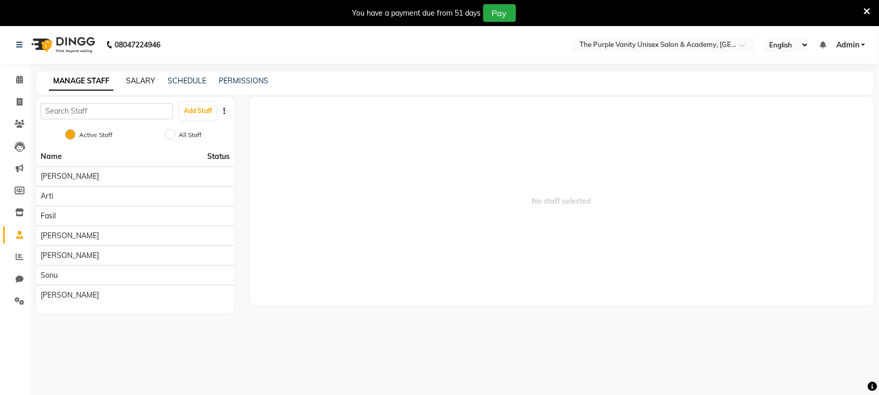
click at [147, 78] on link "SALARY" at bounding box center [140, 80] width 29 height 9
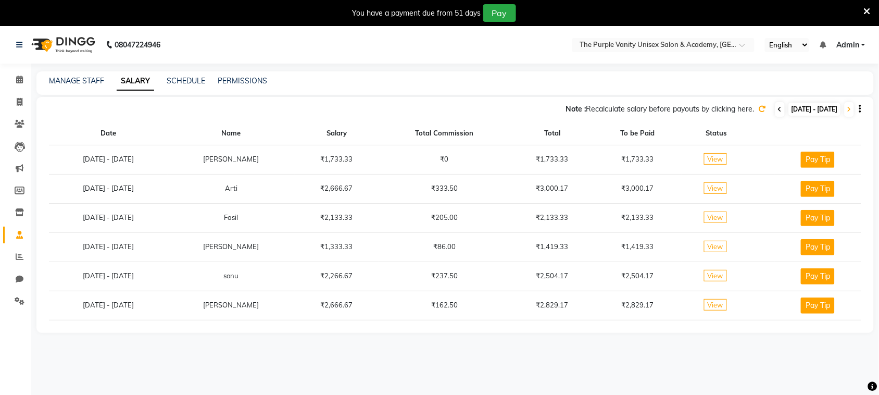
click at [778, 112] on icon at bounding box center [780, 109] width 4 height 6
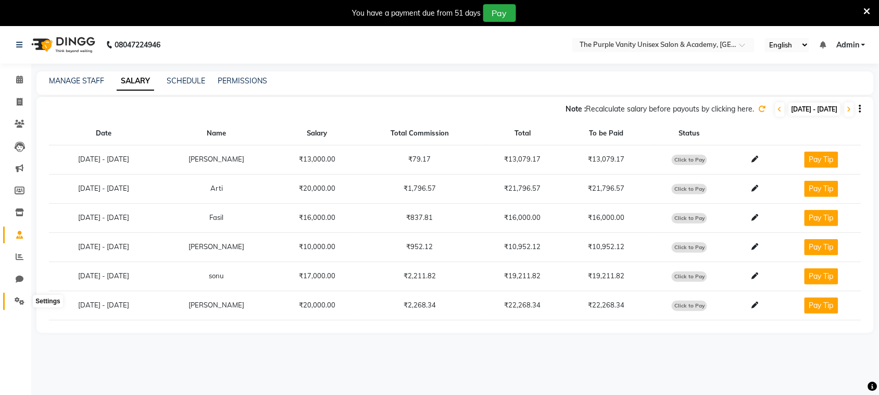
click at [16, 301] on icon at bounding box center [20, 301] width 10 height 8
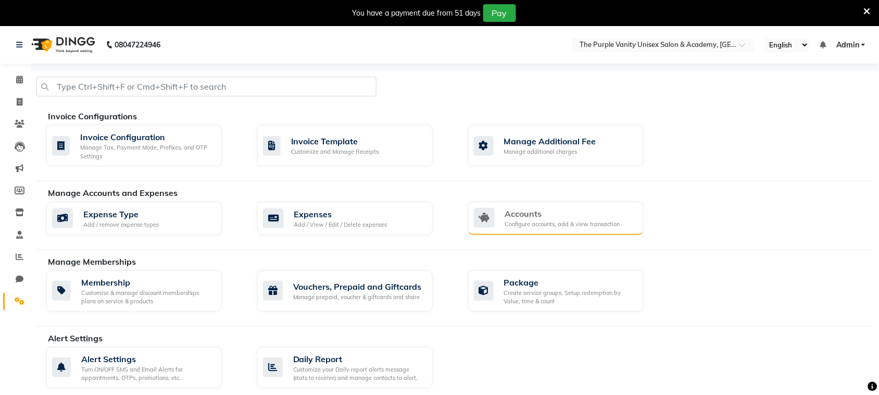
click at [570, 224] on div "Configure accounts, add & view transaction" at bounding box center [562, 224] width 115 height 9
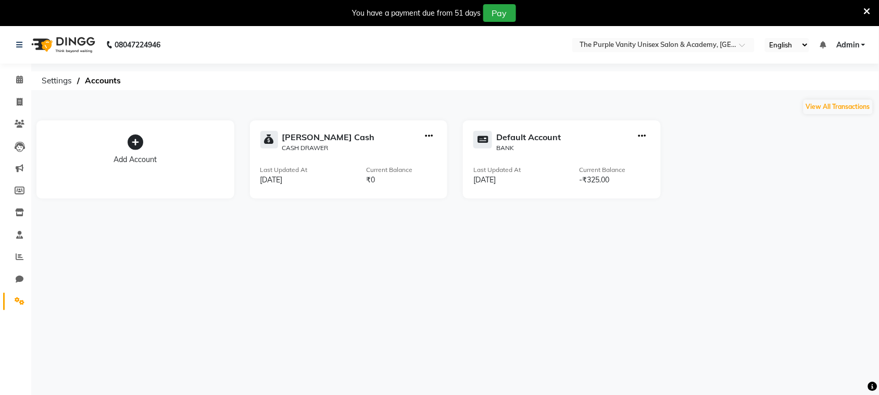
click at [646, 136] on icon "button" at bounding box center [643, 136] width 8 height 1
click at [332, 258] on div "08047224946 Select Location × The Purple Vanity Unisex Salon & Academy, Boisar …" at bounding box center [439, 223] width 879 height 395
click at [17, 76] on icon at bounding box center [19, 80] width 7 height 8
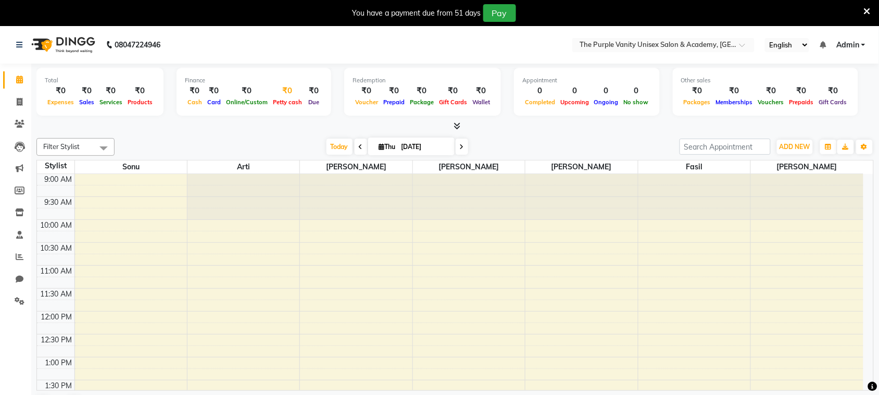
click at [282, 92] on div "₹0" at bounding box center [287, 91] width 34 height 12
select select "7095"
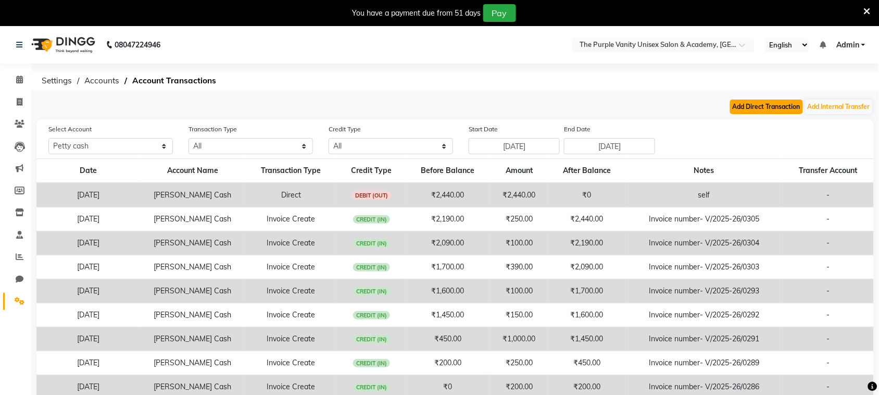
click at [758, 105] on button "Add Direct Transaction" at bounding box center [766, 106] width 73 height 15
select select "direct"
select select "7095"
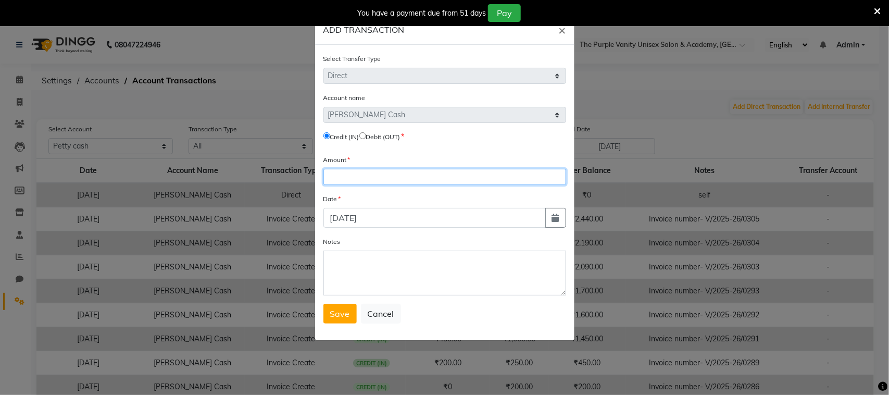
click at [339, 175] on input "number" at bounding box center [444, 177] width 243 height 16
type input "15000"
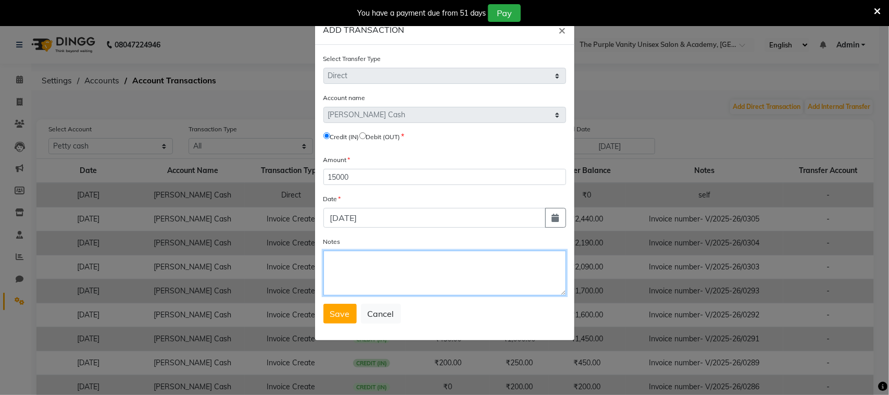
click at [347, 264] on textarea "Notes" at bounding box center [444, 273] width 243 height 45
type textarea "Salary to be paid"
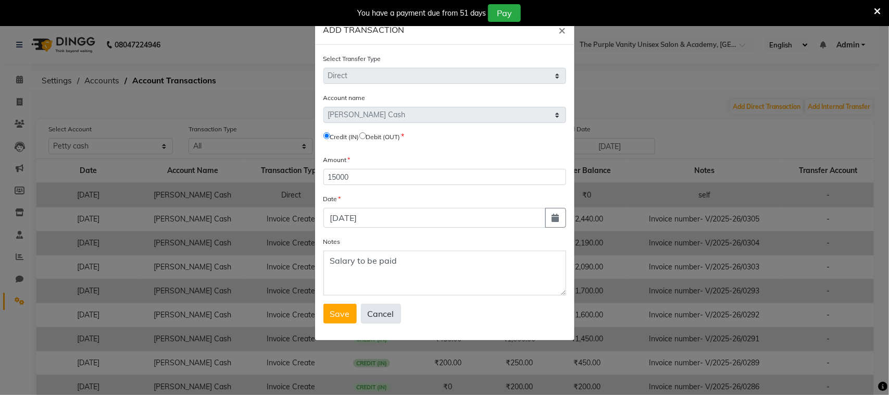
click at [382, 308] on button "Cancel" at bounding box center [381, 314] width 40 height 20
select select
radio input "false"
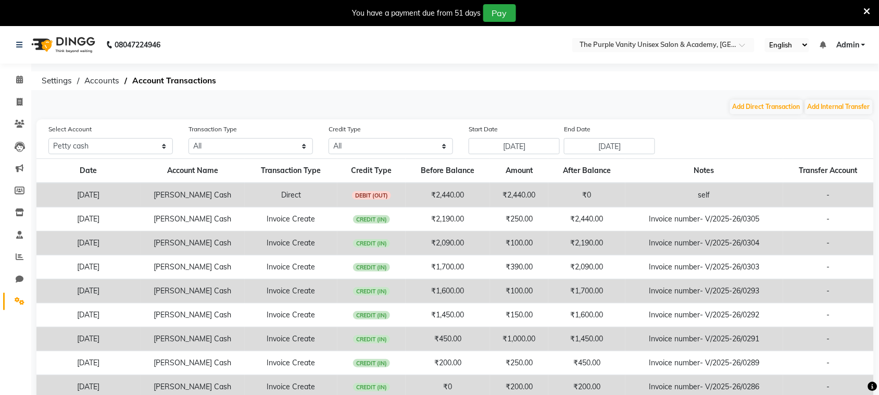
click at [20, 70] on li "Calendar" at bounding box center [15, 80] width 31 height 22
click at [18, 79] on icon at bounding box center [19, 80] width 7 height 8
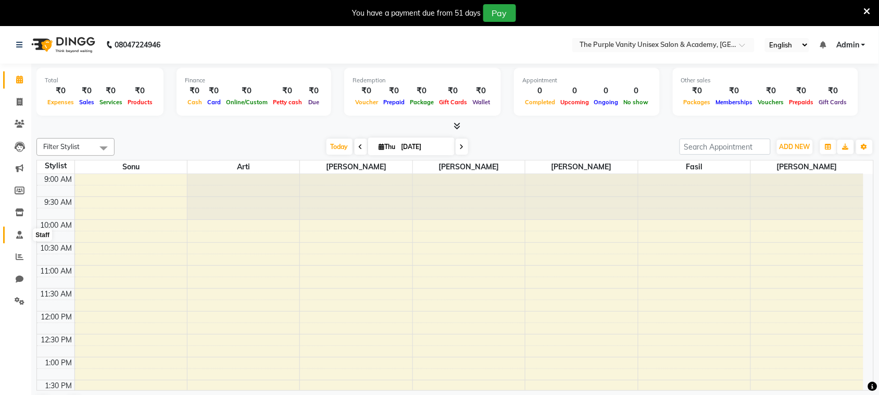
click at [19, 234] on icon at bounding box center [19, 235] width 7 height 8
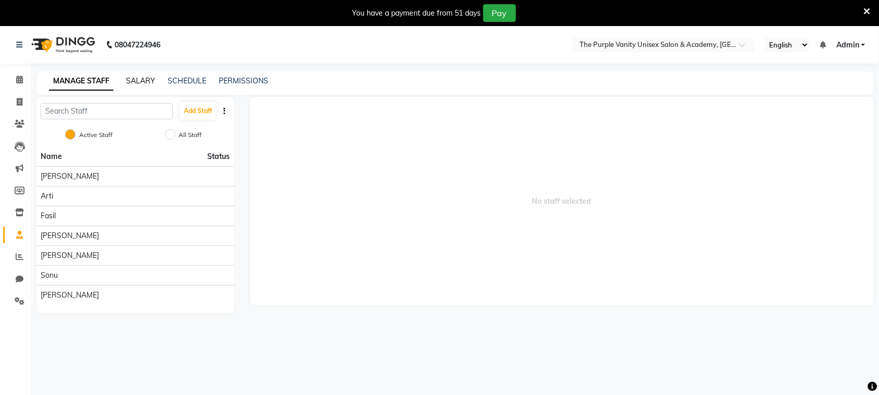
click at [140, 81] on link "SALARY" at bounding box center [140, 80] width 29 height 9
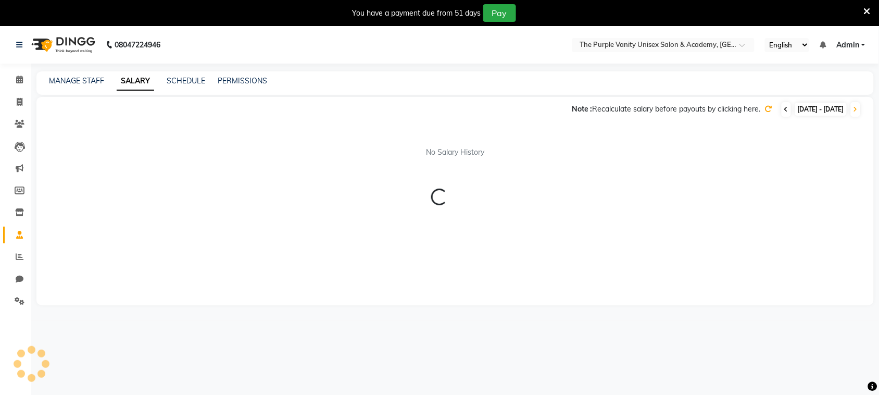
click at [785, 107] on icon at bounding box center [787, 109] width 4 height 6
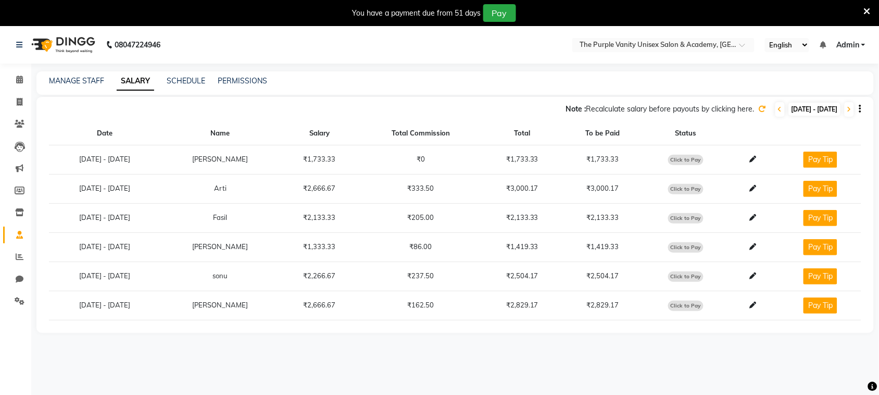
click at [686, 161] on span "Click to Pay" at bounding box center [685, 160] width 35 height 10
select select "1"
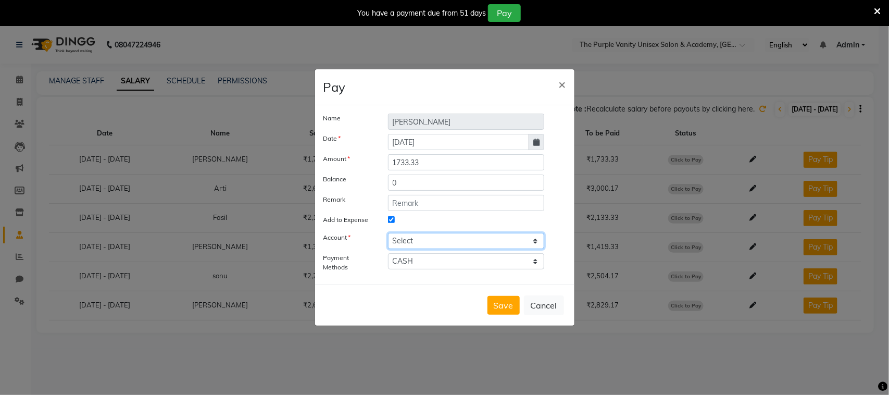
click at [402, 241] on select "Select [PERSON_NAME] cash Default account" at bounding box center [466, 241] width 157 height 16
select select "7095"
click at [388, 233] on select "Select [PERSON_NAME] cash Default account" at bounding box center [466, 241] width 157 height 16
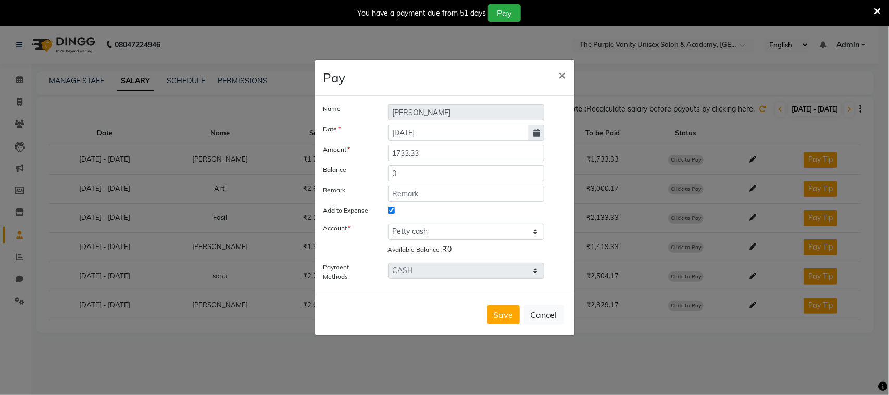
drag, startPoint x: 447, startPoint y: 249, endPoint x: 460, endPoint y: 249, distance: 13.0
click at [460, 249] on div "Available Balance : ₹0" at bounding box center [466, 251] width 157 height 15
click at [420, 153] on input "1733.33" at bounding box center [466, 153] width 157 height 16
click at [543, 317] on button "Cancel" at bounding box center [544, 315] width 40 height 20
select select
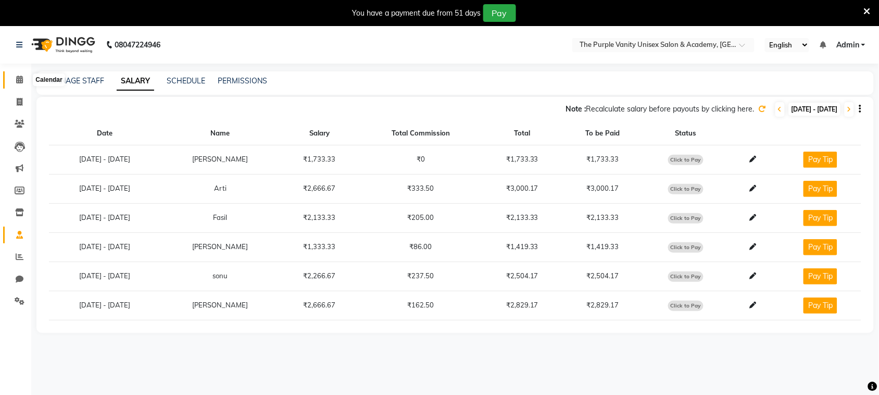
click at [16, 76] on icon at bounding box center [19, 80] width 7 height 8
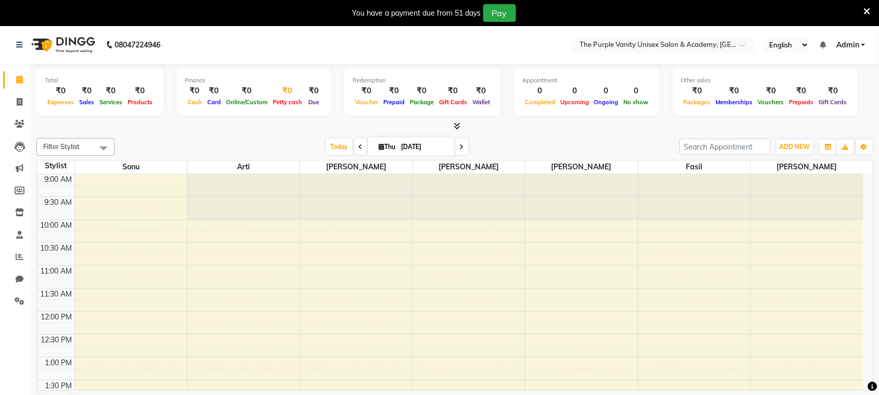
click at [275, 92] on div "₹0" at bounding box center [287, 91] width 34 height 12
select select "7095"
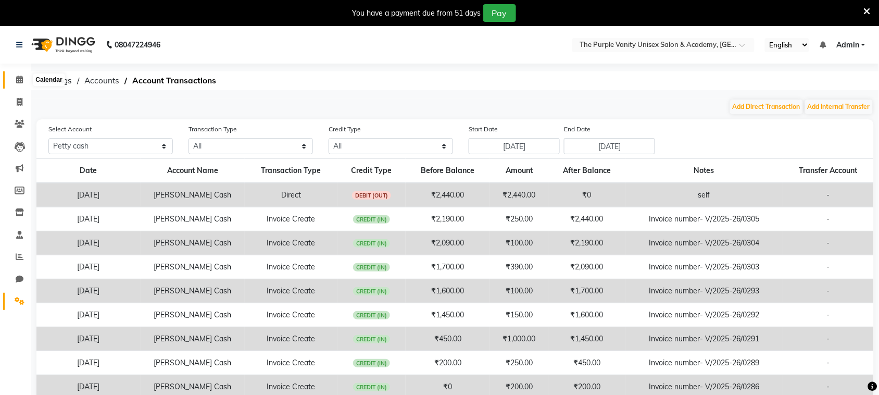
click at [21, 85] on span at bounding box center [19, 80] width 18 height 12
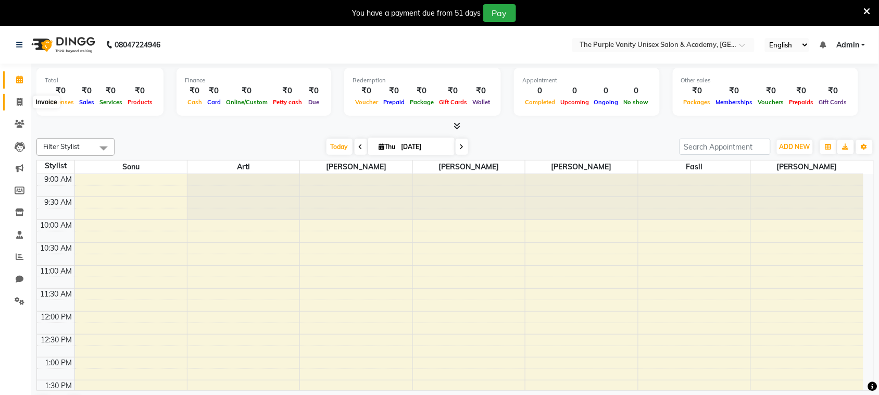
click at [19, 102] on icon at bounding box center [20, 102] width 6 height 8
select select "7947"
select select "service"
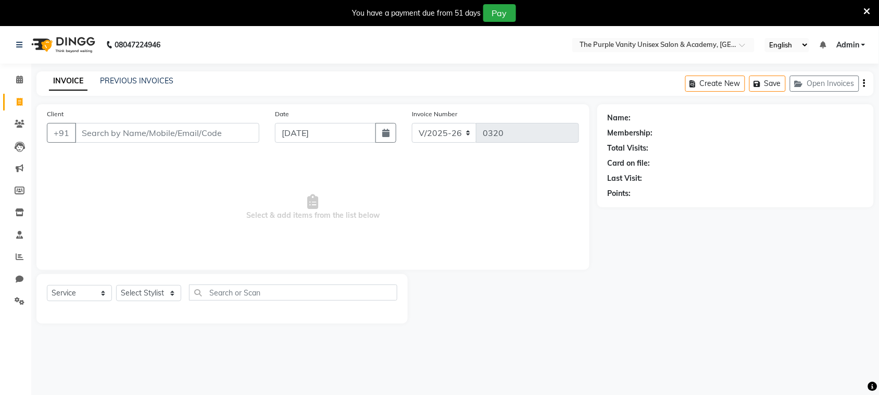
click at [220, 131] on input "Client" at bounding box center [167, 133] width 184 height 20
type input "9145454979"
click at [220, 131] on span "Add Client" at bounding box center [232, 133] width 41 height 10
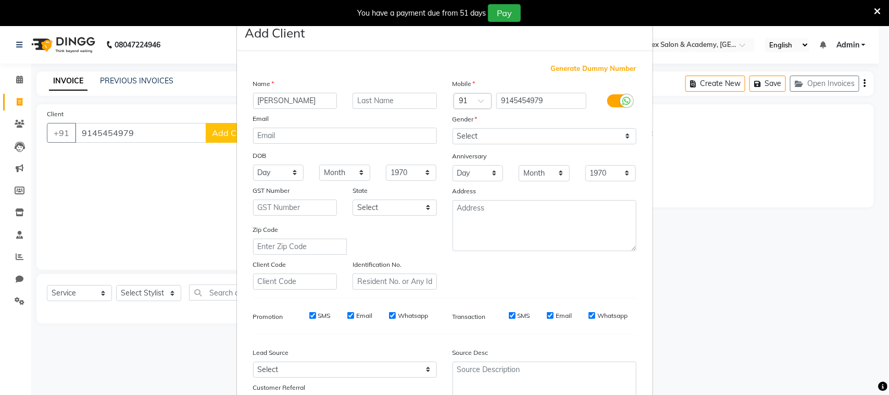
type input "[PERSON_NAME]"
click at [514, 128] on select "Select [DEMOGRAPHIC_DATA] [DEMOGRAPHIC_DATA] Other Prefer Not To Say" at bounding box center [545, 136] width 184 height 16
select select "[DEMOGRAPHIC_DATA]"
click at [453, 128] on select "Select [DEMOGRAPHIC_DATA] [DEMOGRAPHIC_DATA] Other Prefer Not To Say" at bounding box center [545, 136] width 184 height 16
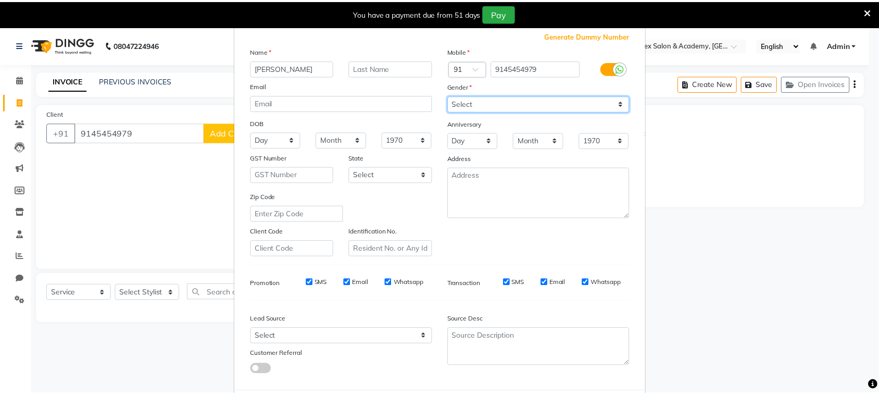
scroll to position [82, 0]
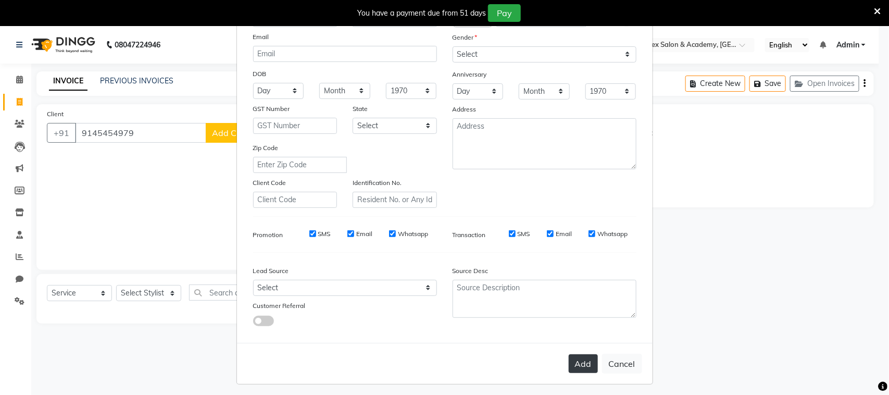
click at [585, 360] on button "Add" at bounding box center [583, 363] width 29 height 19
select select
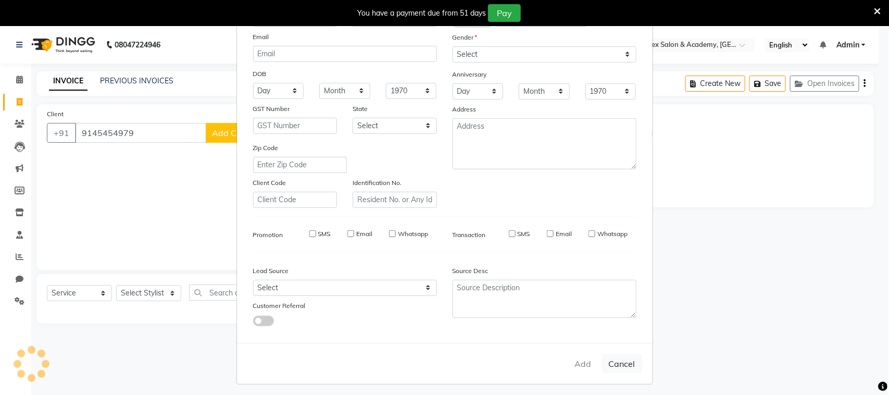
select select
checkbox input "false"
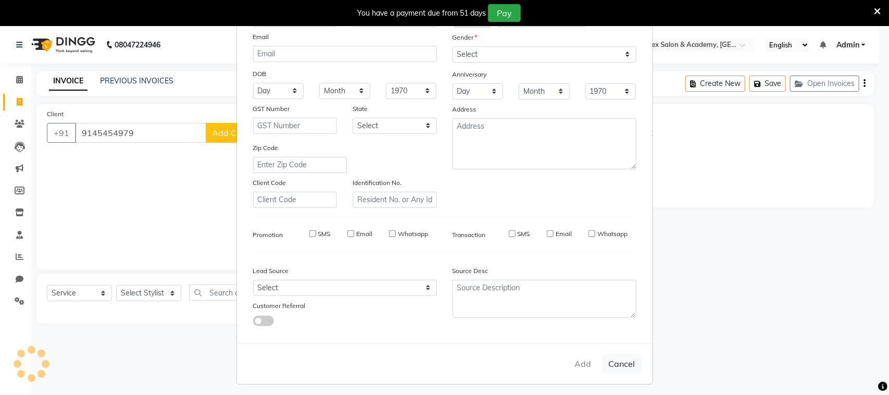
checkbox input "false"
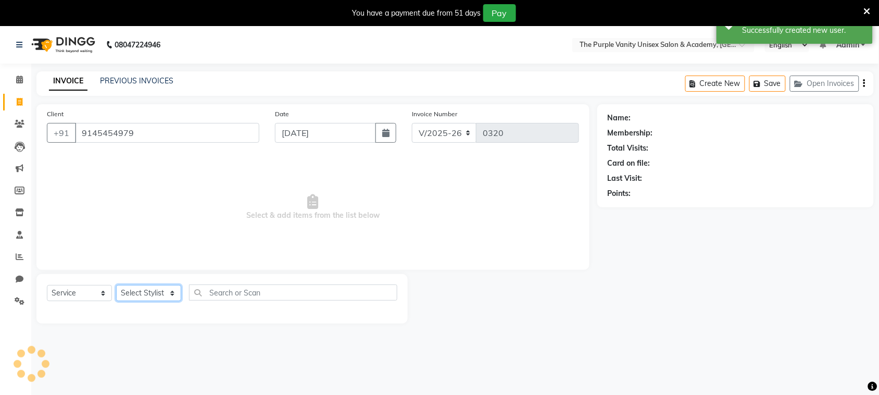
click at [160, 293] on select "Select Stylist [PERSON_NAME] [PERSON_NAME] [PERSON_NAME] [PERSON_NAME] [PERSON_…" at bounding box center [148, 293] width 65 height 16
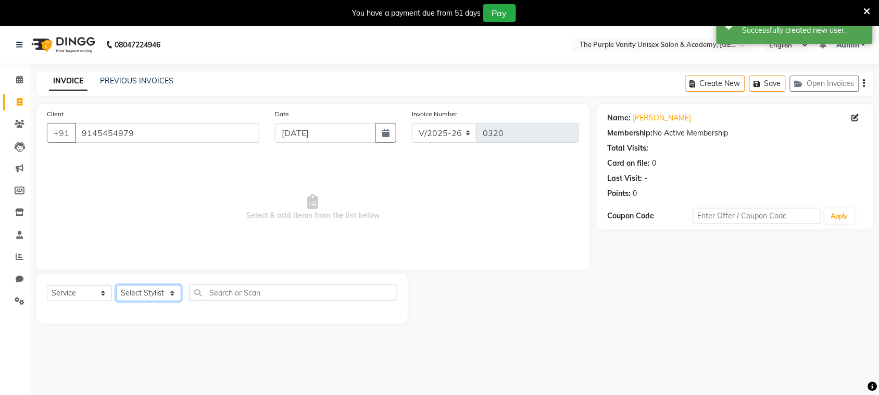
click at [160, 293] on select "Select Stylist [PERSON_NAME] [PERSON_NAME] [PERSON_NAME] [PERSON_NAME] [PERSON_…" at bounding box center [148, 293] width 65 height 16
select select "71496"
click at [116, 285] on select "Select Stylist [PERSON_NAME] [PERSON_NAME] [PERSON_NAME] [PERSON_NAME] [PERSON_…" at bounding box center [148, 293] width 65 height 16
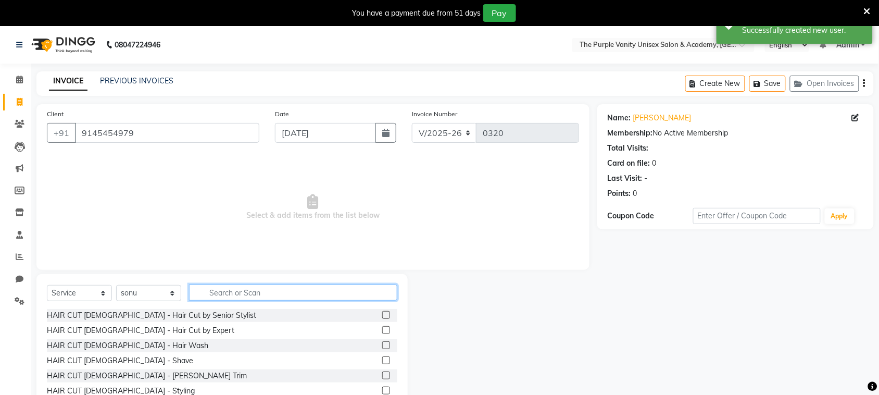
click at [256, 295] on input "text" at bounding box center [293, 292] width 208 height 16
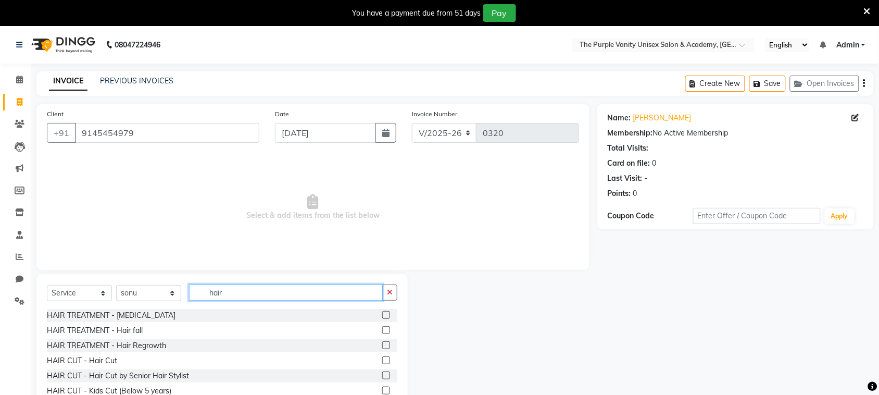
scroll to position [280, 0]
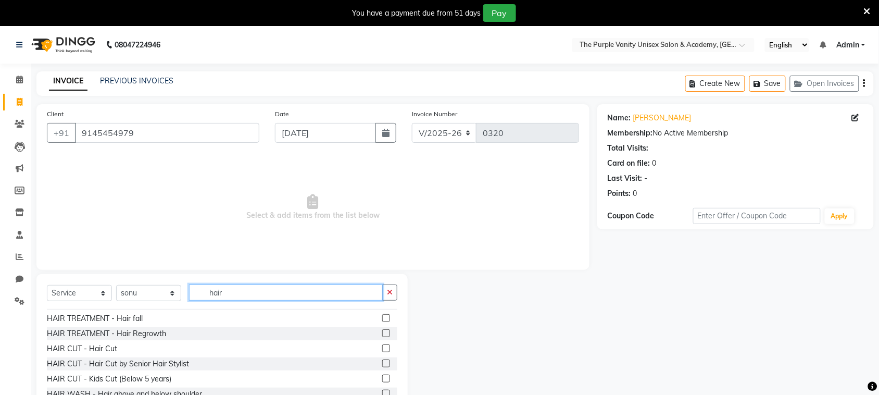
type input "hair"
click at [382, 344] on label at bounding box center [386, 348] width 8 height 8
click at [382, 345] on input "checkbox" at bounding box center [385, 348] width 7 height 7
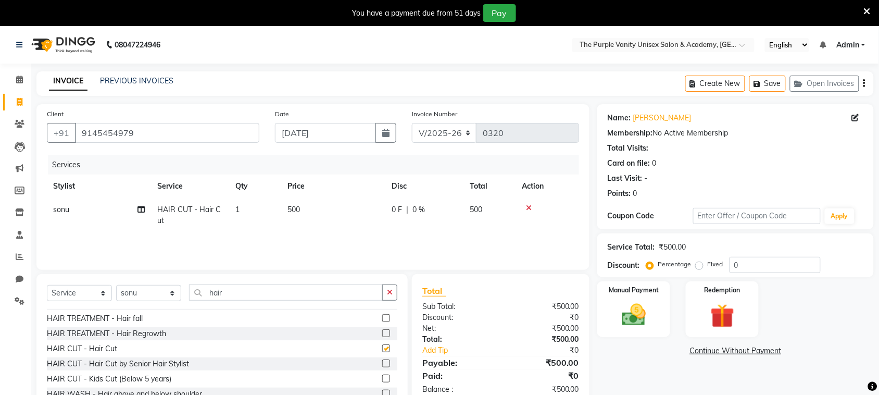
checkbox input "false"
click at [625, 314] on img at bounding box center [634, 315] width 41 height 29
click at [705, 353] on span "PhonePe" at bounding box center [708, 351] width 30 height 12
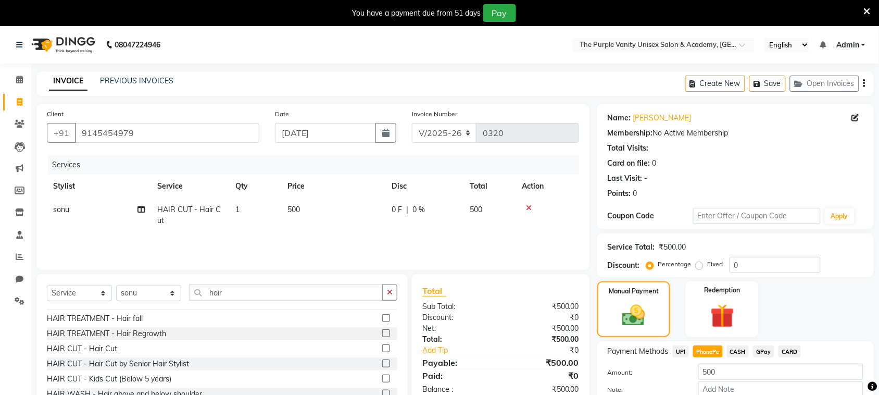
scroll to position [60, 0]
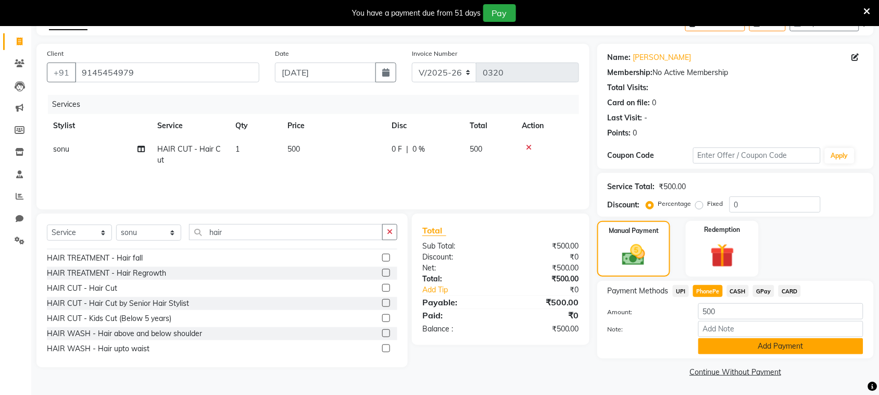
click at [741, 349] on button "Add Payment" at bounding box center [781, 346] width 165 height 16
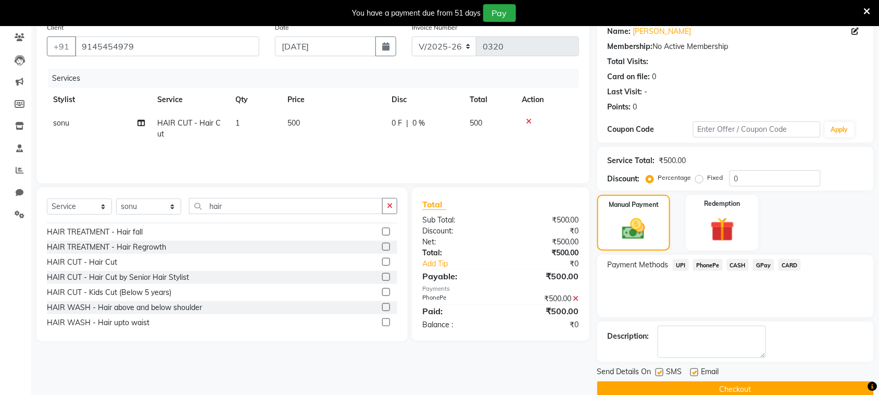
scroll to position [105, 0]
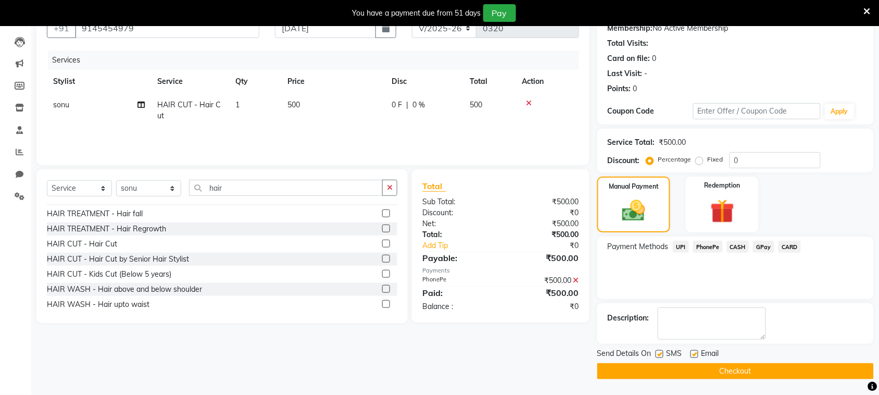
click at [659, 353] on label at bounding box center [660, 354] width 8 height 8
click at [659, 353] on input "checkbox" at bounding box center [659, 354] width 7 height 7
checkbox input "false"
click at [670, 370] on button "Checkout" at bounding box center [735, 371] width 277 height 16
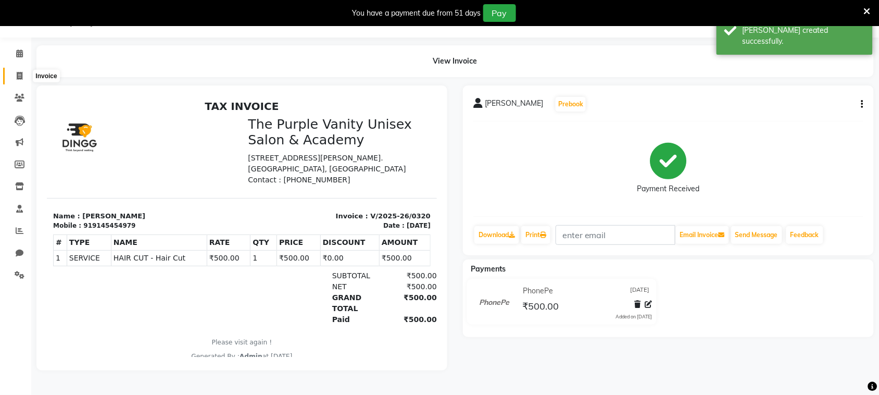
click at [22, 77] on span at bounding box center [19, 76] width 18 height 12
select select "7947"
select select "service"
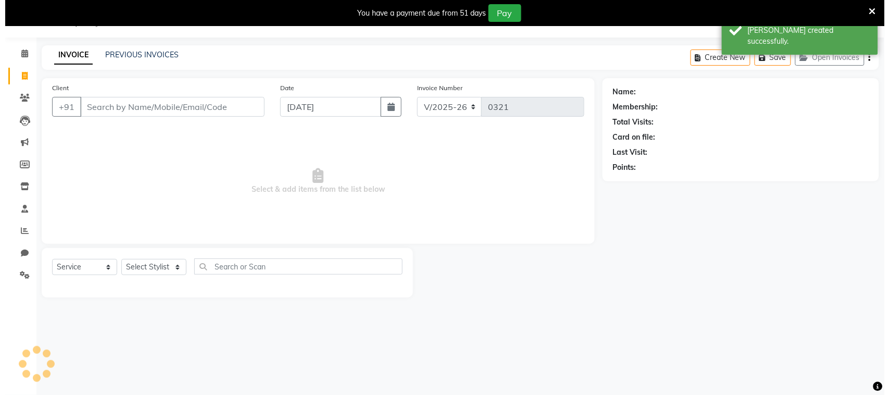
scroll to position [26, 0]
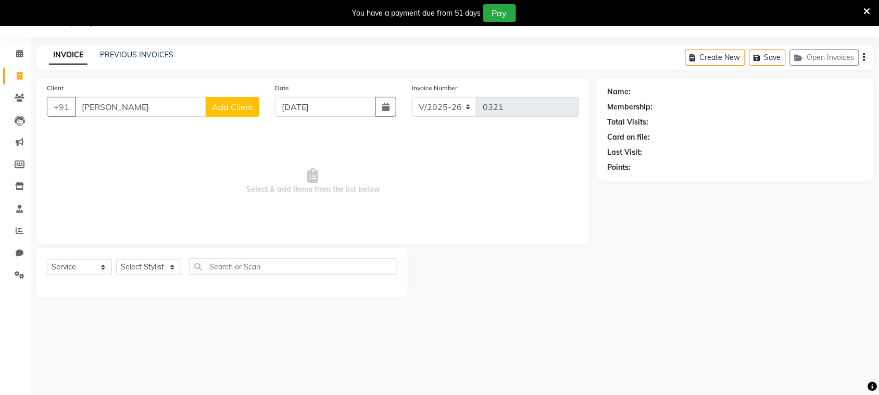
type input "[PERSON_NAME]"
click at [238, 107] on span "Add Client" at bounding box center [232, 107] width 41 height 10
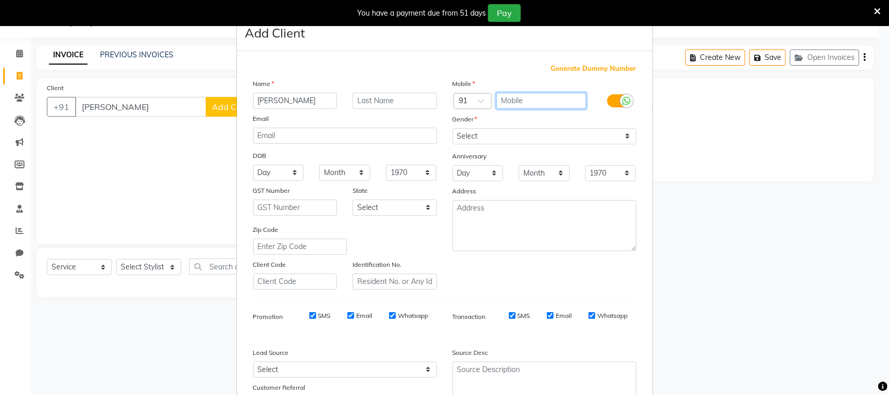
click at [553, 102] on input "text" at bounding box center [541, 101] width 90 height 16
type input "7507673086"
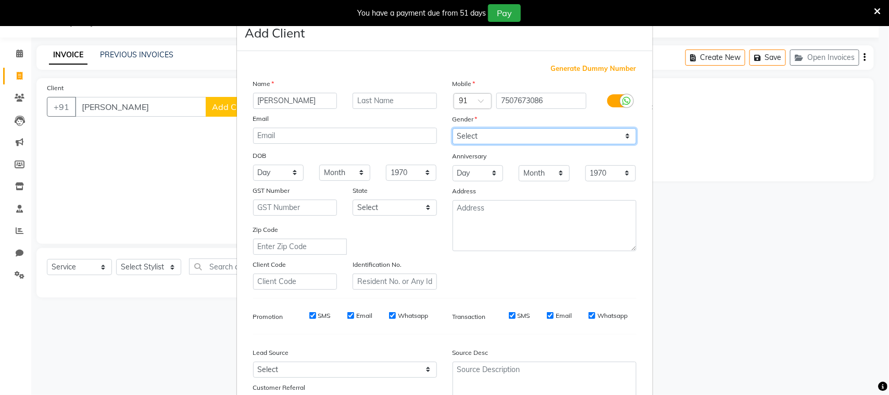
click at [487, 134] on select "Select [DEMOGRAPHIC_DATA] [DEMOGRAPHIC_DATA] Other Prefer Not To Say" at bounding box center [545, 136] width 184 height 16
select select "[DEMOGRAPHIC_DATA]"
click at [453, 128] on select "Select [DEMOGRAPHIC_DATA] [DEMOGRAPHIC_DATA] Other Prefer Not To Say" at bounding box center [545, 136] width 184 height 16
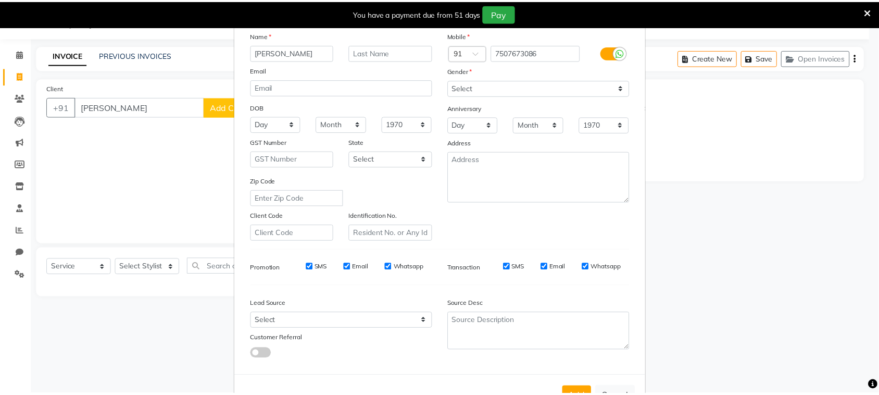
scroll to position [82, 0]
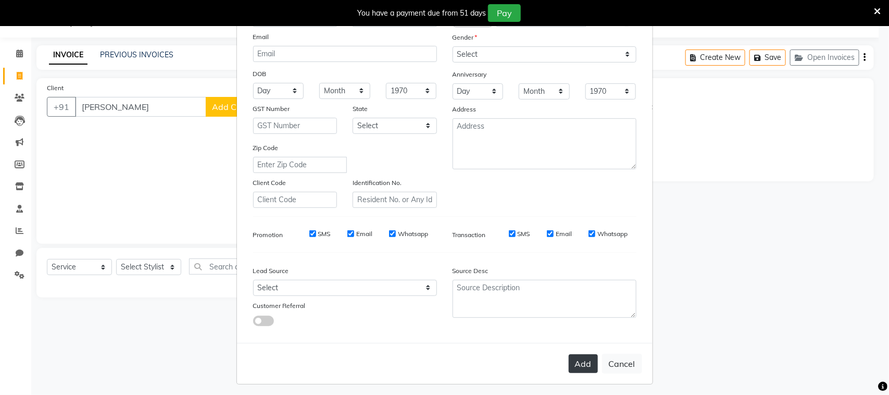
click at [580, 366] on button "Add" at bounding box center [583, 363] width 29 height 19
type input "7507673086"
select select
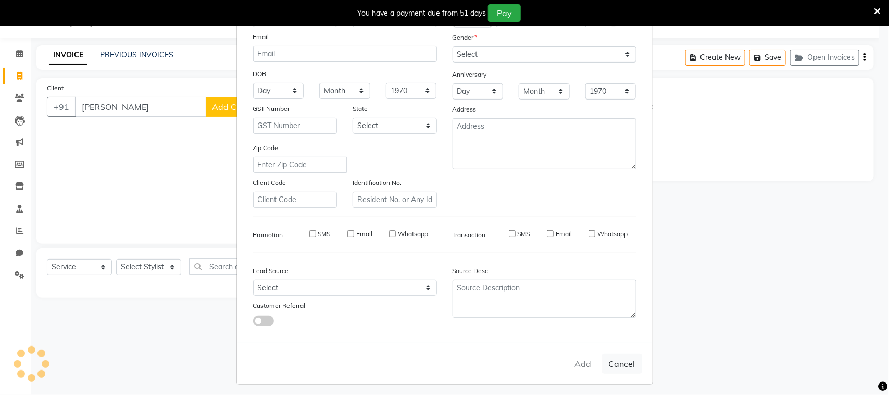
select select
checkbox input "false"
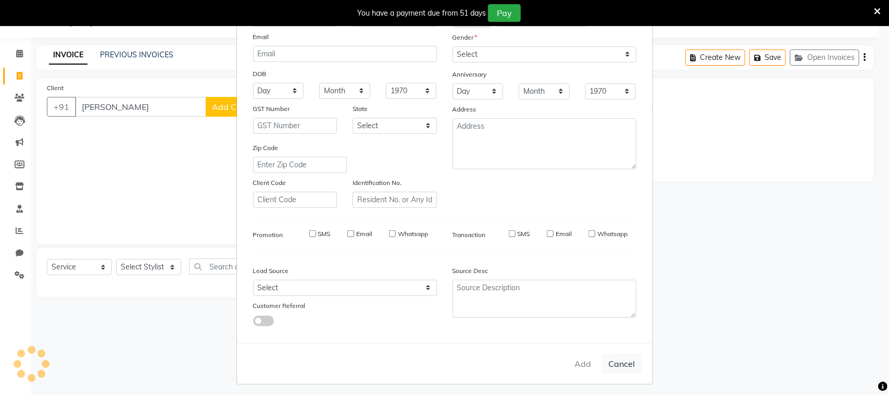
checkbox input "false"
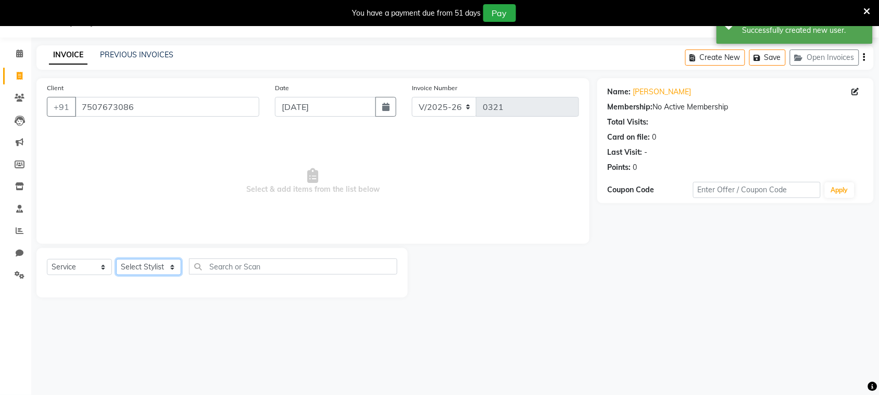
click at [163, 266] on select "Select Stylist [PERSON_NAME] [PERSON_NAME] [PERSON_NAME] [PERSON_NAME] [PERSON_…" at bounding box center [148, 267] width 65 height 16
select select "87147"
click at [116, 259] on select "Select Stylist [PERSON_NAME] [PERSON_NAME] [PERSON_NAME] [PERSON_NAME] [PERSON_…" at bounding box center [148, 267] width 65 height 16
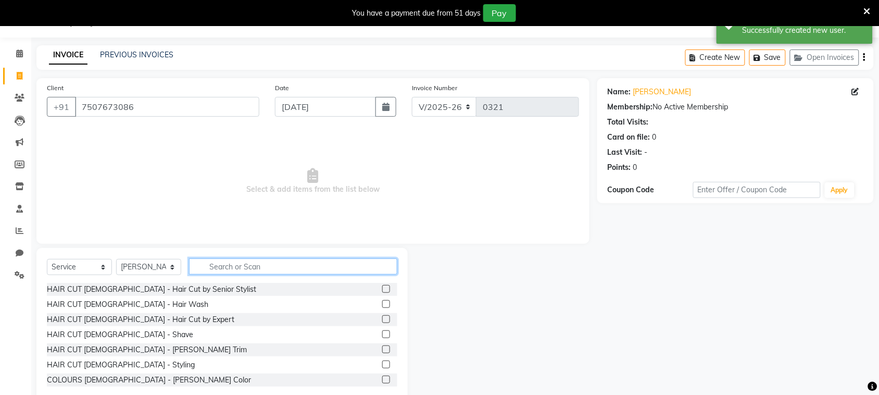
click at [253, 267] on input "text" at bounding box center [293, 266] width 208 height 16
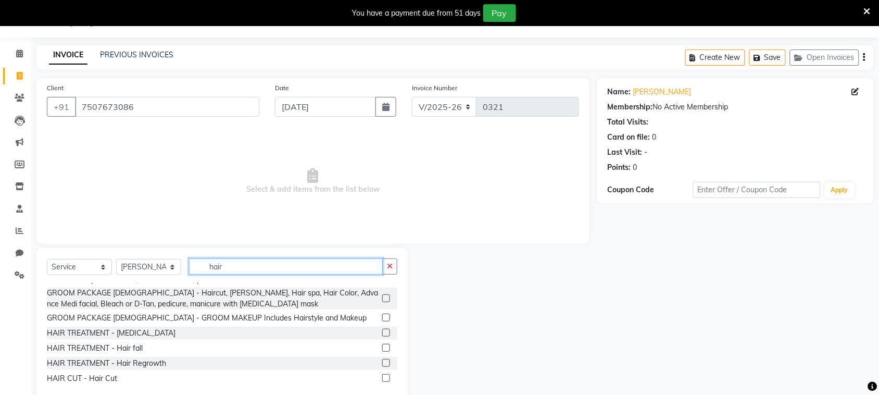
scroll to position [231, 0]
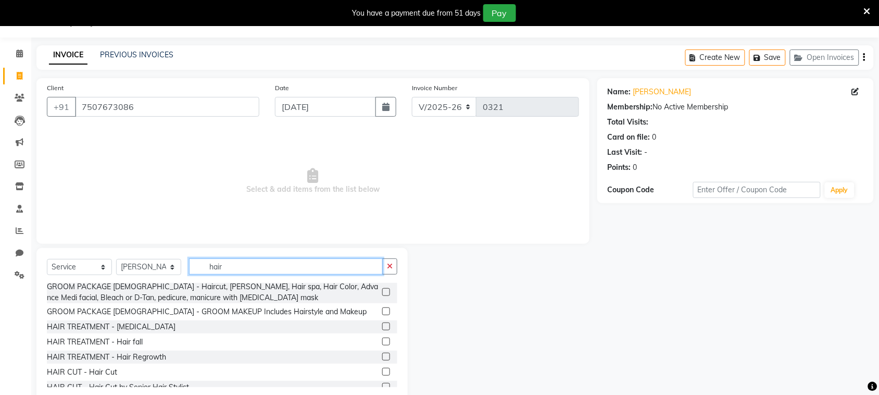
type input "hair"
click at [382, 368] on label at bounding box center [386, 372] width 8 height 8
click at [382, 369] on input "checkbox" at bounding box center [385, 372] width 7 height 7
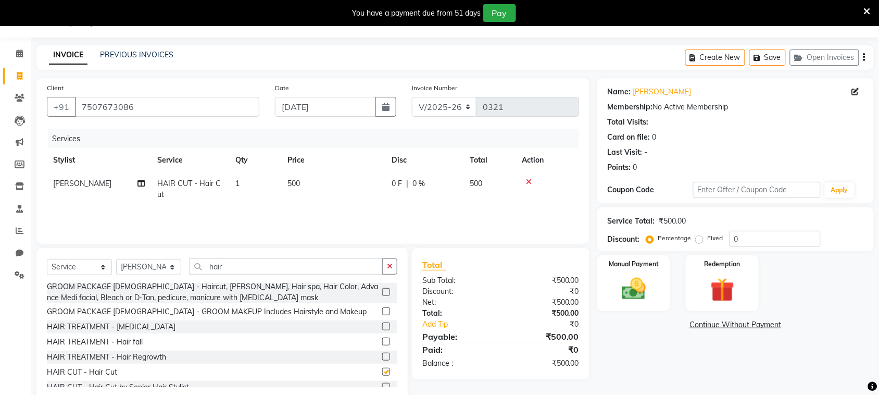
checkbox input "false"
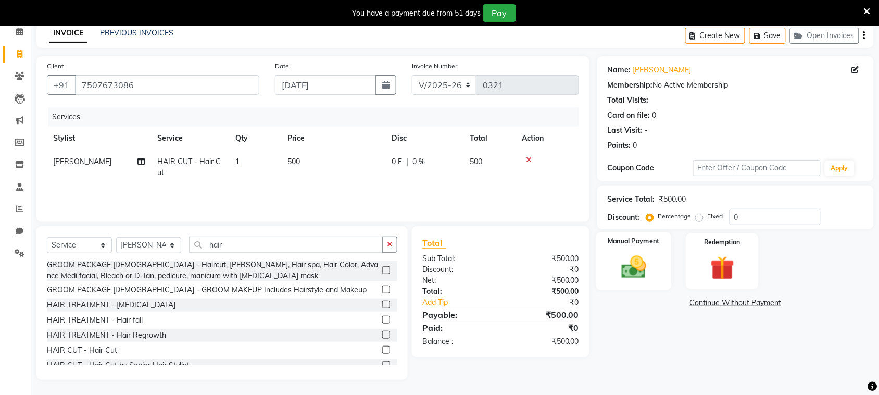
click at [645, 262] on img at bounding box center [634, 267] width 41 height 29
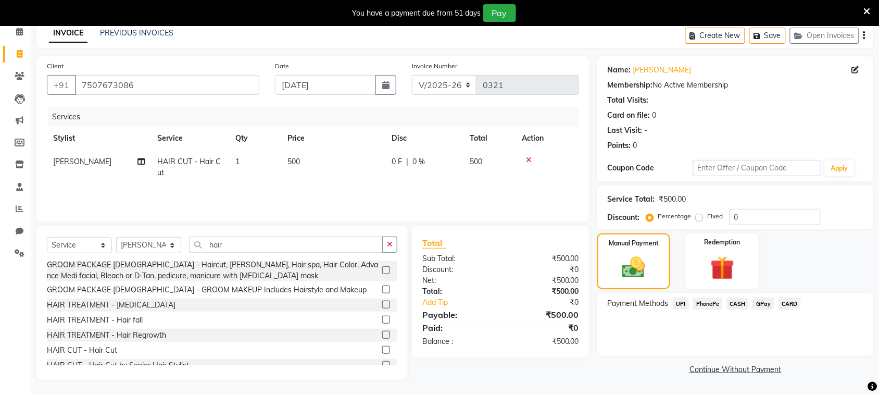
click at [714, 305] on span "PhonePe" at bounding box center [708, 303] width 30 height 12
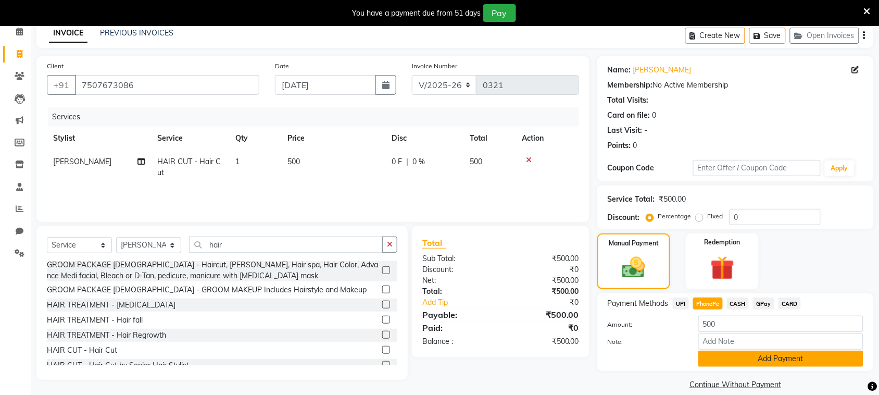
click at [728, 358] on button "Add Payment" at bounding box center [781, 359] width 165 height 16
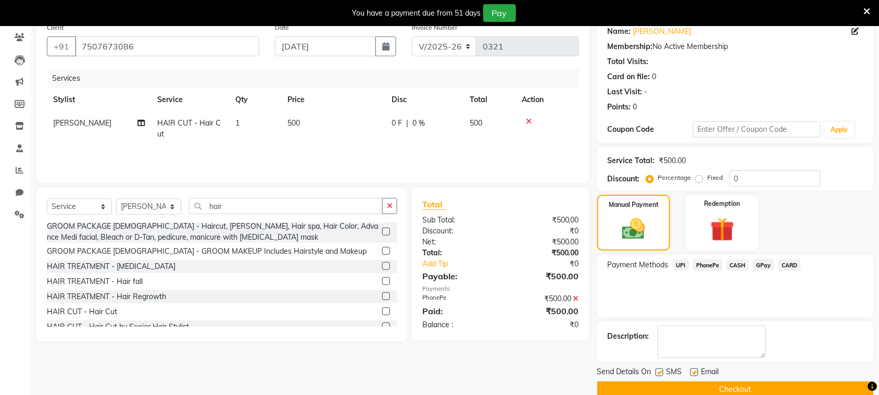
scroll to position [105, 0]
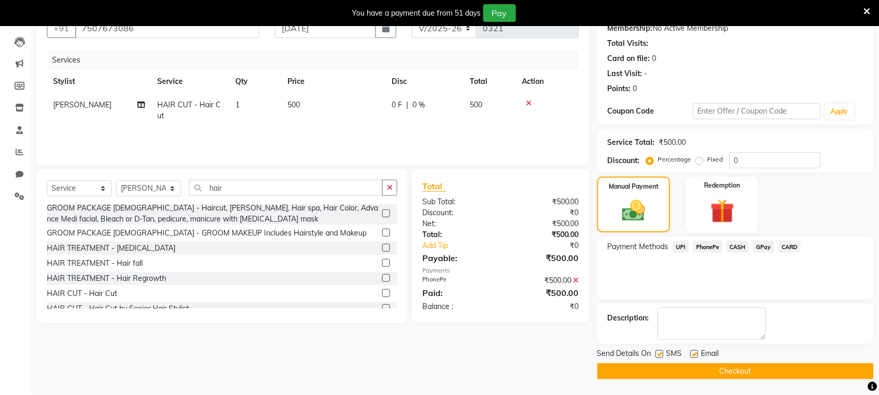
click at [661, 355] on label at bounding box center [660, 354] width 8 height 8
click at [661, 355] on input "checkbox" at bounding box center [659, 354] width 7 height 7
checkbox input "false"
click at [668, 371] on button "Checkout" at bounding box center [735, 371] width 277 height 16
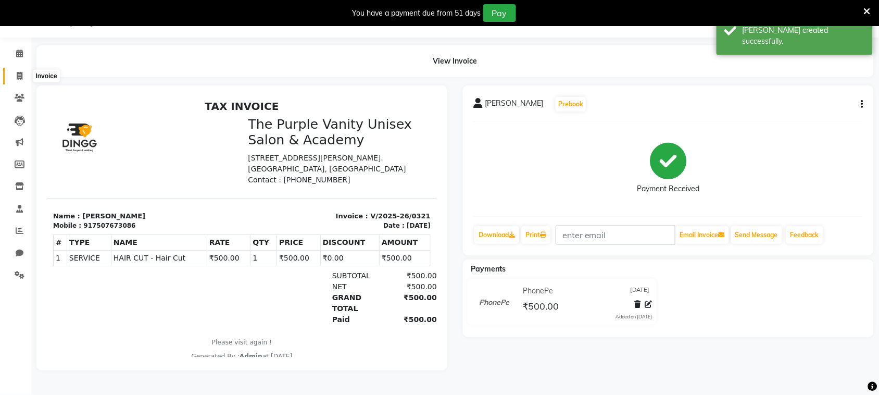
click at [17, 77] on icon at bounding box center [20, 76] width 6 height 8
select select "service"
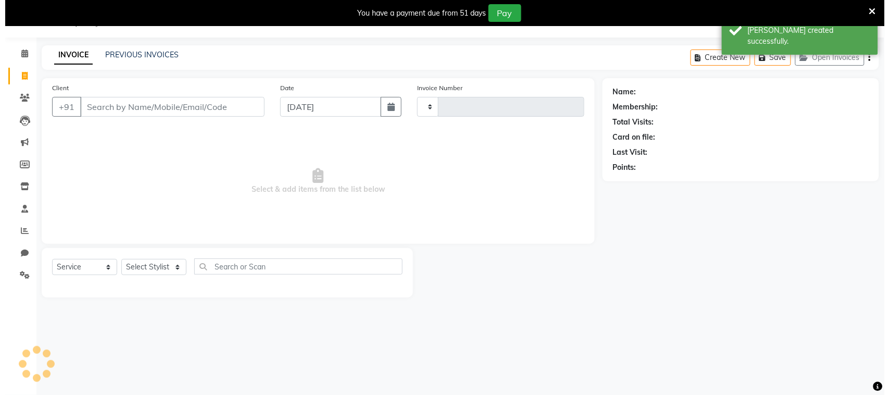
scroll to position [26, 0]
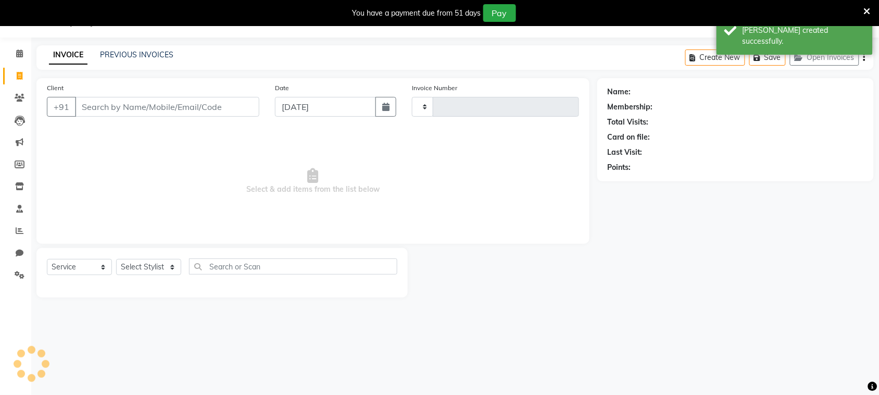
type input "0322"
select select "7947"
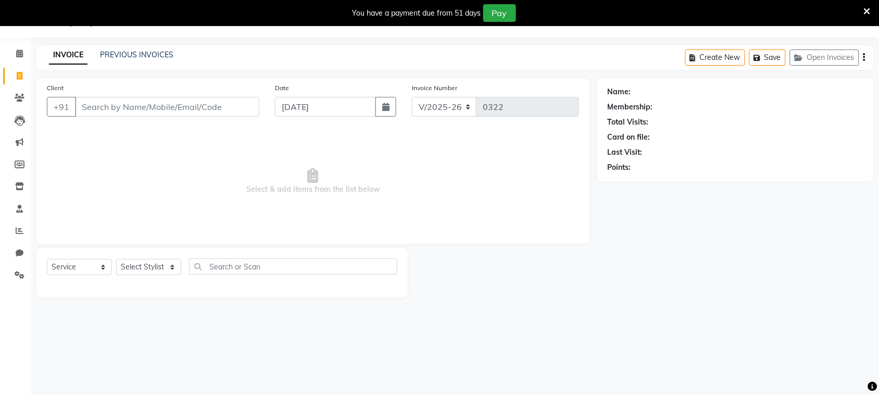
click at [17, 77] on icon at bounding box center [20, 76] width 6 height 8
select select "7947"
select select "service"
type input "[PERSON_NAME]"
click at [236, 113] on div "Client +91 [PERSON_NAME] Add Client searching..." at bounding box center [153, 105] width 228 height 46
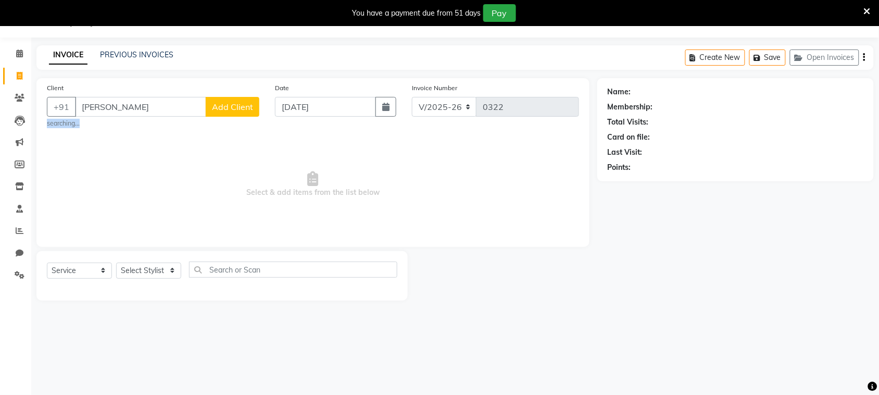
click at [236, 113] on button "Add Client" at bounding box center [233, 107] width 54 height 20
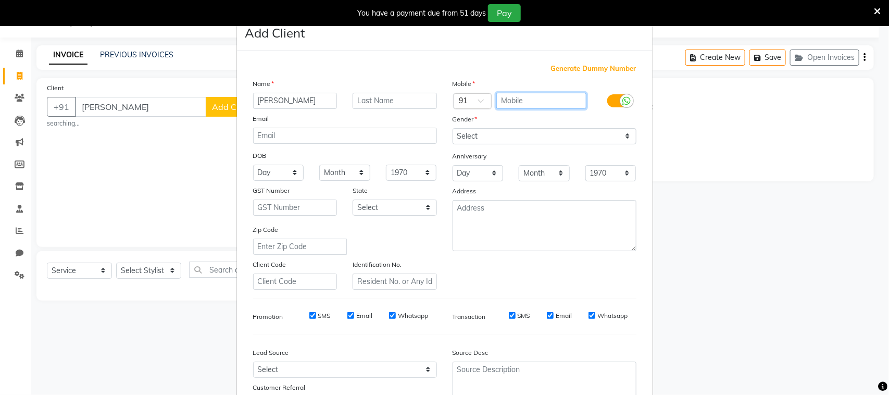
click at [528, 96] on input "text" at bounding box center [541, 101] width 90 height 16
type input "86684304674"
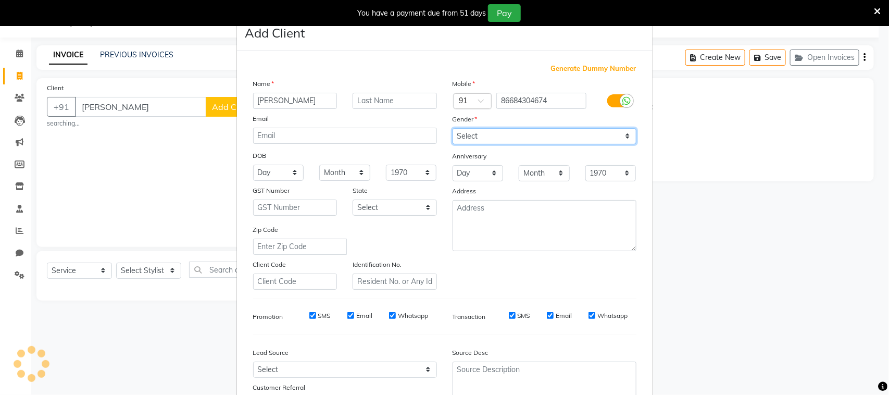
click at [483, 137] on select "Select [DEMOGRAPHIC_DATA] [DEMOGRAPHIC_DATA] Other Prefer Not To Say" at bounding box center [545, 136] width 184 height 16
select select "[DEMOGRAPHIC_DATA]"
click at [453, 128] on select "Select [DEMOGRAPHIC_DATA] [DEMOGRAPHIC_DATA] Other Prefer Not To Say" at bounding box center [545, 136] width 184 height 16
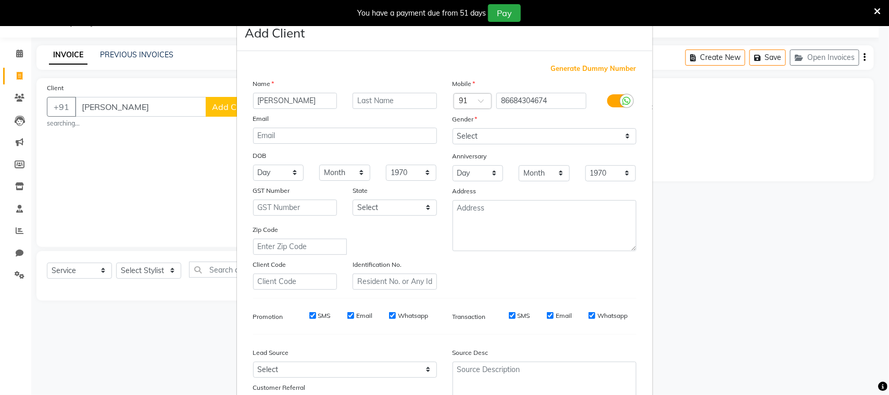
click at [470, 188] on label "Address" at bounding box center [465, 190] width 24 height 9
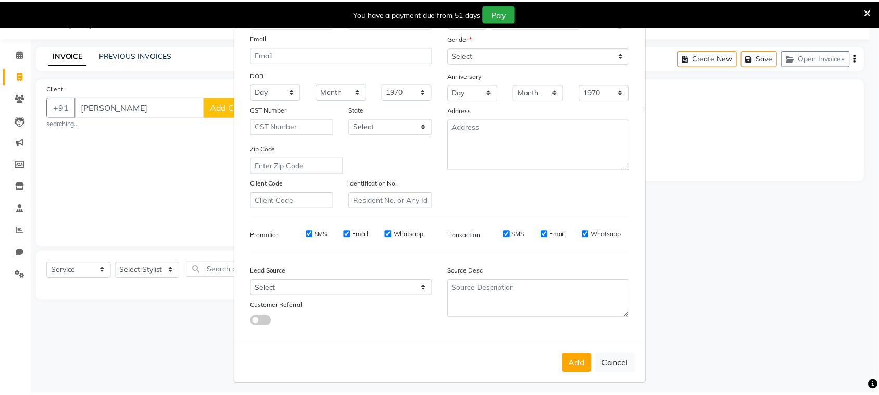
scroll to position [82, 0]
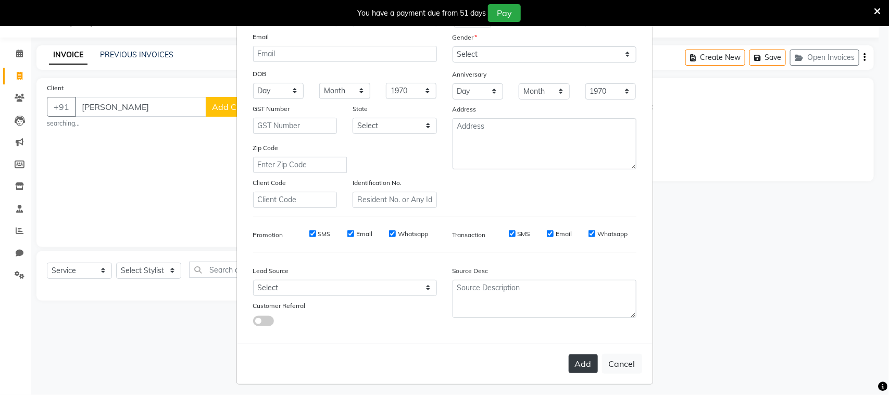
click at [571, 362] on button "Add" at bounding box center [583, 363] width 29 height 19
type input "86684304674"
select select
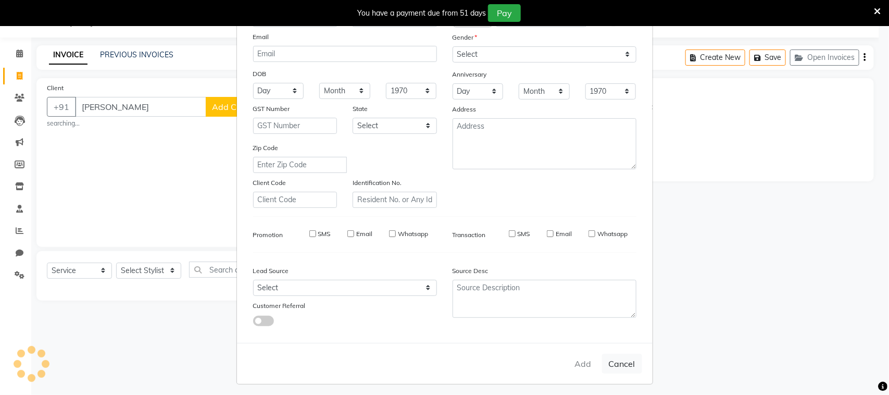
select select
checkbox input "false"
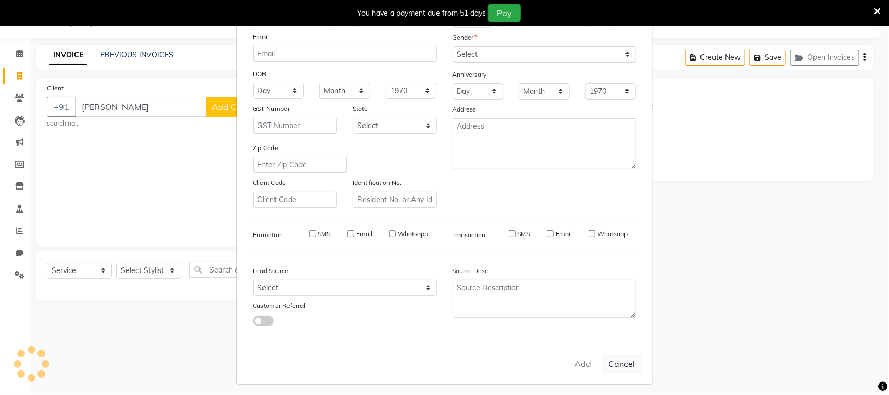
checkbox input "false"
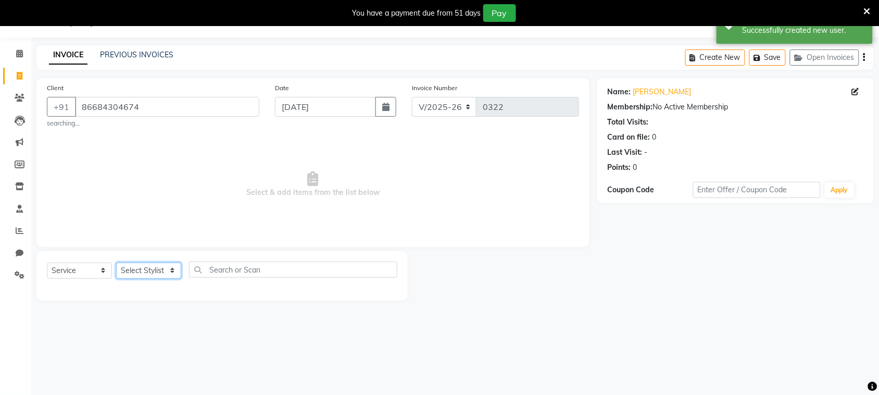
click at [154, 272] on select "Select Stylist [PERSON_NAME] [PERSON_NAME] [PERSON_NAME] [PERSON_NAME] [PERSON_…" at bounding box center [148, 271] width 65 height 16
select select "71496"
click at [116, 263] on select "Select Stylist [PERSON_NAME] [PERSON_NAME] [PERSON_NAME] [PERSON_NAME] [PERSON_…" at bounding box center [148, 271] width 65 height 16
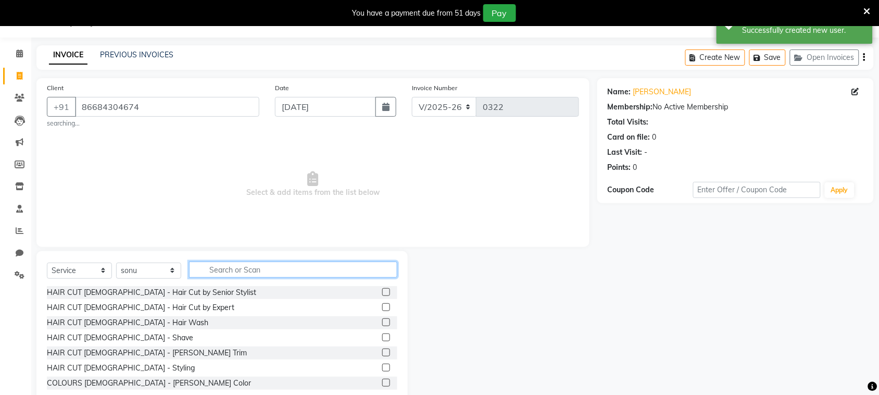
click at [230, 267] on input "text" at bounding box center [293, 270] width 208 height 16
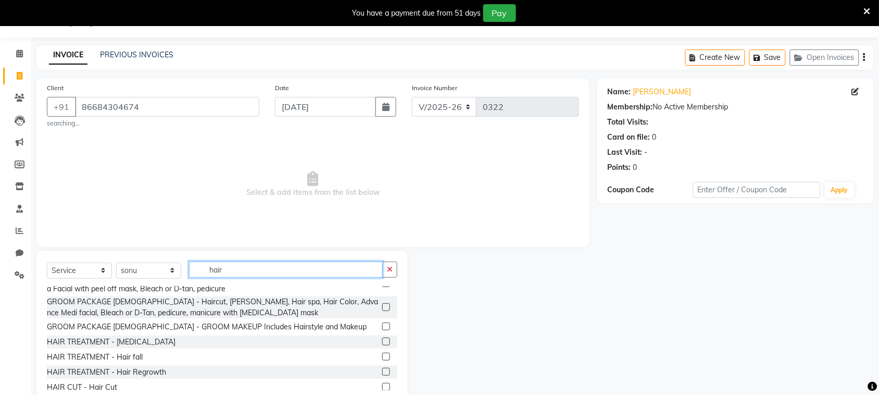
scroll to position [237, 0]
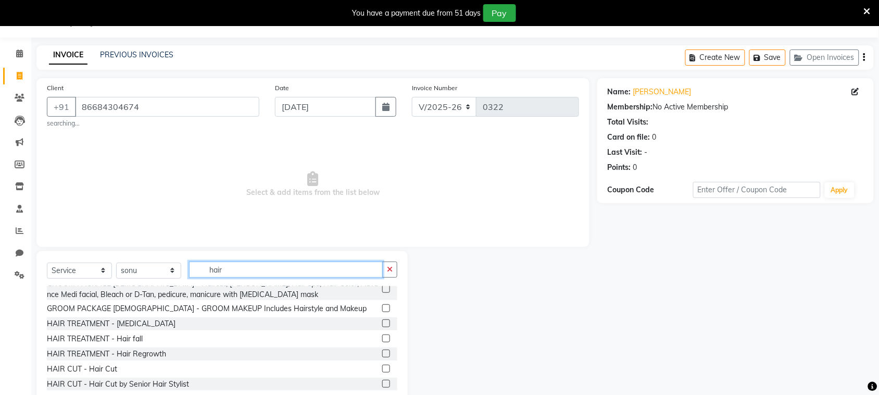
type input "hair"
click at [382, 365] on label at bounding box center [386, 369] width 8 height 8
click at [382, 366] on input "checkbox" at bounding box center [385, 369] width 7 height 7
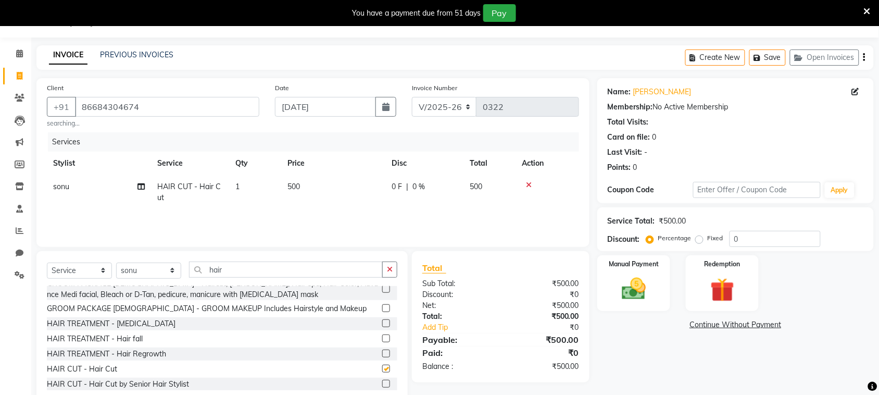
checkbox input "false"
click at [646, 275] on img at bounding box center [634, 289] width 41 height 29
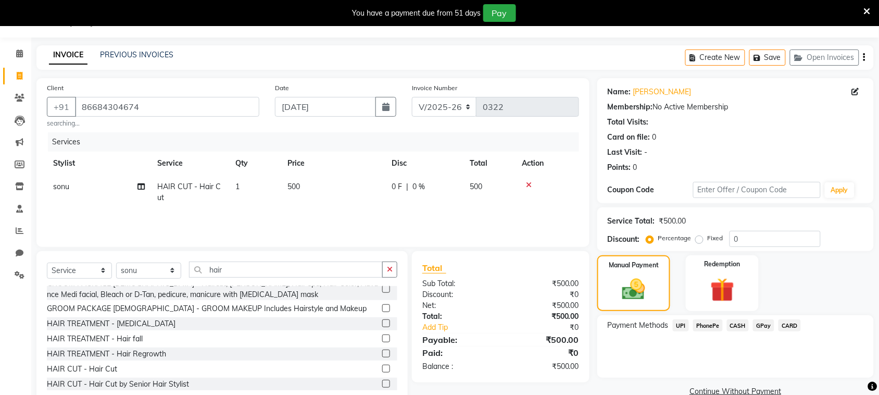
click at [709, 328] on span "PhonePe" at bounding box center [708, 325] width 30 height 12
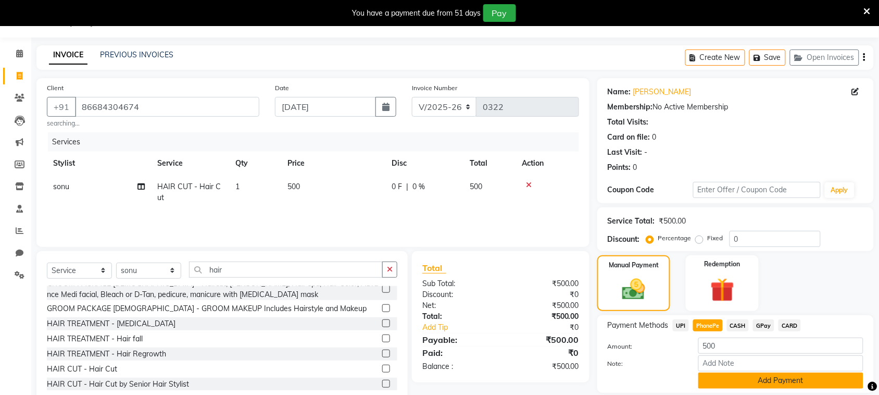
click at [734, 383] on button "Add Payment" at bounding box center [781, 380] width 165 height 16
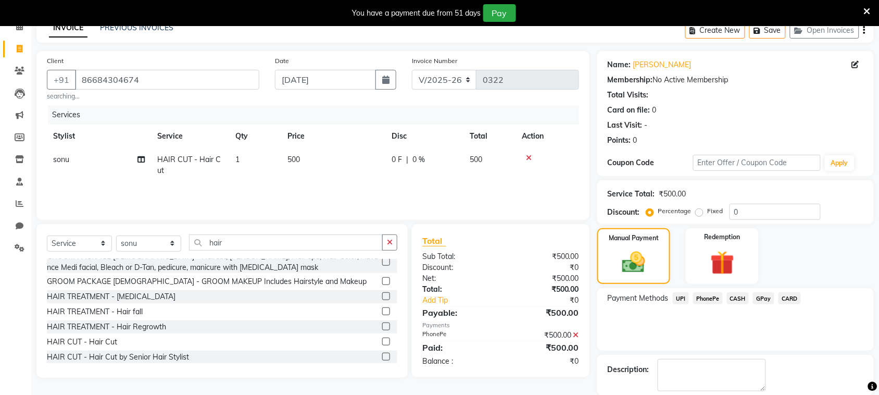
scroll to position [105, 0]
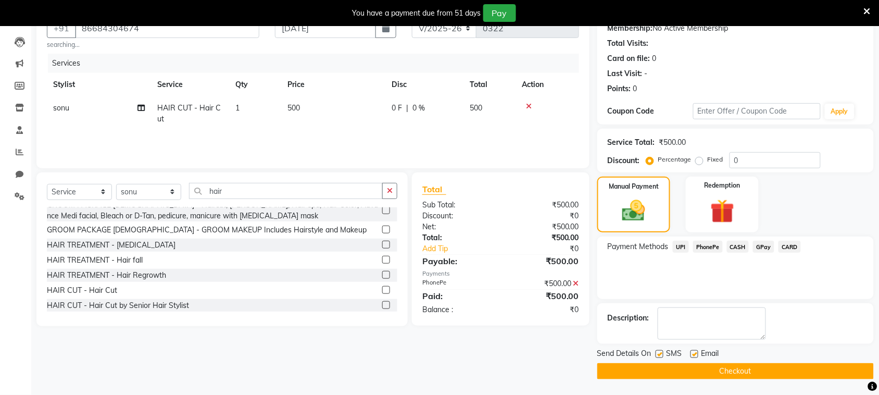
click at [659, 352] on label at bounding box center [660, 354] width 8 height 8
click at [659, 352] on input "checkbox" at bounding box center [659, 354] width 7 height 7
checkbox input "false"
click at [668, 371] on button "Checkout" at bounding box center [735, 371] width 277 height 16
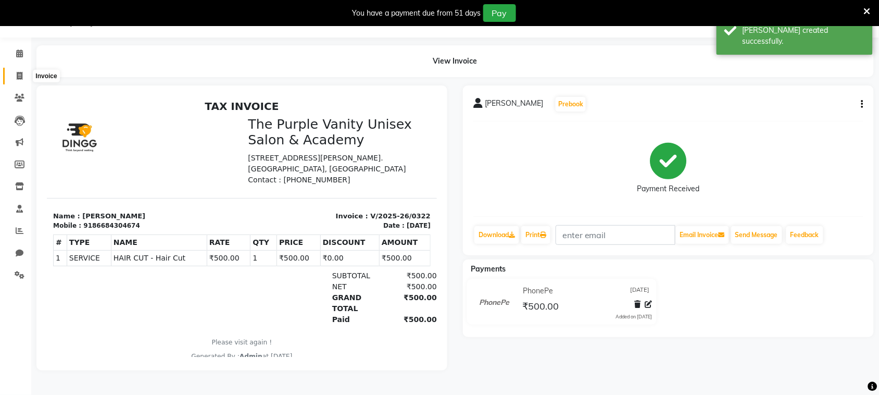
click at [20, 76] on icon at bounding box center [20, 76] width 6 height 8
select select "service"
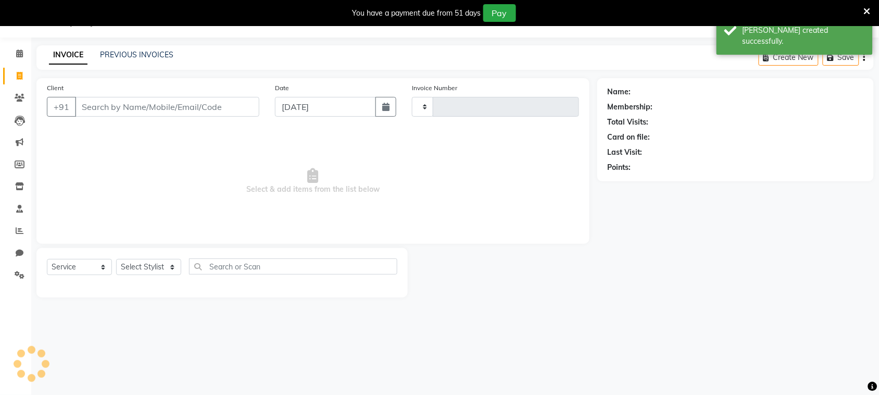
type input "0323"
select select "7947"
click at [128, 108] on input "Client" at bounding box center [167, 107] width 184 height 20
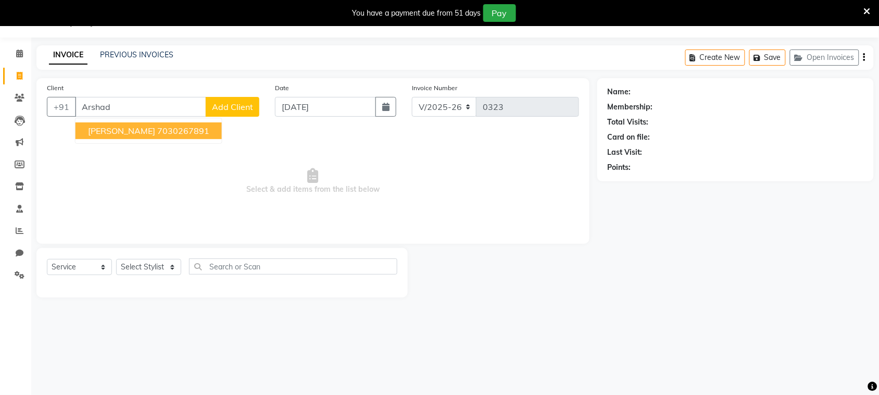
click at [157, 126] on ngb-highlight "7030267891" at bounding box center [183, 131] width 52 height 10
type input "7030267891"
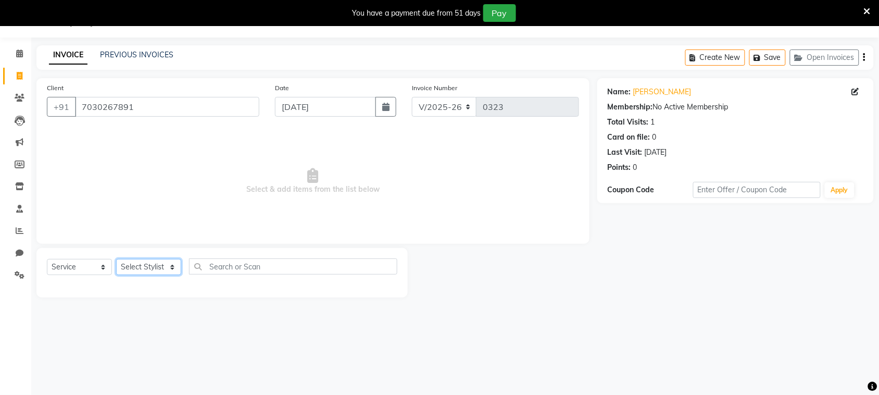
click at [160, 270] on select "Select Stylist [PERSON_NAME] [PERSON_NAME] [PERSON_NAME] [PERSON_NAME] [PERSON_…" at bounding box center [148, 267] width 65 height 16
select select "87147"
click at [116, 259] on select "Select Stylist [PERSON_NAME] [PERSON_NAME] [PERSON_NAME] [PERSON_NAME] [PERSON_…" at bounding box center [148, 267] width 65 height 16
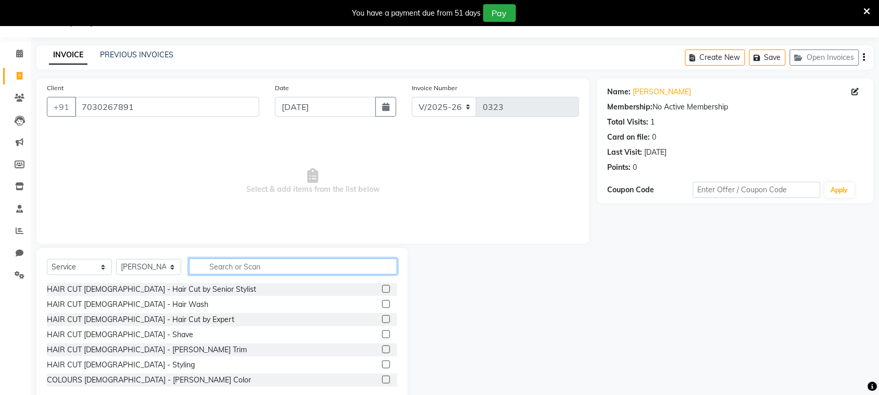
click at [263, 265] on input "text" at bounding box center [293, 266] width 208 height 16
click at [382, 320] on label at bounding box center [386, 319] width 8 height 8
click at [382, 320] on input "checkbox" at bounding box center [385, 319] width 7 height 7
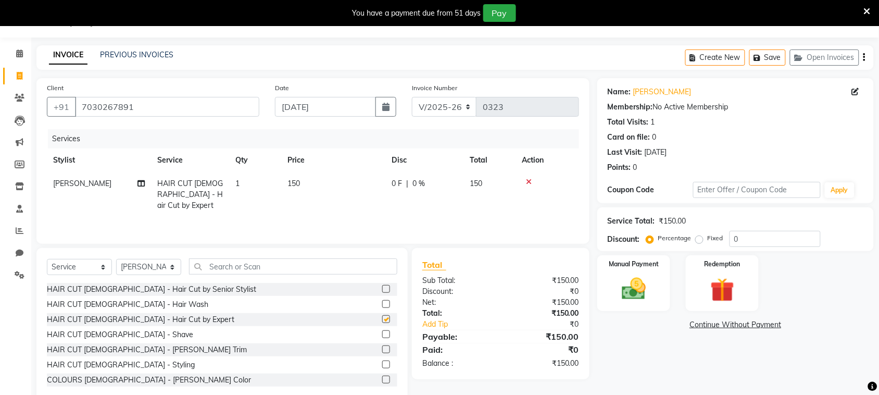
checkbox input "false"
click at [382, 302] on label at bounding box center [386, 304] width 8 height 8
click at [382, 302] on input "checkbox" at bounding box center [385, 304] width 7 height 7
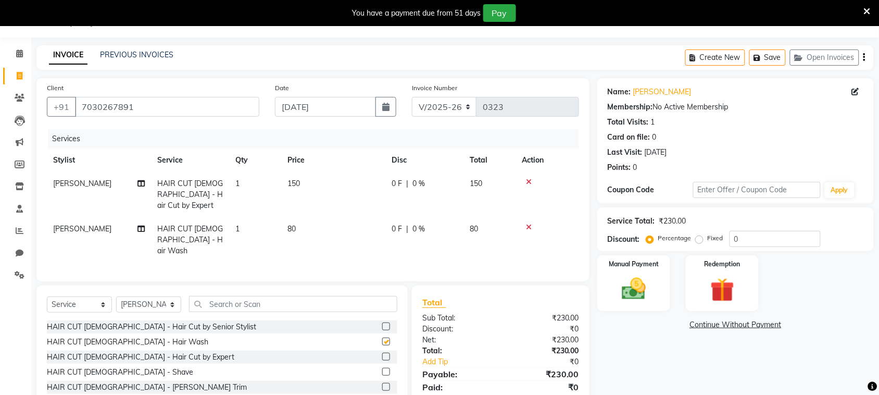
checkbox input "false"
click at [382, 383] on label at bounding box center [386, 387] width 8 height 8
click at [382, 384] on input "checkbox" at bounding box center [385, 387] width 7 height 7
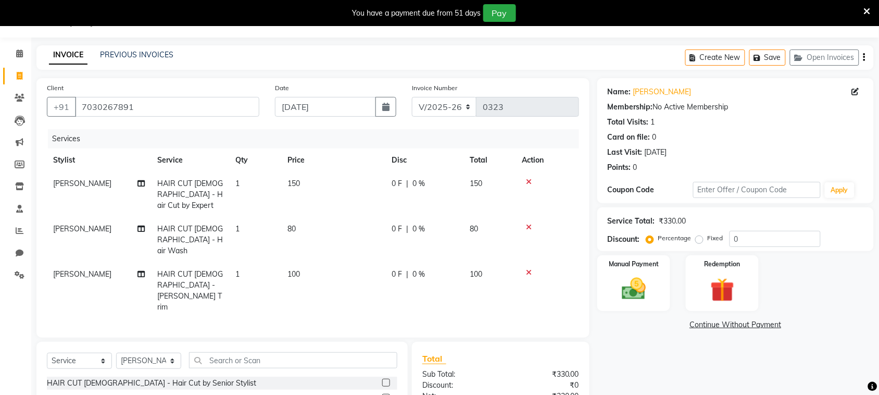
checkbox input "false"
click at [308, 352] on input "text" at bounding box center [293, 360] width 208 height 16
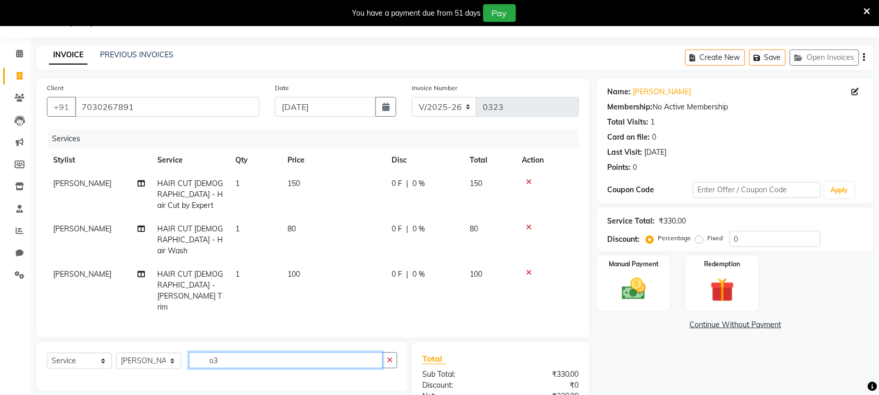
type input "o"
type input "facial"
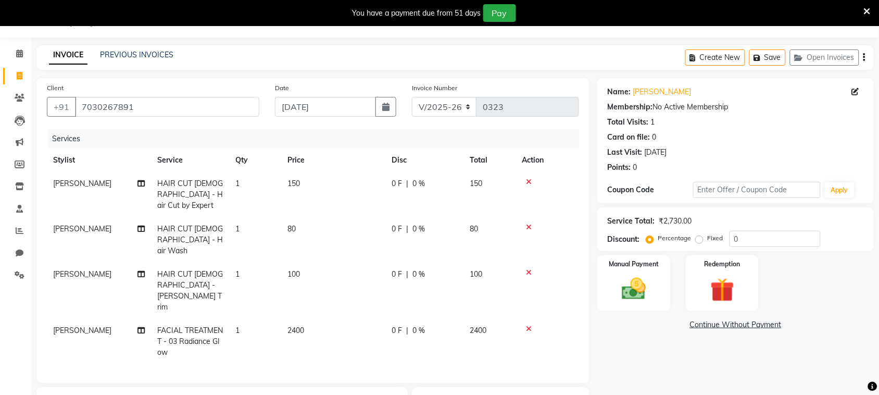
checkbox input "false"
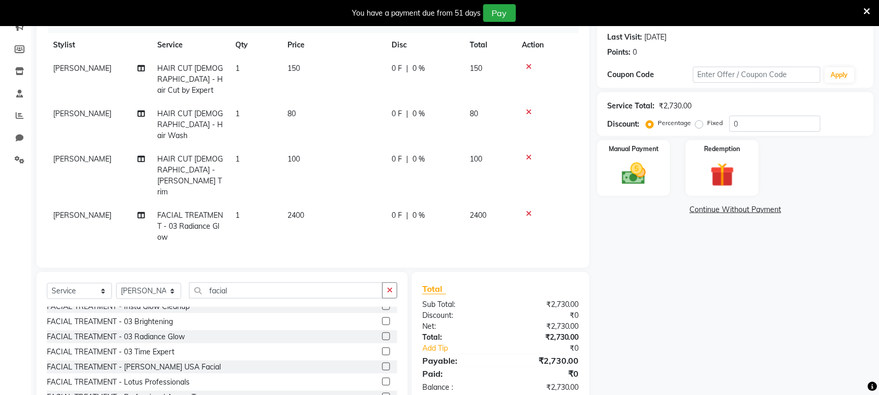
scroll to position [153, 0]
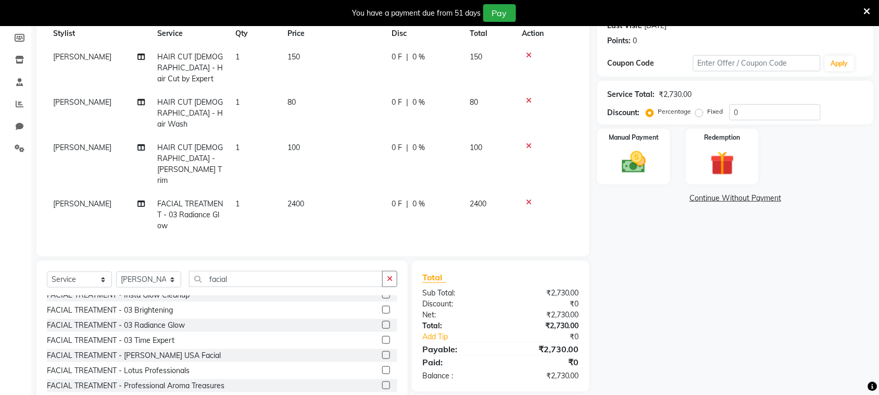
click at [296, 199] on span "2400" at bounding box center [296, 203] width 17 height 9
select select "87147"
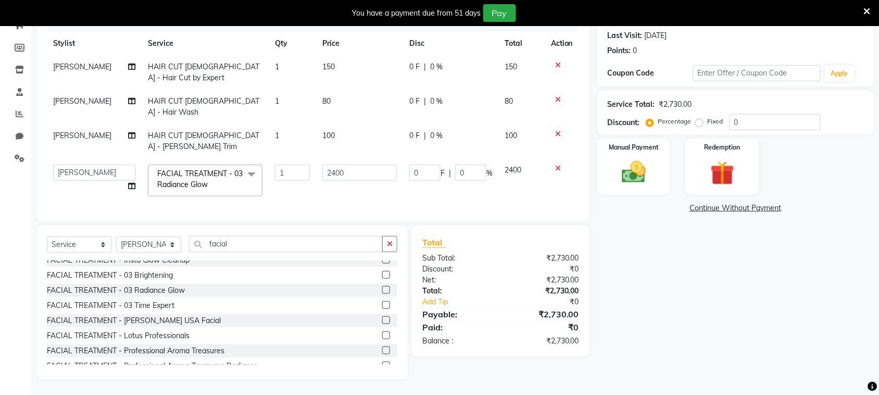
scroll to position [130, 0]
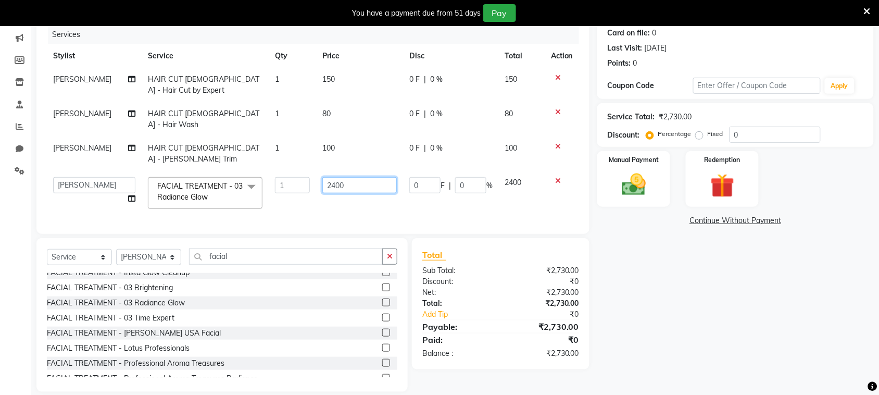
click at [329, 177] on input "2400" at bounding box center [359, 185] width 74 height 16
type input "2500"
click at [355, 185] on td "2500" at bounding box center [359, 193] width 87 height 44
select select "87147"
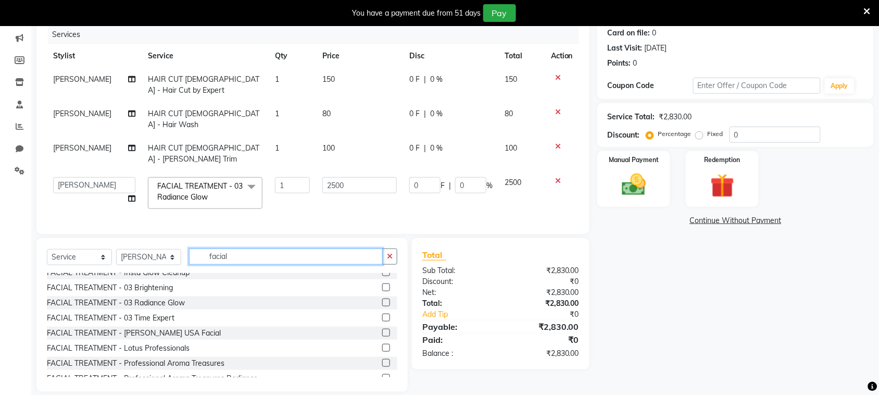
click at [305, 248] on input "facial" at bounding box center [286, 256] width 194 height 16
type input "f"
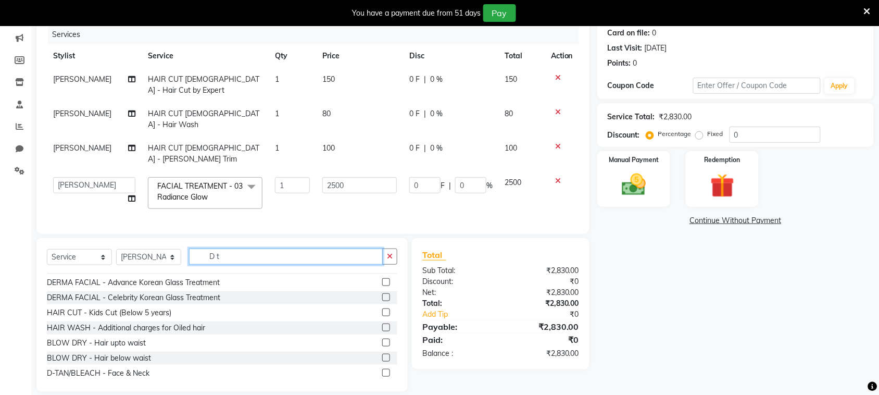
scroll to position [300, 0]
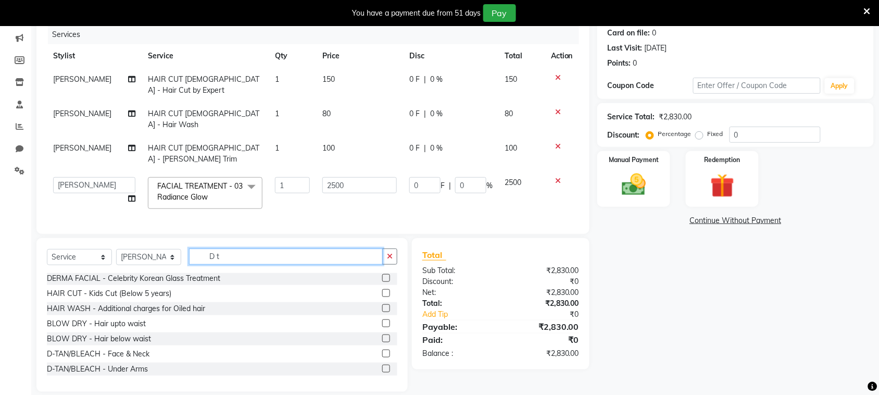
type input "D t"
click at [382, 350] on label at bounding box center [386, 354] width 8 height 8
click at [382, 351] on input "checkbox" at bounding box center [385, 354] width 7 height 7
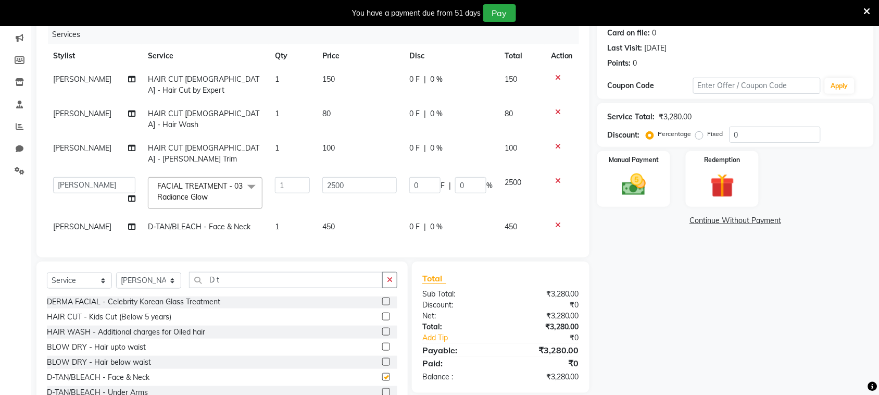
checkbox input "false"
click at [241, 272] on input "D t" at bounding box center [286, 280] width 194 height 16
type input "D"
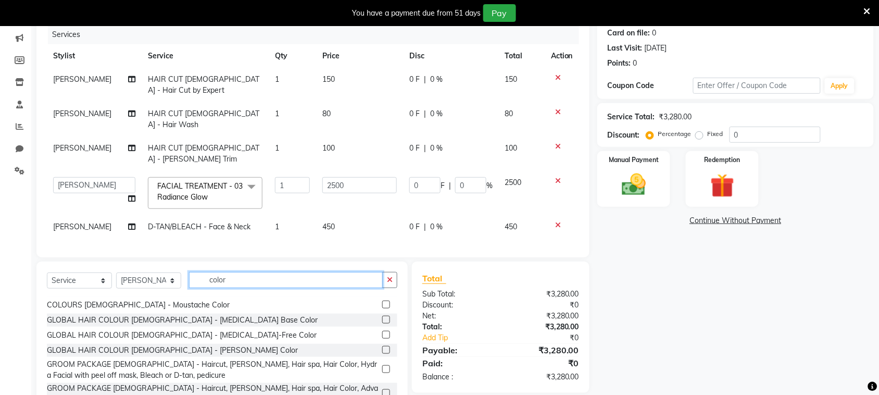
scroll to position [0, 0]
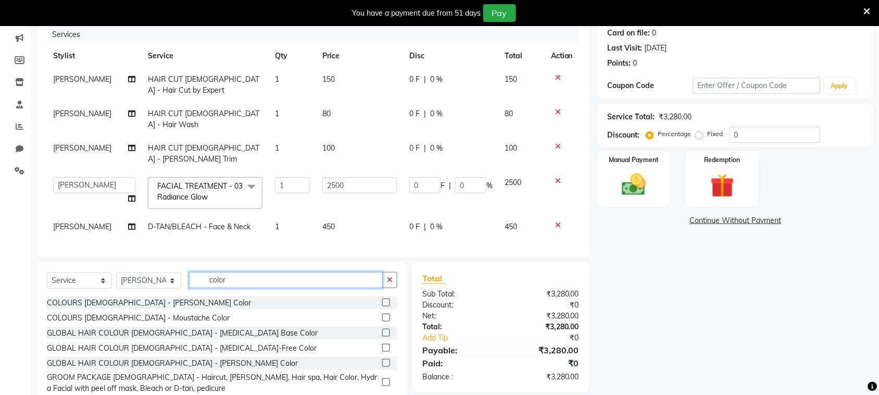
type input "color"
click at [382, 344] on label at bounding box center [386, 348] width 8 height 8
click at [382, 345] on input "checkbox" at bounding box center [385, 348] width 7 height 7
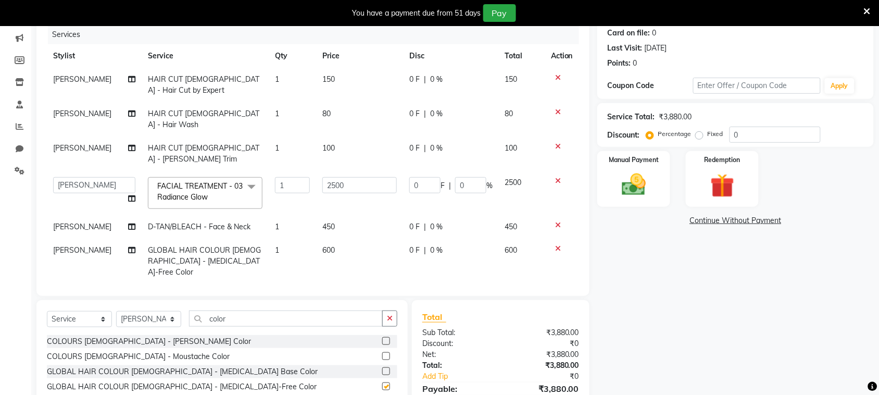
checkbox input "false"
click at [329, 245] on span "600" at bounding box center [328, 249] width 13 height 9
select select "87147"
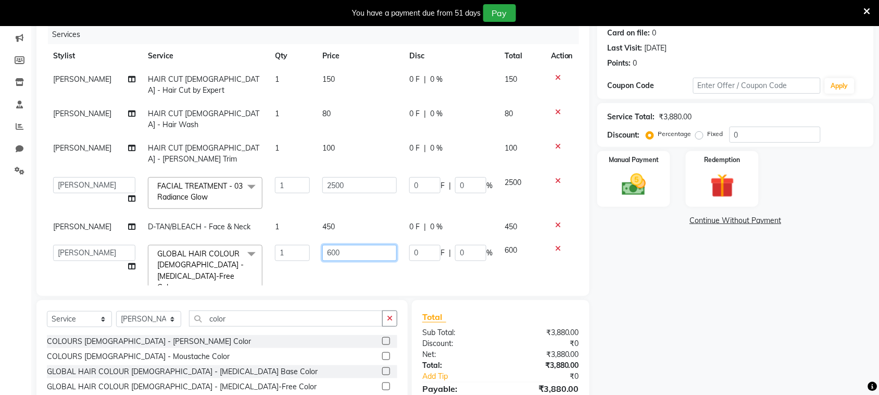
click at [327, 245] on input "600" at bounding box center [359, 253] width 74 height 16
type input "800"
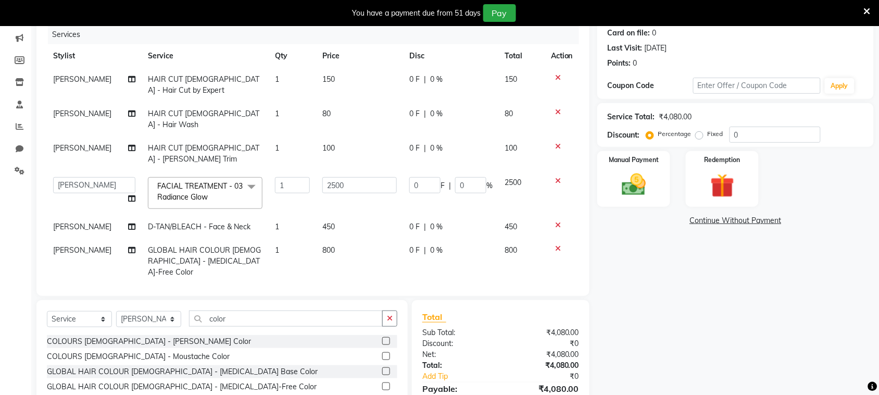
click at [344, 258] on div "Services Stylist Service Qty Price Disc Total Action [PERSON_NAME] HAIR CUT [DE…" at bounding box center [313, 155] width 532 height 260
click at [330, 222] on span "450" at bounding box center [328, 226] width 13 height 9
select select "87147"
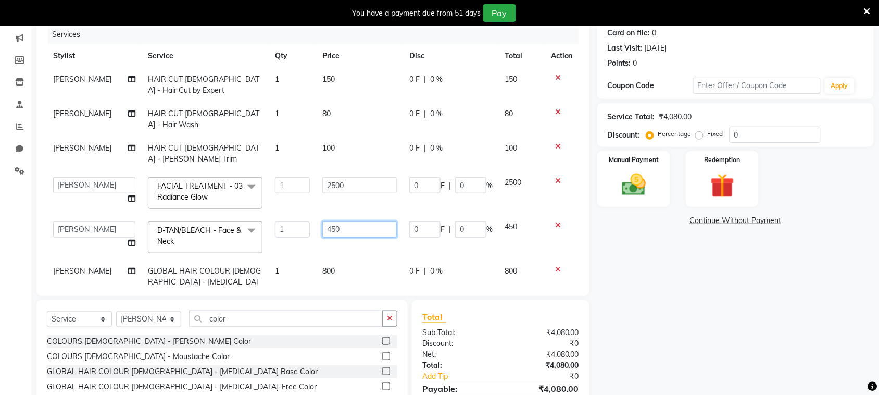
click at [333, 221] on input "450" at bounding box center [359, 229] width 74 height 16
type input "4"
type input "250"
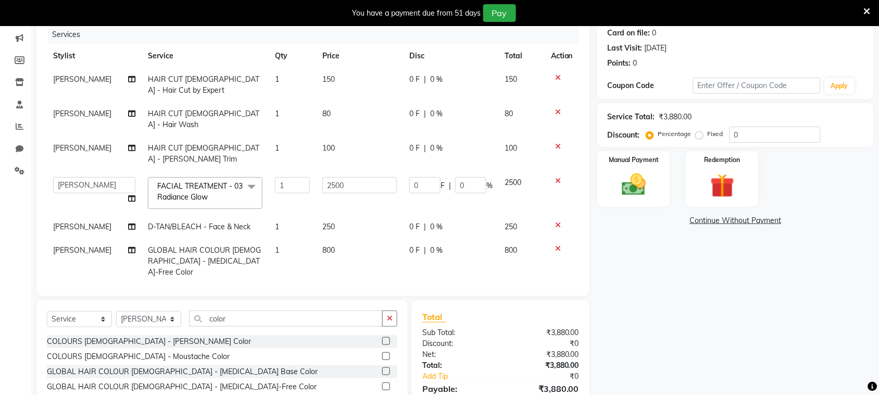
click at [343, 232] on tbody "[PERSON_NAME] HAIR CUT [DEMOGRAPHIC_DATA] - Hair Cut by Expert 1 150 0 F | 0 % …" at bounding box center [313, 176] width 532 height 216
click at [423, 177] on input "0" at bounding box center [424, 185] width 31 height 16
type input "530"
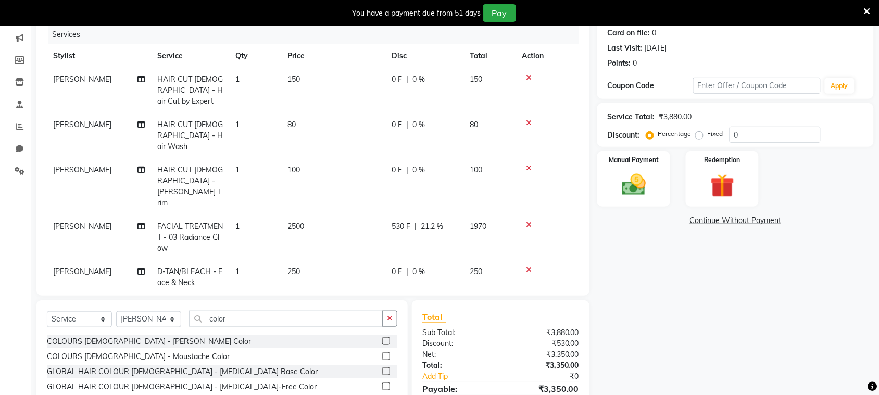
click at [424, 215] on td "530 F | 21.2 %" at bounding box center [424, 237] width 78 height 45
select select "87147"
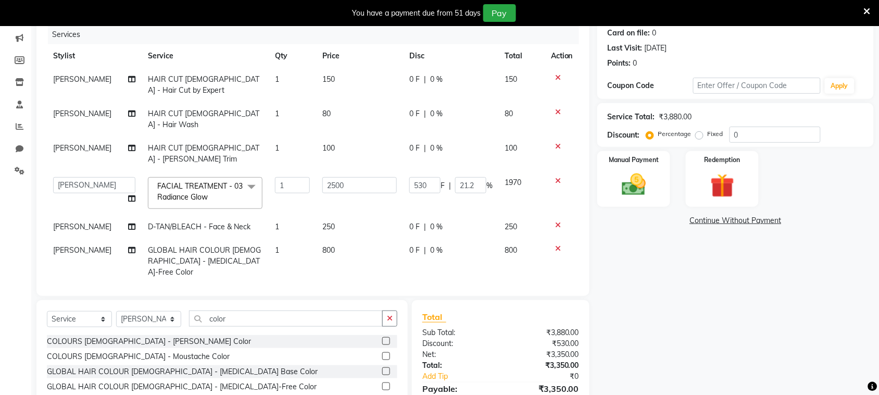
click at [455, 190] on td "530 F | 21.2 %" at bounding box center [451, 193] width 96 height 44
click at [456, 190] on td "530 F | 21.2 %" at bounding box center [451, 193] width 96 height 44
click at [538, 300] on div "Total Sub Total: ₹3,880.00 Discount: ₹530.00 Net: ₹3,350.00 Total: ₹3,350.00 Ad…" at bounding box center [501, 365] width 178 height 131
click at [168, 311] on select "Select Stylist [PERSON_NAME] [PERSON_NAME] [PERSON_NAME] [PERSON_NAME] [PERSON_…" at bounding box center [148, 319] width 65 height 16
select select "87146"
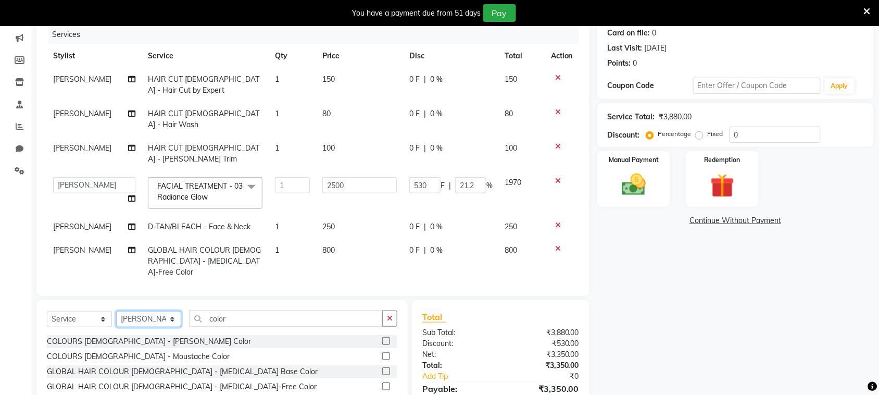
click at [116, 311] on select "Select Stylist [PERSON_NAME] [PERSON_NAME] [PERSON_NAME] [PERSON_NAME] [PERSON_…" at bounding box center [148, 319] width 65 height 16
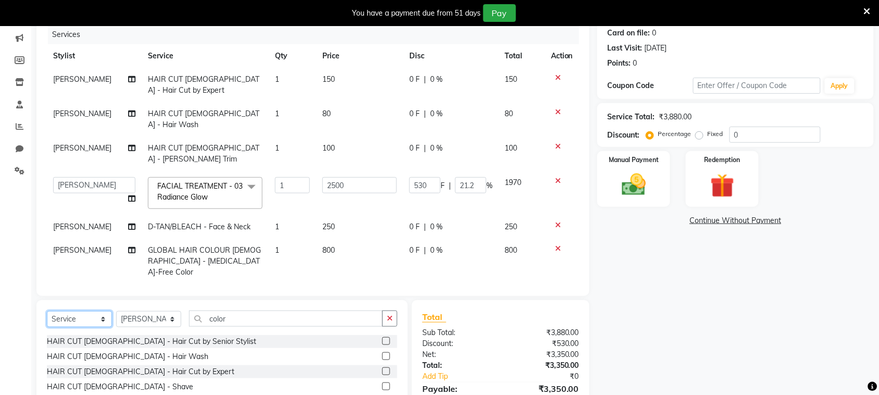
click at [87, 311] on select "Select Service Product Membership Package Voucher Prepaid Gift Card" at bounding box center [79, 319] width 65 height 16
select select "product"
click at [47, 311] on select "Select Service Product Membership Package Voucher Prepaid Gift Card" at bounding box center [79, 319] width 65 height 16
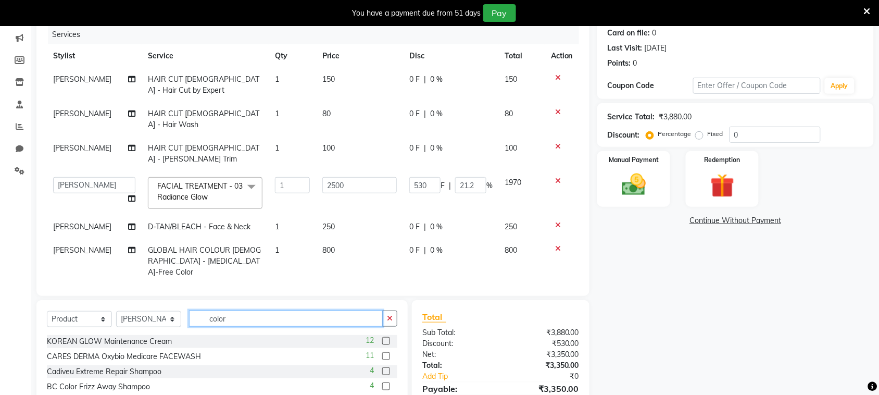
click at [257, 310] on input "color" at bounding box center [286, 318] width 194 height 16
type input "c"
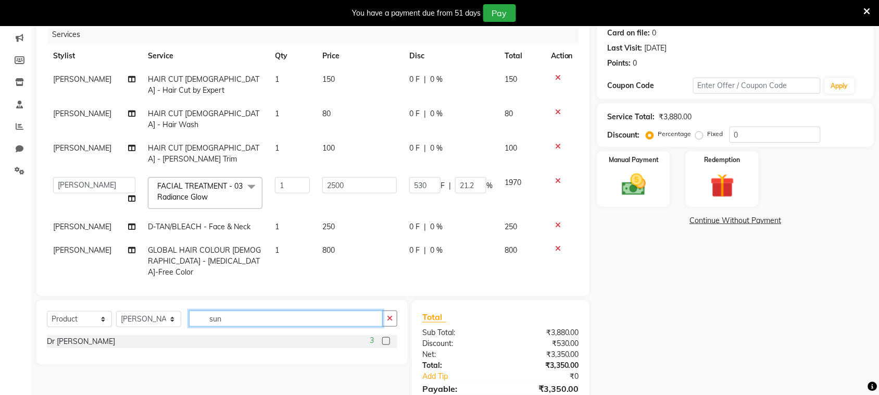
type input "sun"
click at [387, 337] on label at bounding box center [386, 341] width 8 height 8
click at [387, 338] on input "checkbox" at bounding box center [385, 341] width 7 height 7
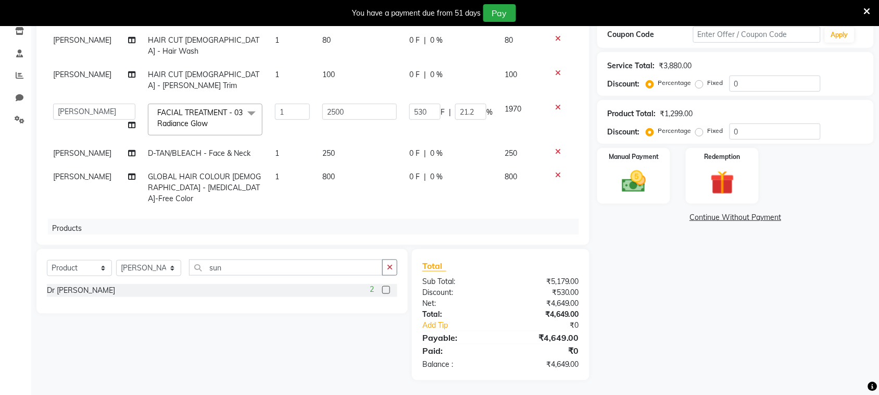
scroll to position [58, 0]
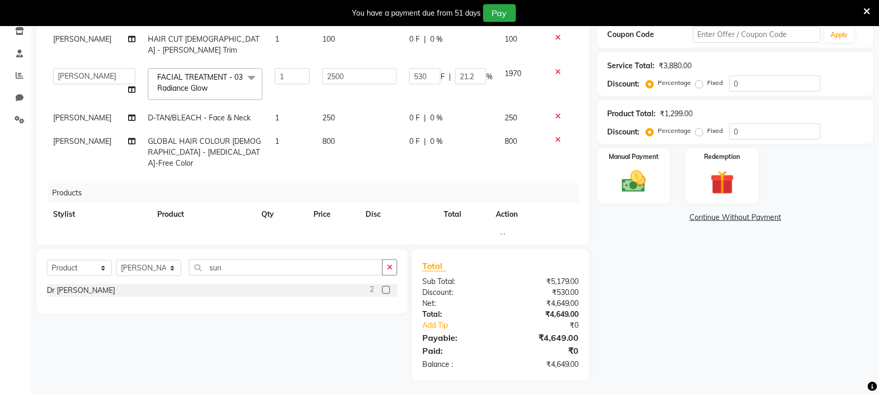
click at [371, 232] on span "0 F" at bounding box center [371, 237] width 10 height 11
click at [381, 232] on input "0" at bounding box center [381, 240] width 31 height 16
click at [378, 136] on td "800" at bounding box center [359, 152] width 87 height 45
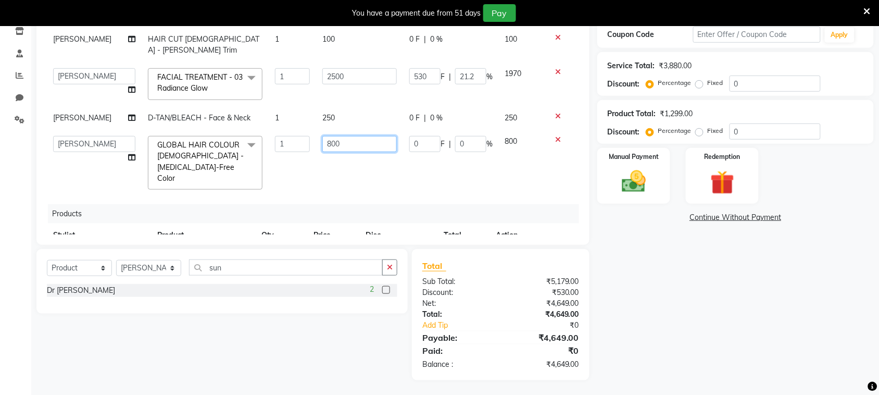
click at [347, 136] on input "800" at bounding box center [359, 144] width 74 height 16
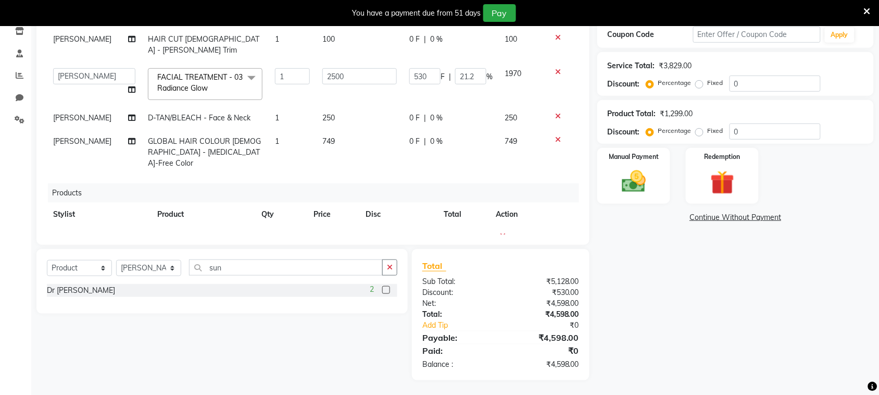
click at [365, 155] on div "Services Stylist Service Qty Price Disc Total Action [PERSON_NAME] HAIR CUT [DE…" at bounding box center [313, 104] width 532 height 260
click at [327, 130] on td "749" at bounding box center [359, 152] width 87 height 45
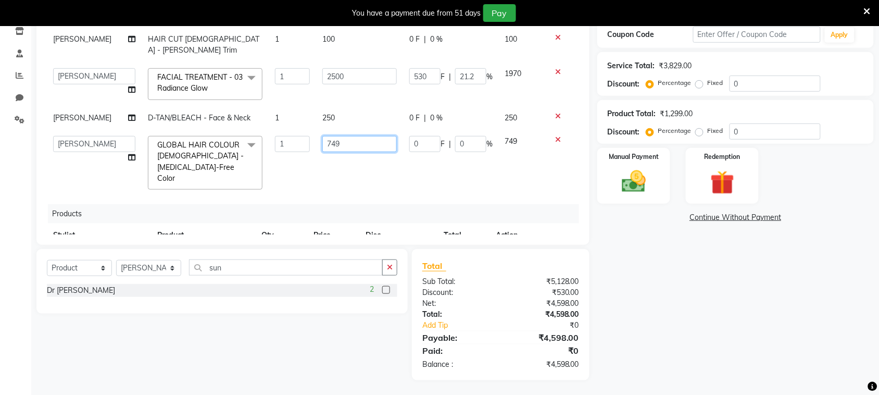
click at [333, 136] on input "749" at bounding box center [359, 144] width 74 height 16
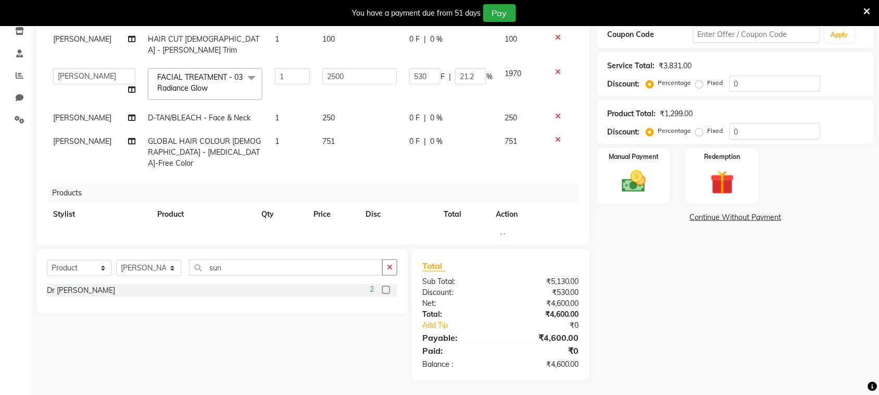
click at [350, 155] on div "Services Stylist Service Qty Price Disc Total Action [PERSON_NAME] HAIR CUT [DE…" at bounding box center [313, 104] width 532 height 260
click at [626, 179] on img at bounding box center [634, 181] width 41 height 29
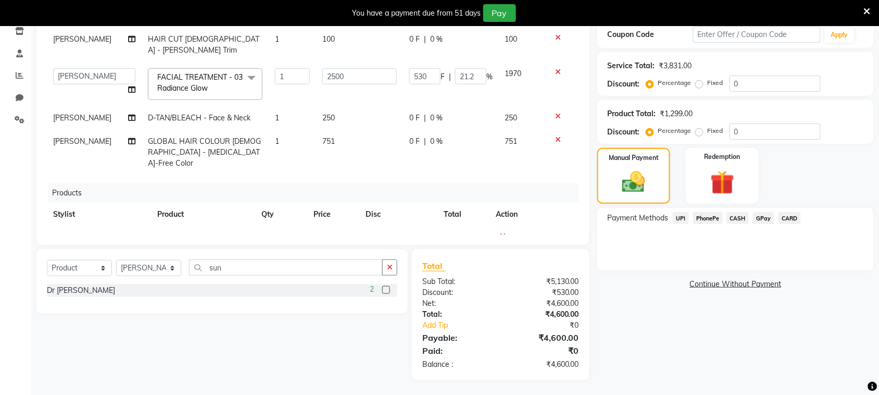
click at [737, 217] on span "CASH" at bounding box center [738, 218] width 22 height 12
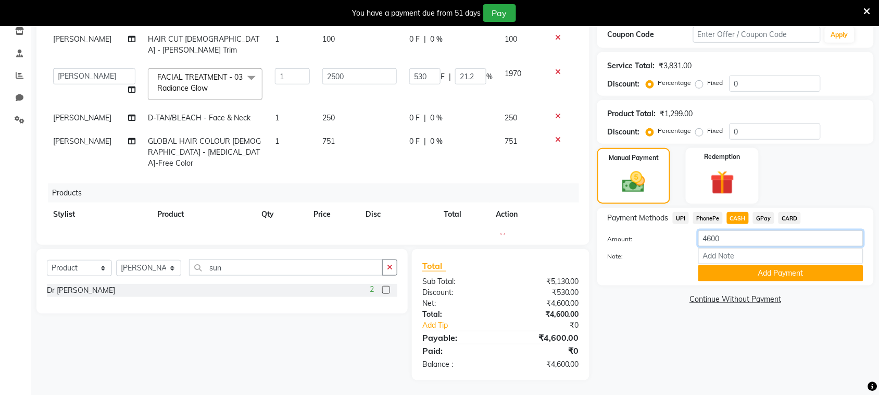
click at [723, 238] on input "4600" at bounding box center [781, 238] width 165 height 16
click at [728, 273] on button "Add Payment" at bounding box center [781, 273] width 165 height 16
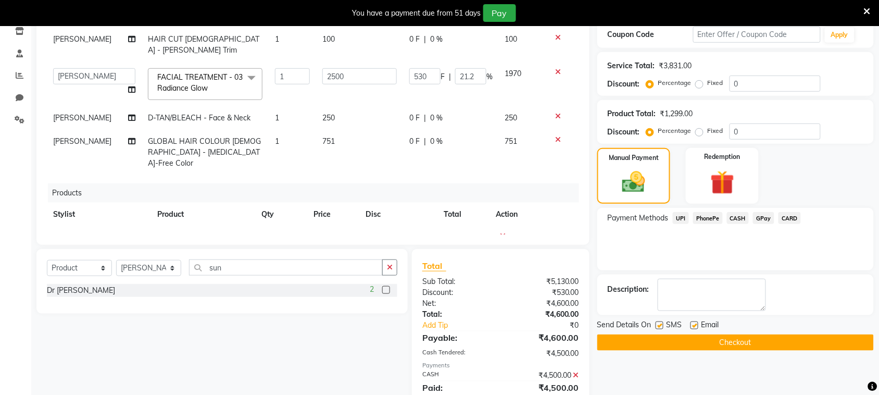
click at [702, 214] on span "PhonePe" at bounding box center [708, 218] width 30 height 12
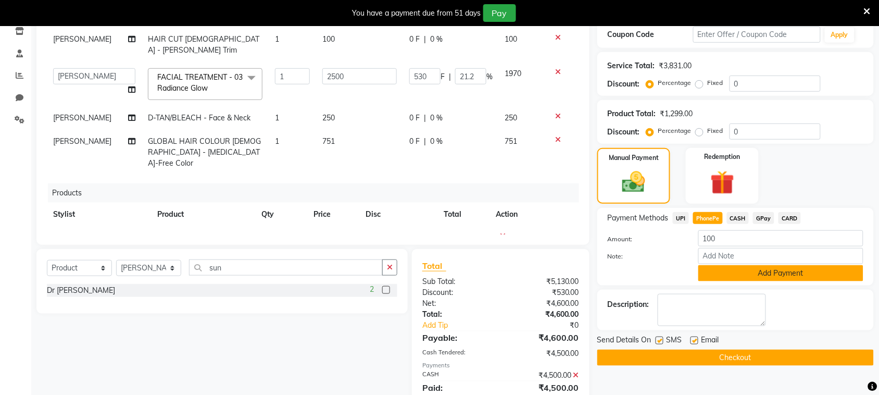
click at [734, 269] on button "Add Payment" at bounding box center [781, 273] width 165 height 16
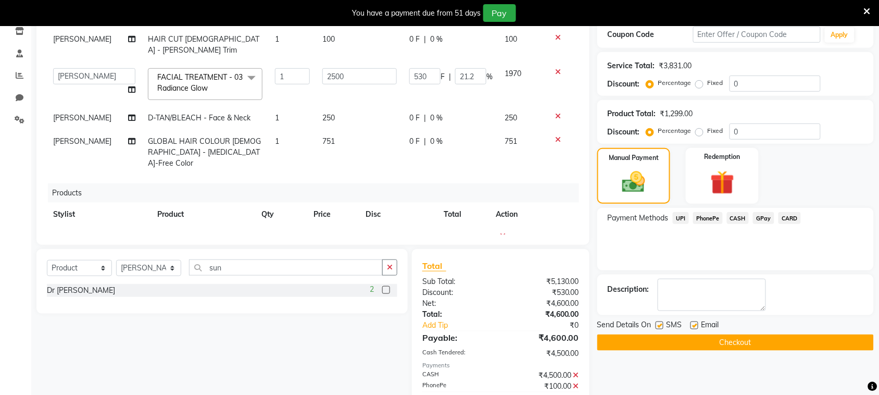
click at [659, 323] on label at bounding box center [660, 325] width 8 height 8
click at [659, 323] on input "checkbox" at bounding box center [659, 325] width 7 height 7
click at [692, 348] on button "Checkout" at bounding box center [735, 342] width 277 height 16
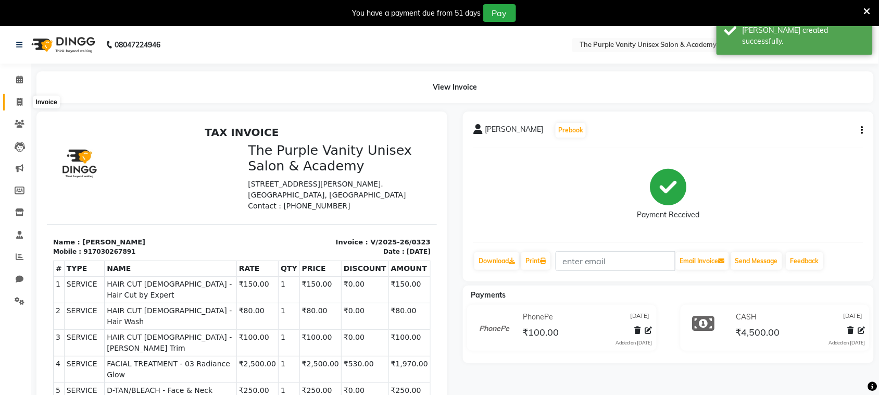
click at [19, 105] on icon at bounding box center [20, 102] width 6 height 8
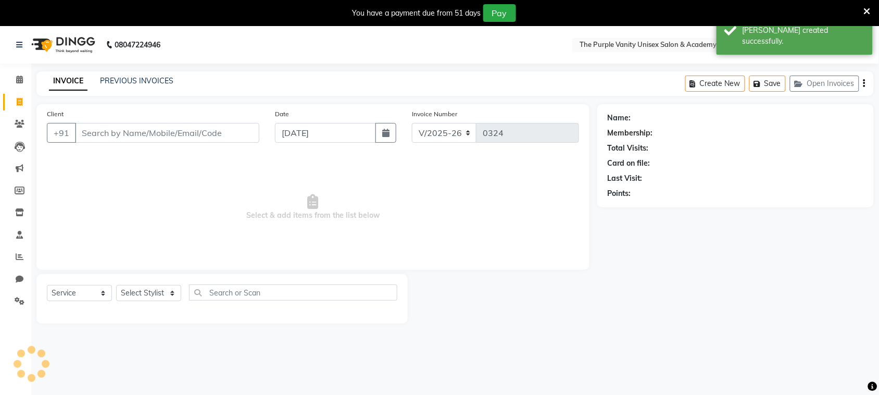
scroll to position [26, 0]
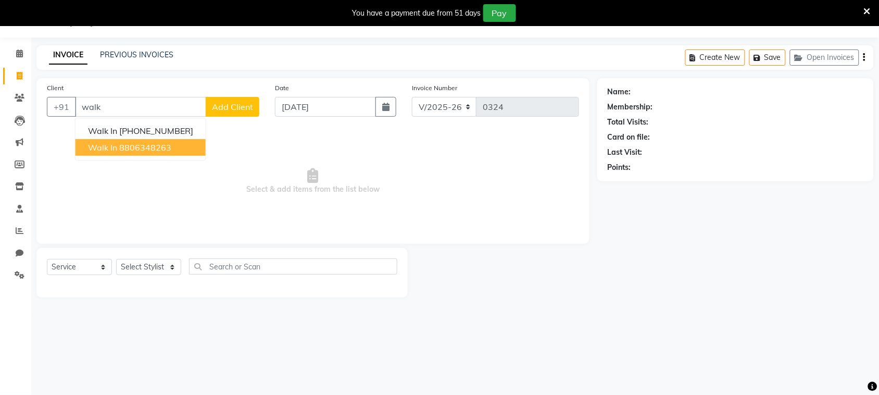
click at [128, 144] on ngb-highlight "8806348263" at bounding box center [145, 147] width 52 height 10
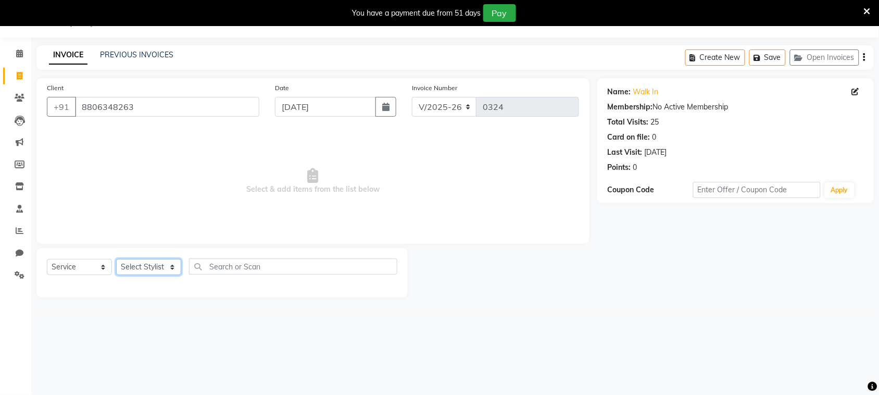
click at [158, 271] on select "Select Stylist [PERSON_NAME] [PERSON_NAME] [PERSON_NAME] [PERSON_NAME] [PERSON_…" at bounding box center [148, 267] width 65 height 16
click at [116, 259] on select "Select Stylist [PERSON_NAME] [PERSON_NAME] [PERSON_NAME] [PERSON_NAME] [PERSON_…" at bounding box center [148, 267] width 65 height 16
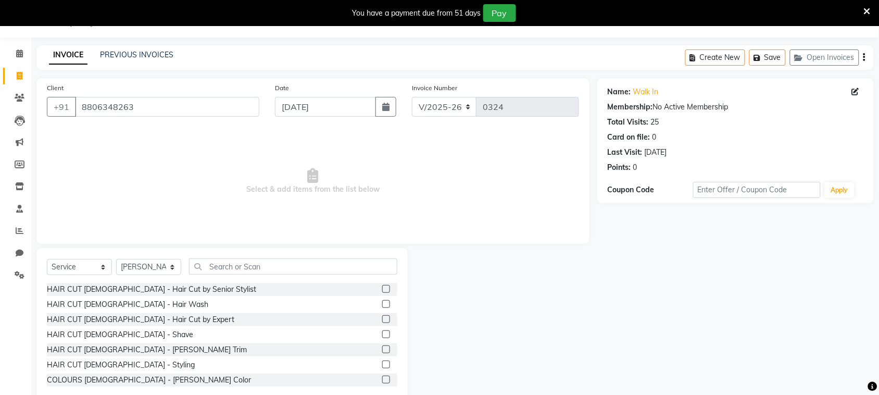
click at [382, 321] on label at bounding box center [386, 319] width 8 height 8
click at [382, 321] on input "checkbox" at bounding box center [385, 319] width 7 height 7
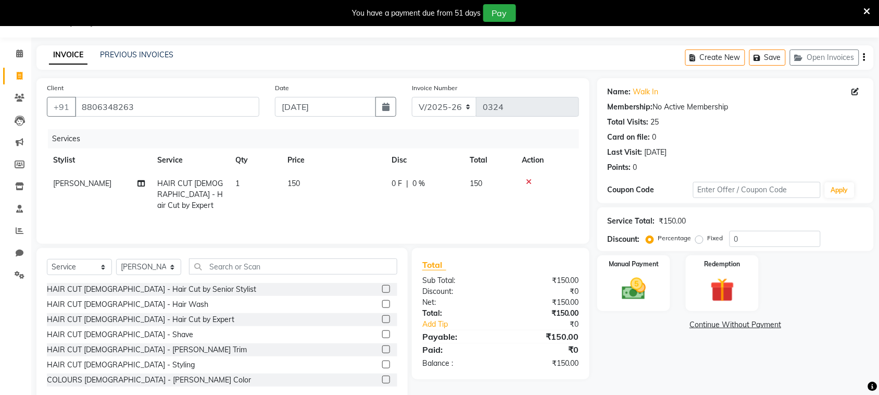
click at [382, 306] on label at bounding box center [386, 304] width 8 height 8
click at [382, 306] on input "checkbox" at bounding box center [385, 304] width 7 height 7
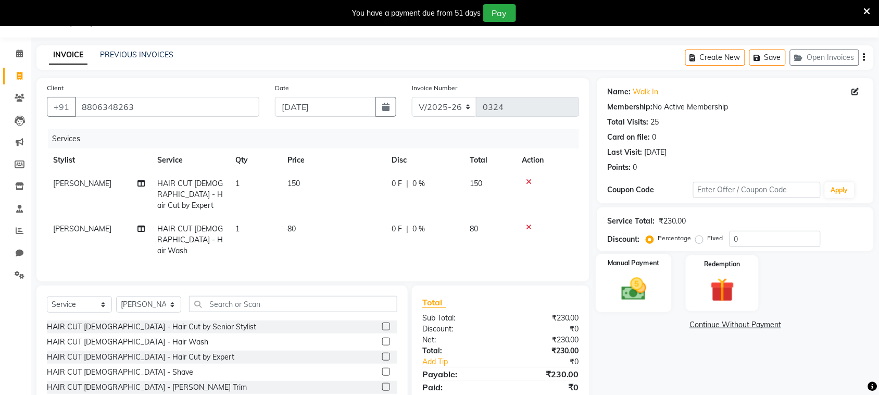
click at [634, 292] on img at bounding box center [634, 289] width 41 height 29
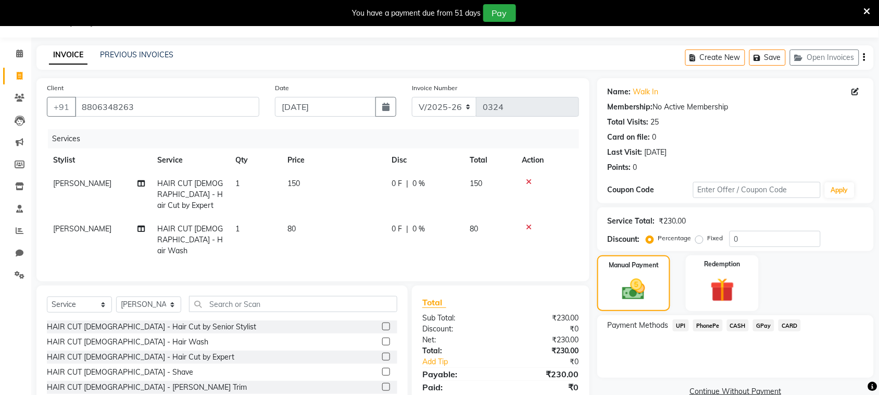
click at [707, 323] on span "PhonePe" at bounding box center [708, 325] width 30 height 12
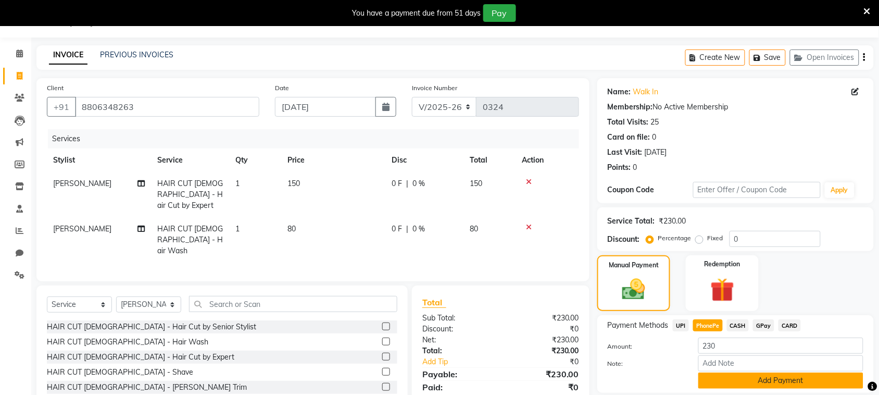
click at [719, 381] on button "Add Payment" at bounding box center [781, 380] width 165 height 16
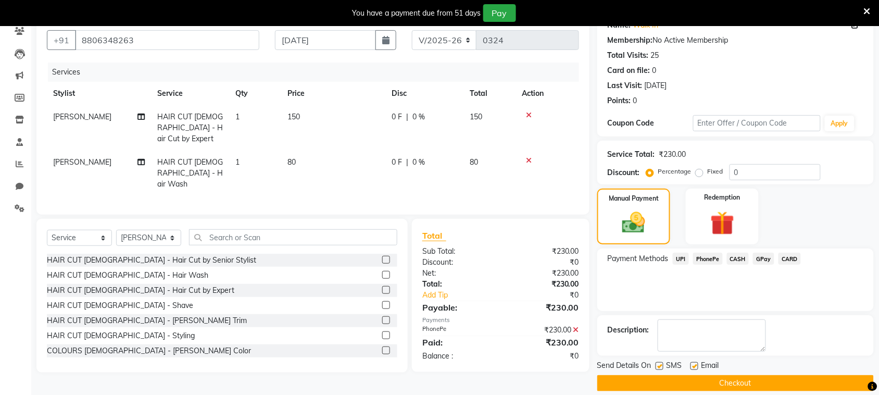
scroll to position [105, 0]
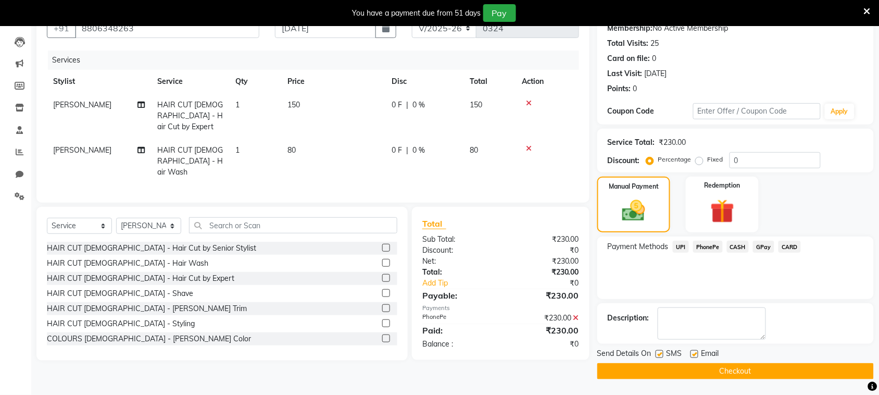
click at [658, 353] on label at bounding box center [660, 354] width 8 height 8
click at [658, 353] on input "checkbox" at bounding box center [659, 354] width 7 height 7
click at [665, 371] on button "Checkout" at bounding box center [735, 371] width 277 height 16
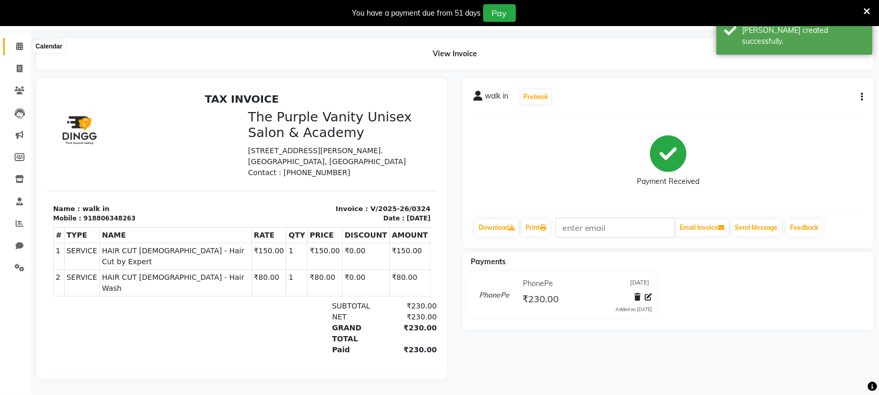
click at [14, 41] on span at bounding box center [19, 47] width 18 height 12
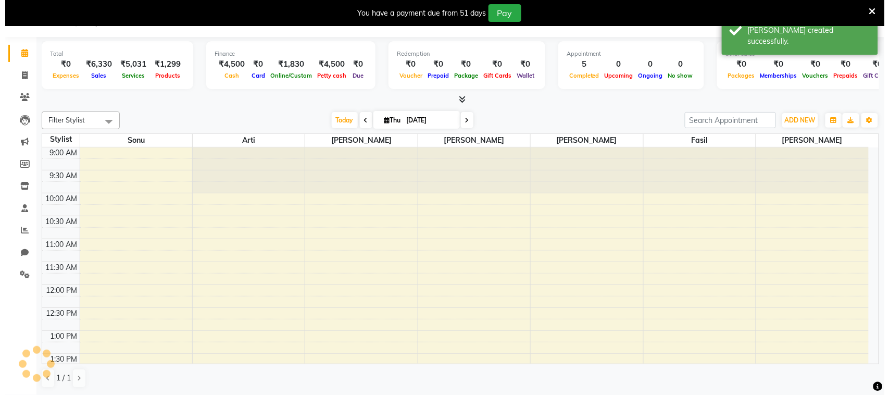
scroll to position [26, 0]
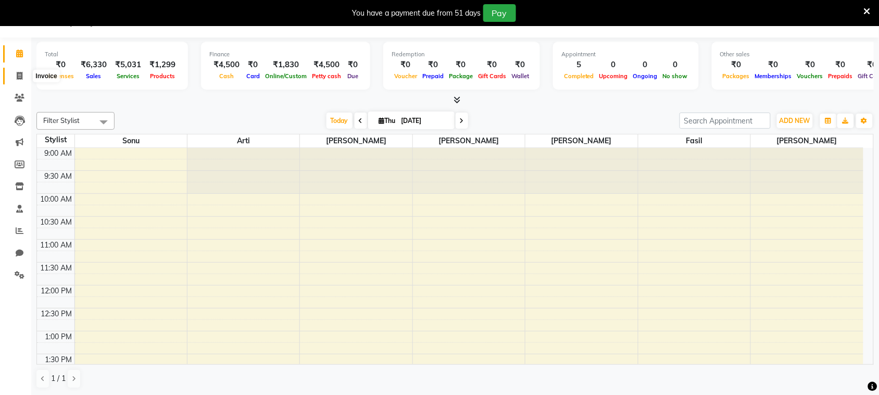
click at [19, 76] on icon at bounding box center [20, 76] width 6 height 8
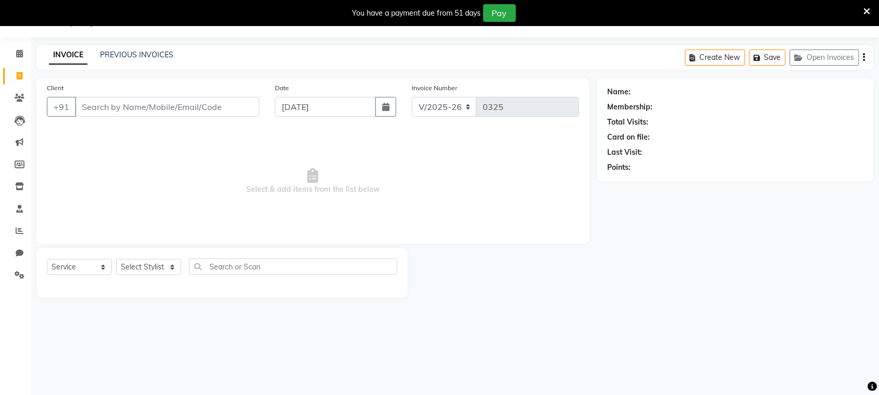
click at [107, 107] on input "Client" at bounding box center [167, 107] width 184 height 20
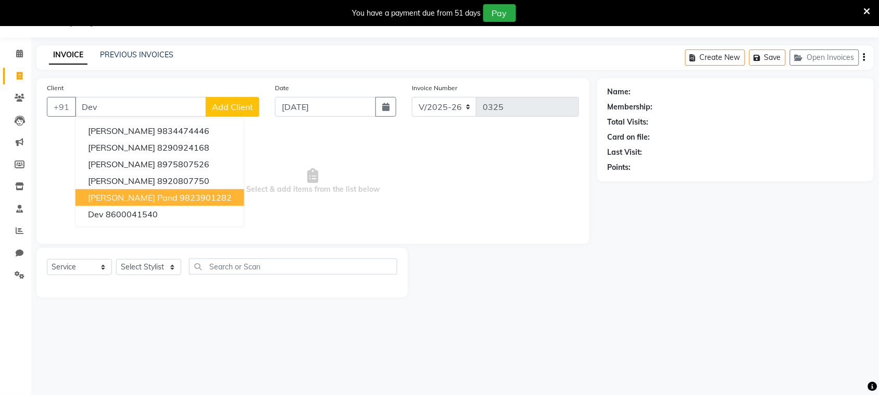
click at [180, 198] on ngb-highlight "9823901282" at bounding box center [206, 197] width 52 height 10
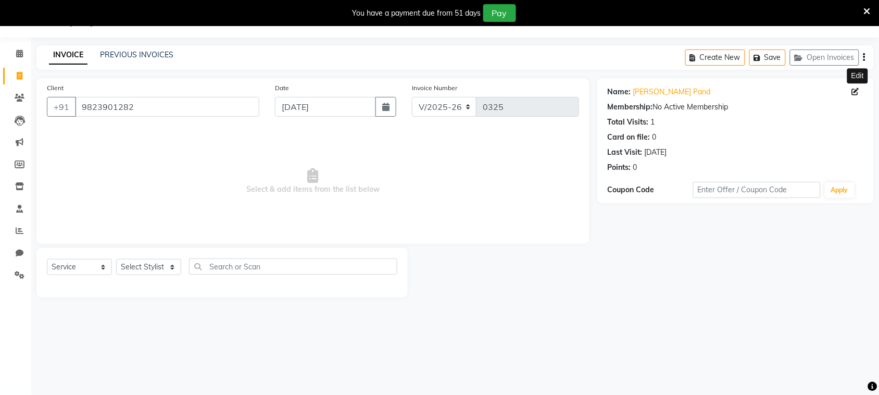
click at [856, 94] on icon at bounding box center [855, 91] width 7 height 7
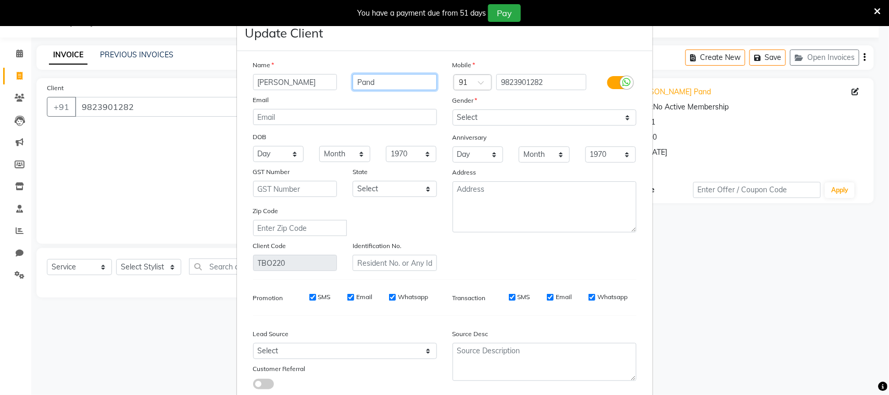
click at [393, 83] on input "Pand" at bounding box center [395, 82] width 84 height 16
click at [393, 100] on div "Email" at bounding box center [345, 101] width 200 height 15
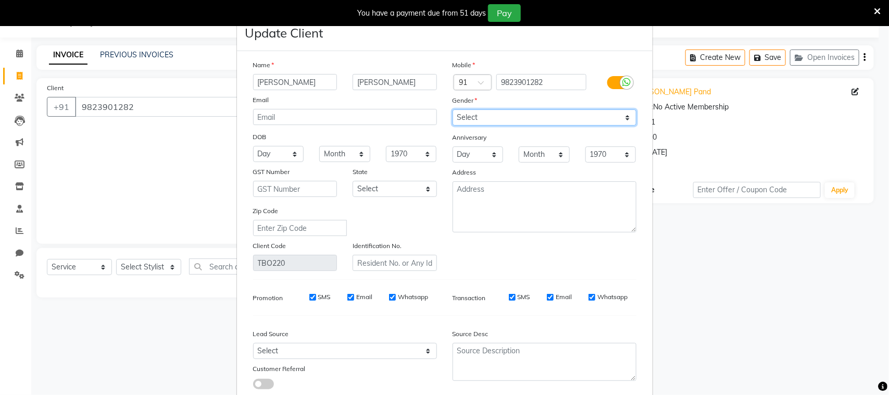
click at [577, 120] on select "Select [DEMOGRAPHIC_DATA] [DEMOGRAPHIC_DATA] Other Prefer Not To Say" at bounding box center [545, 117] width 184 height 16
click at [453, 109] on select "Select [DEMOGRAPHIC_DATA] [DEMOGRAPHIC_DATA] Other Prefer Not To Say" at bounding box center [545, 117] width 184 height 16
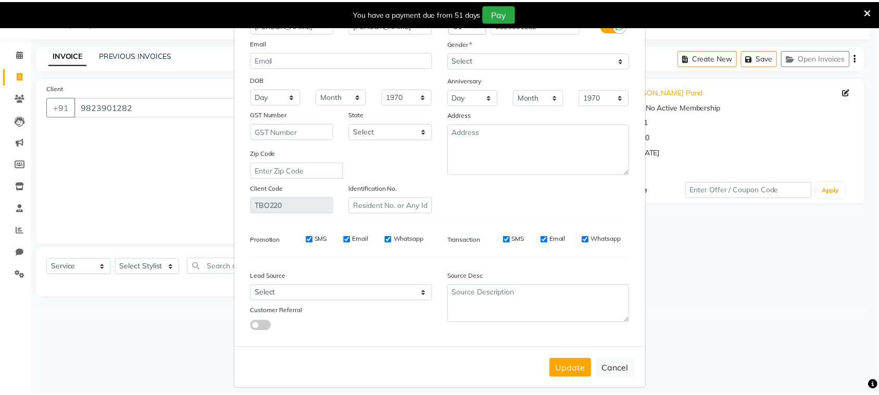
scroll to position [64, 0]
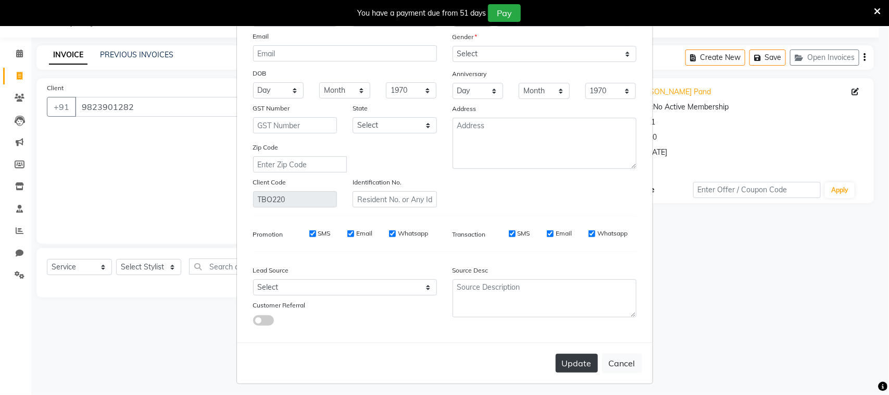
click at [578, 360] on button "Update" at bounding box center [577, 363] width 42 height 19
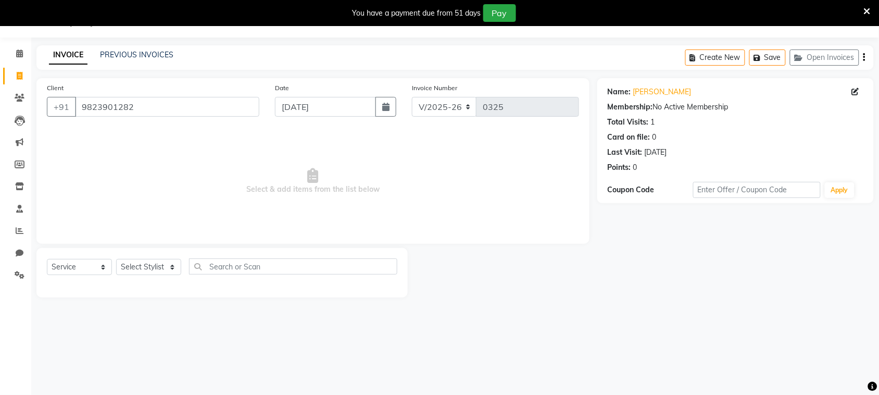
click at [536, 194] on span "Select & add items from the list below" at bounding box center [313, 181] width 532 height 104
click at [169, 269] on select "Select Stylist [PERSON_NAME] [PERSON_NAME] [PERSON_NAME] [PERSON_NAME] [PERSON_…" at bounding box center [148, 267] width 65 height 16
click at [116, 259] on select "Select Stylist [PERSON_NAME] [PERSON_NAME] [PERSON_NAME] [PERSON_NAME] [PERSON_…" at bounding box center [148, 267] width 65 height 16
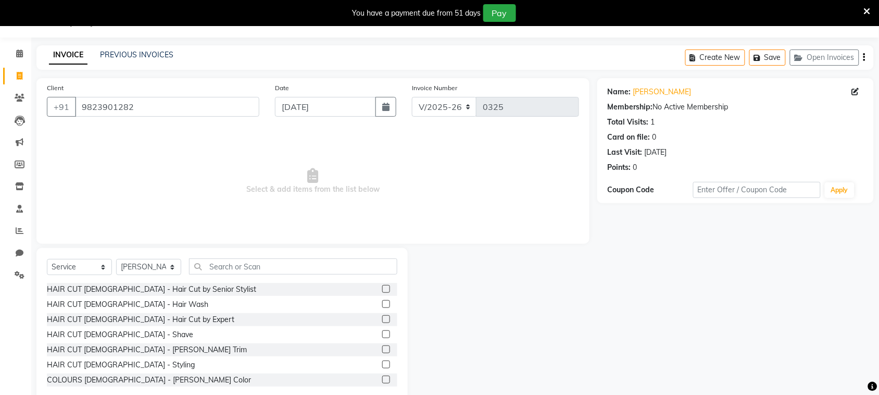
click at [382, 349] on label at bounding box center [386, 349] width 8 height 8
click at [382, 349] on input "checkbox" at bounding box center [385, 349] width 7 height 7
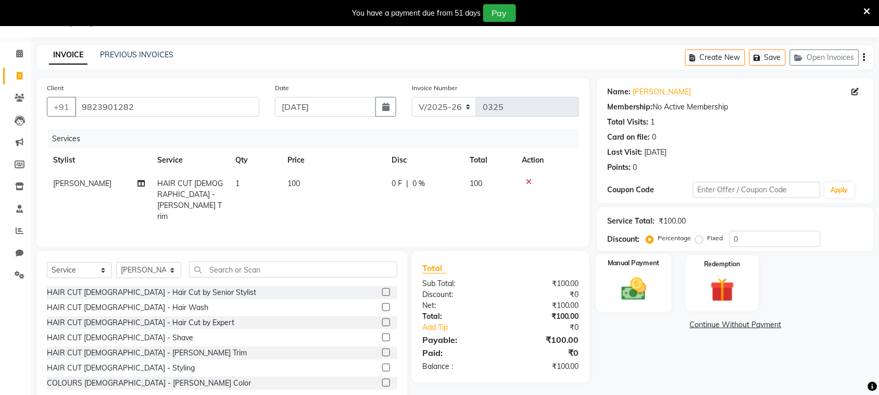
click at [644, 292] on img at bounding box center [634, 289] width 41 height 29
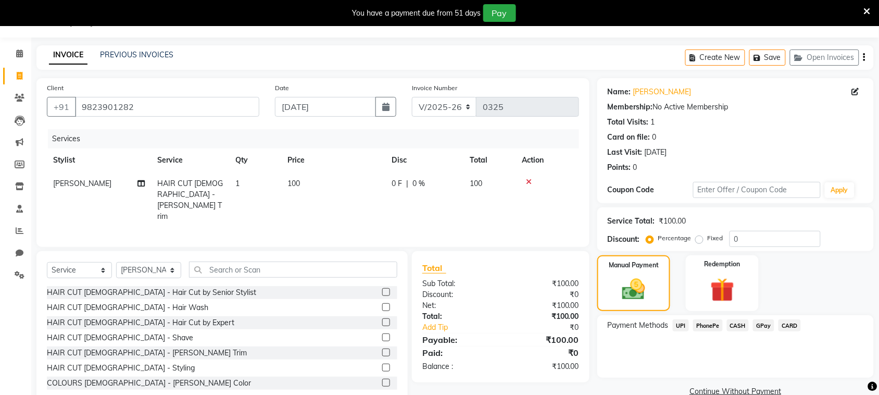
click at [715, 325] on span "PhonePe" at bounding box center [708, 325] width 30 height 12
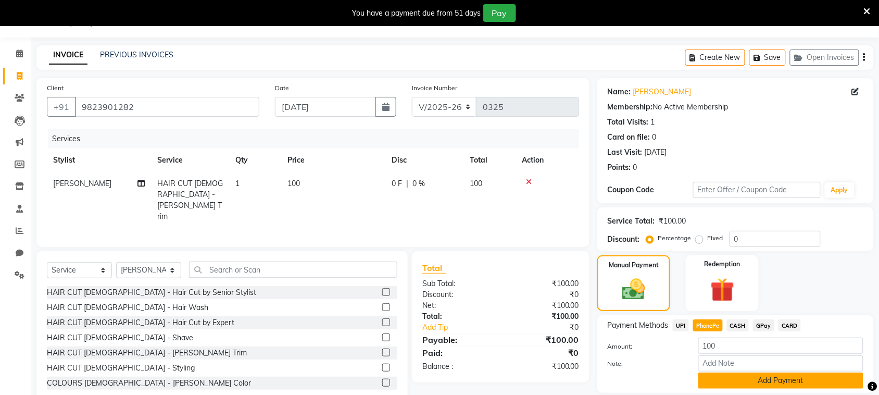
click at [727, 387] on button "Add Payment" at bounding box center [781, 380] width 165 height 16
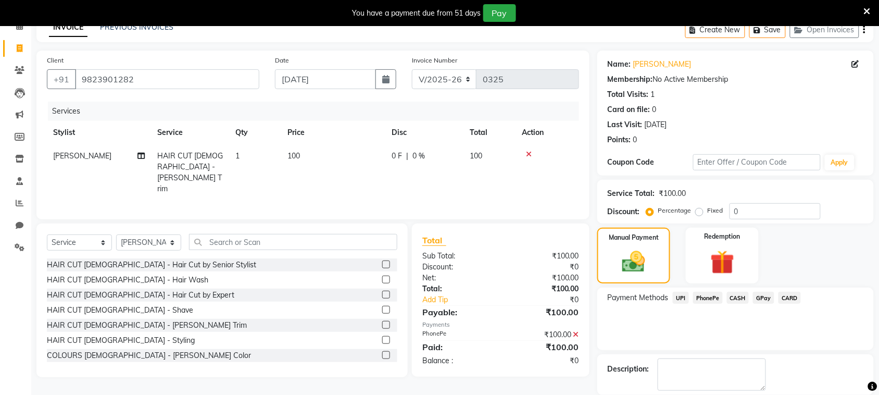
scroll to position [105, 0]
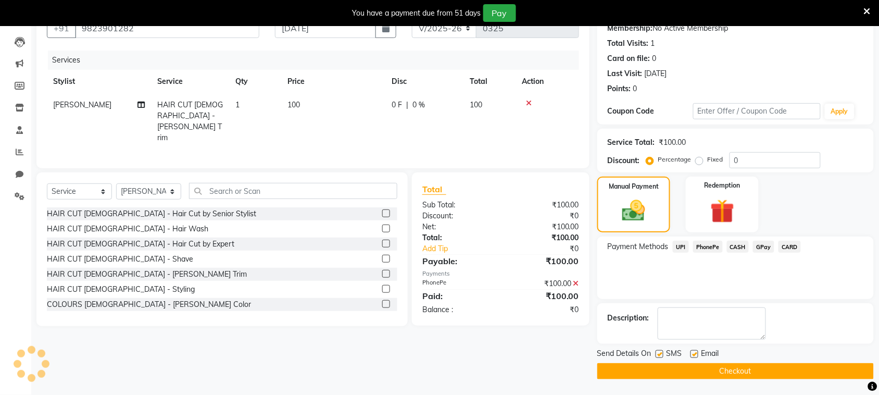
click at [723, 373] on button "Checkout" at bounding box center [735, 371] width 277 height 16
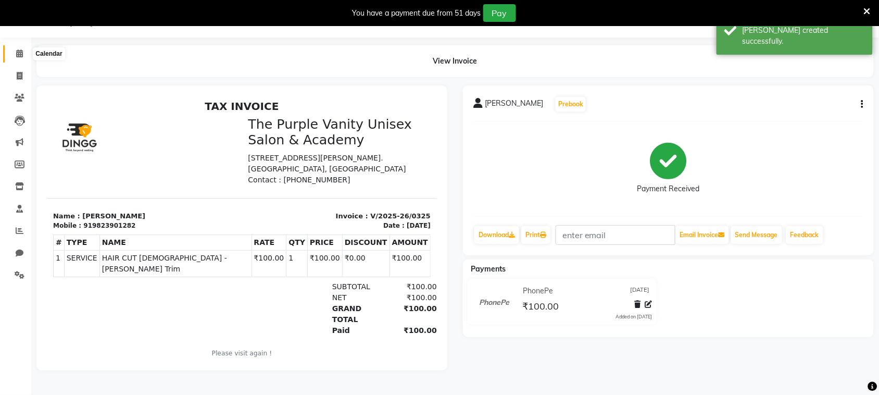
click at [19, 52] on icon at bounding box center [19, 53] width 7 height 8
